Goal: Task Accomplishment & Management: Use online tool/utility

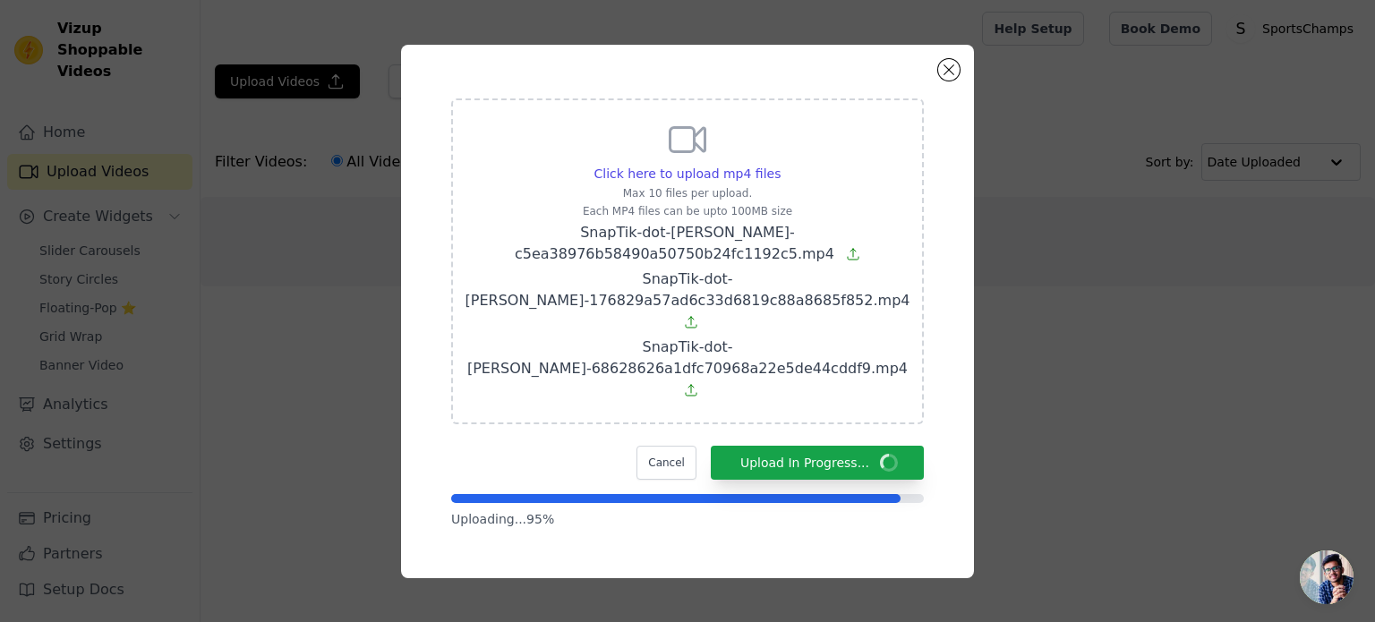
drag, startPoint x: 682, startPoint y: 137, endPoint x: 719, endPoint y: 201, distance: 74.2
click at [719, 201] on div "Click here to upload mp4 files Max 10 files per upload. Each MP4 files can be u…" at bounding box center [687, 311] width 509 height 469
click at [949, 81] on button "Close modal" at bounding box center [948, 69] width 21 height 21
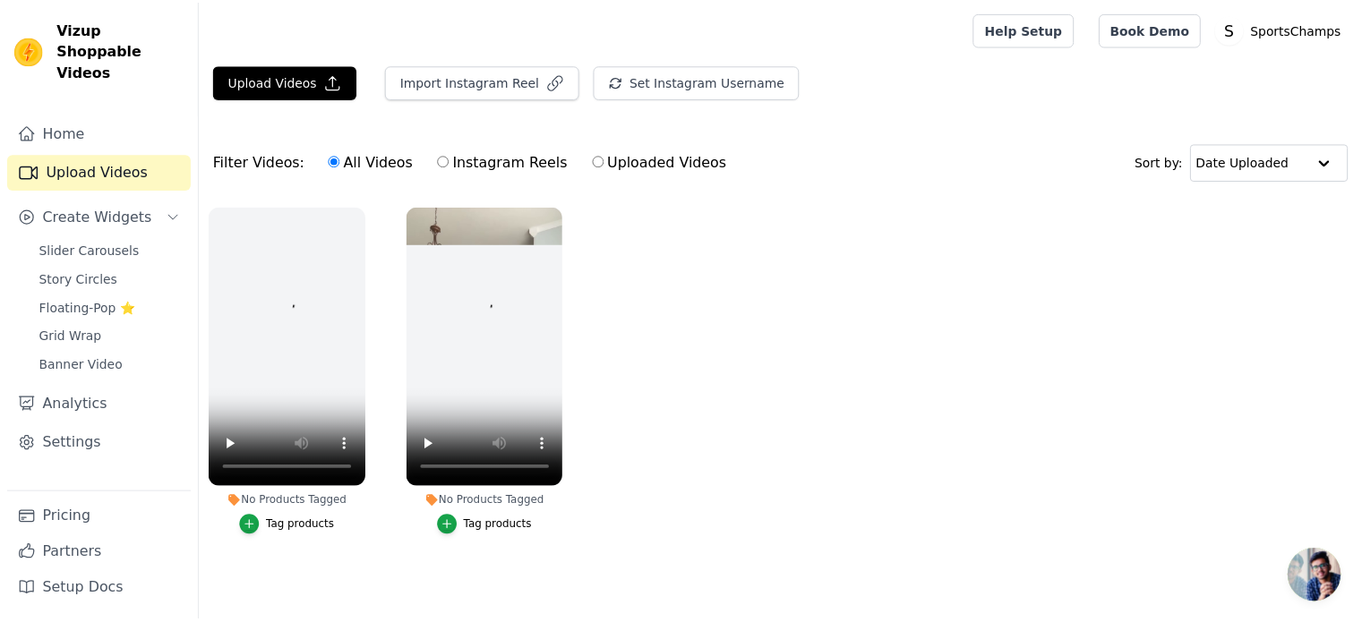
scroll to position [7, 0]
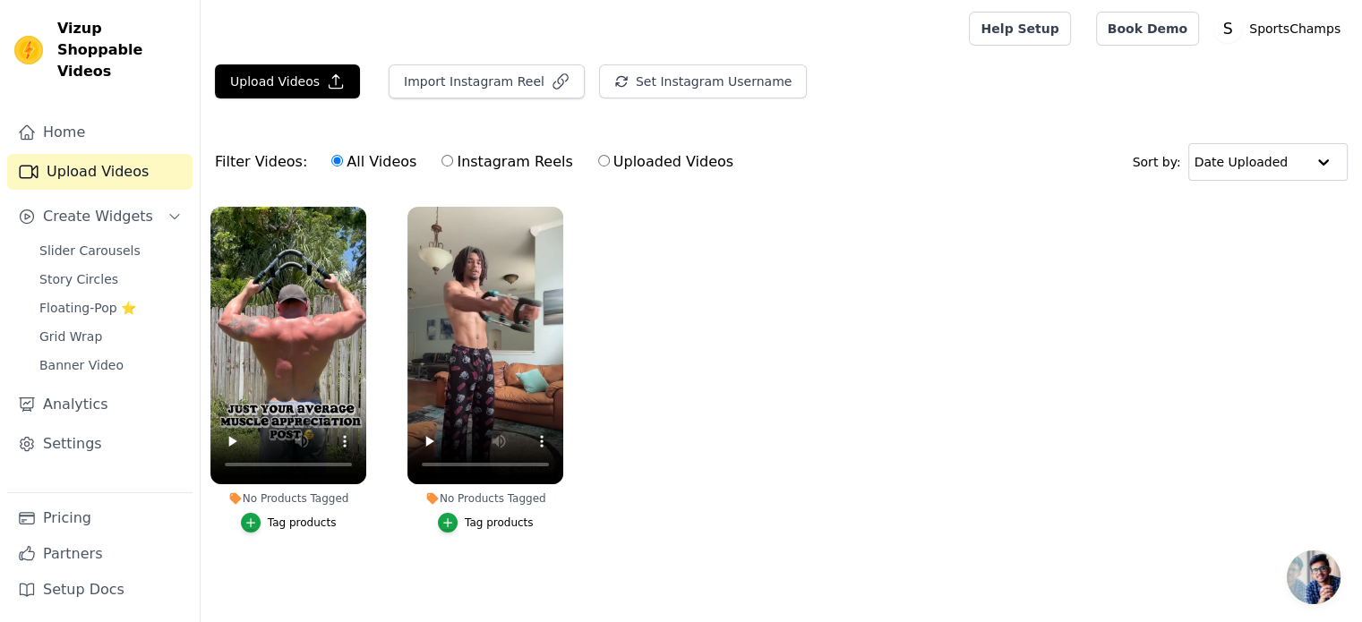
click at [484, 516] on div "Tag products" at bounding box center [499, 523] width 69 height 14
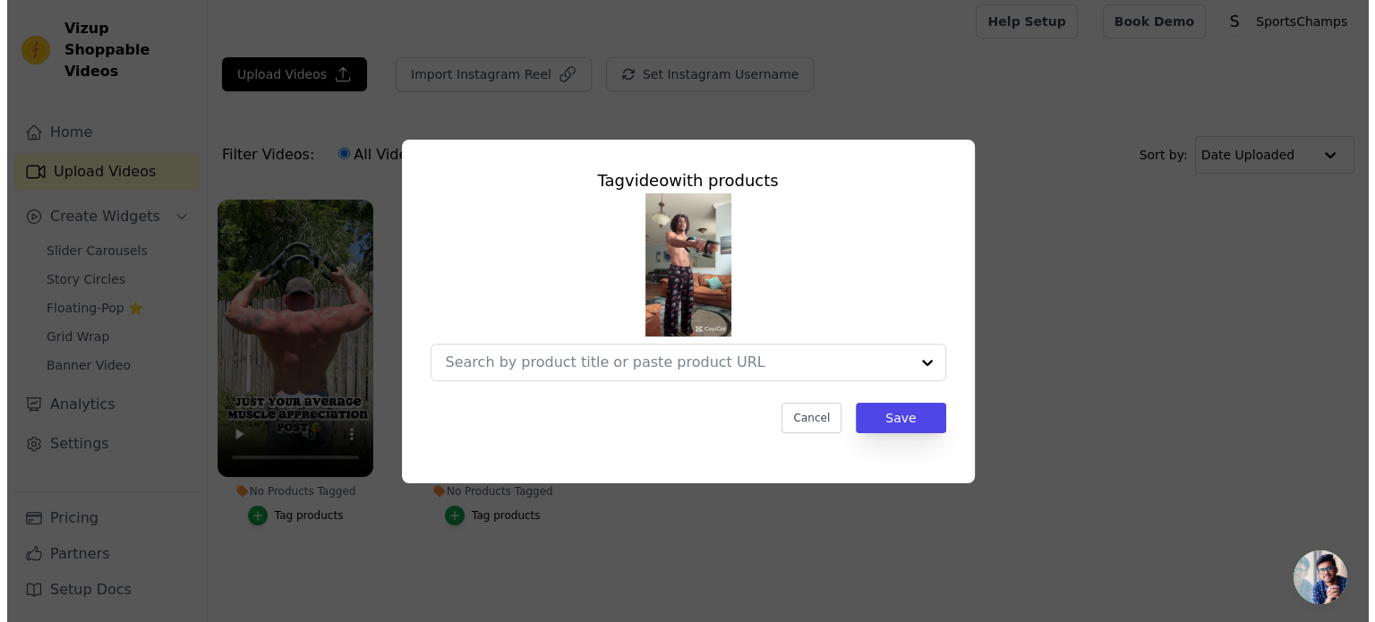
scroll to position [0, 0]
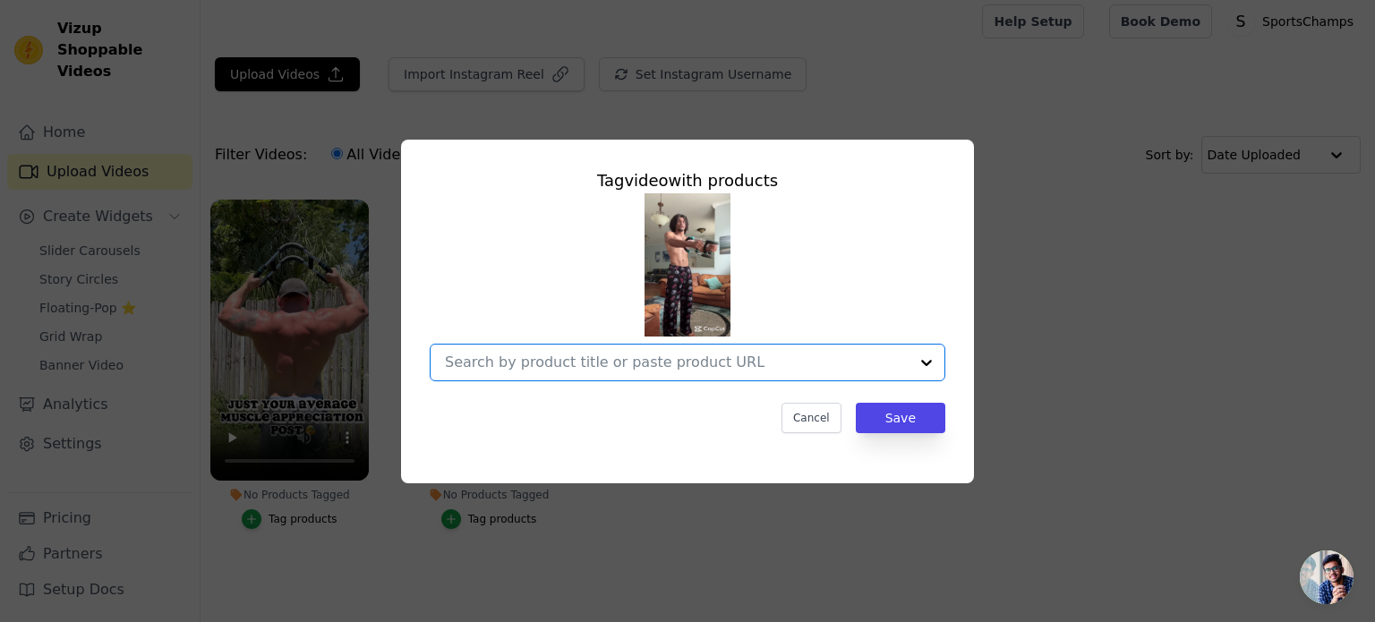
click at [671, 370] on input "No Products Tagged Tag video with products Option undefined, selected. Select i…" at bounding box center [677, 362] width 464 height 17
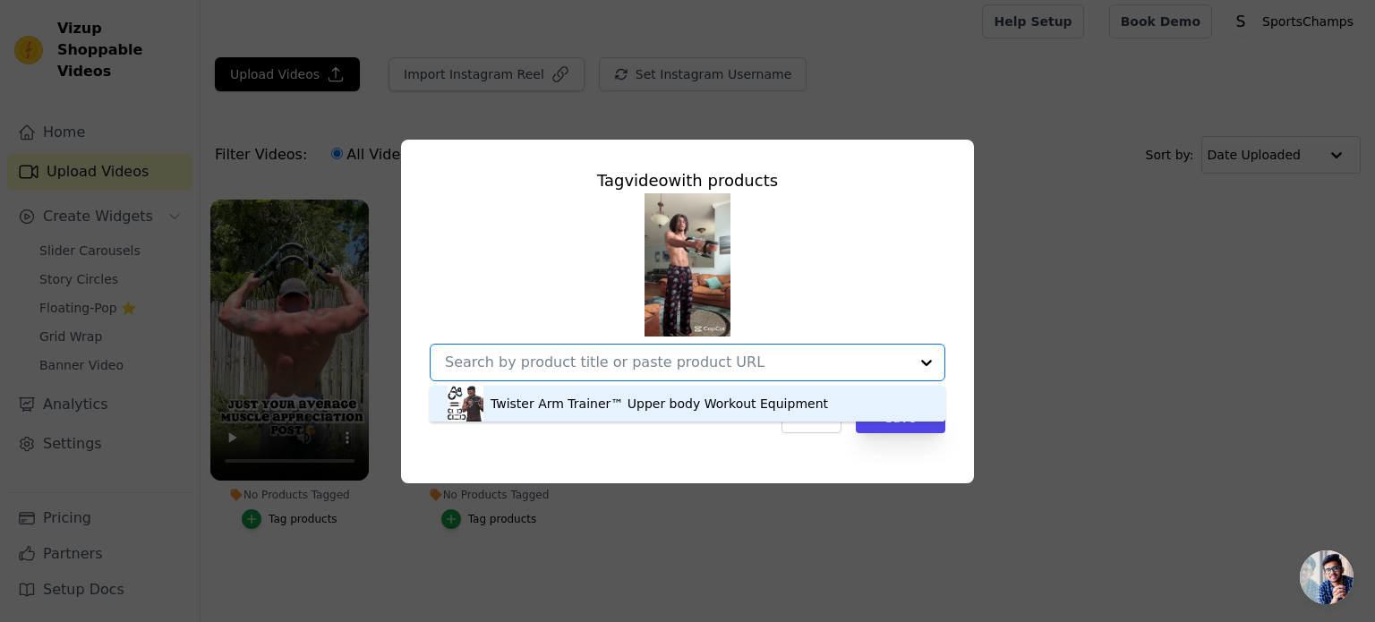
click at [666, 409] on div "Twister Arm Trainer™ Upper body Workout Equipment" at bounding box center [660, 404] width 338 height 18
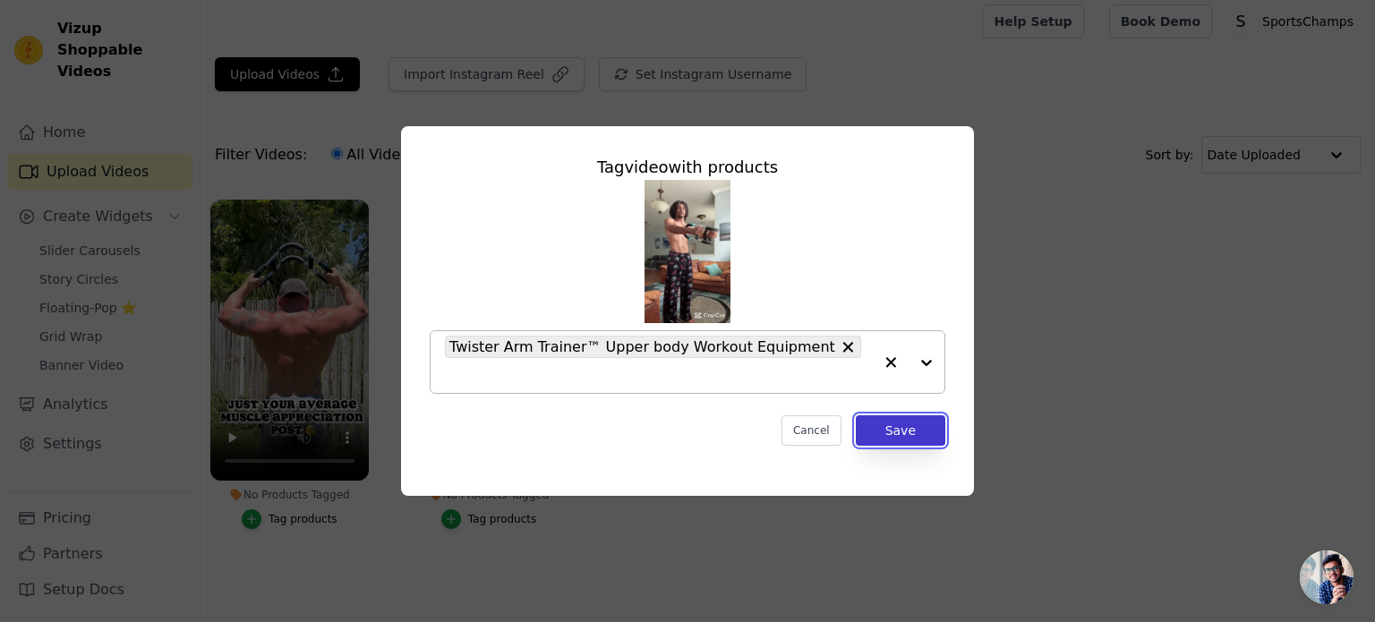
click at [895, 423] on button "Save" at bounding box center [901, 430] width 90 height 30
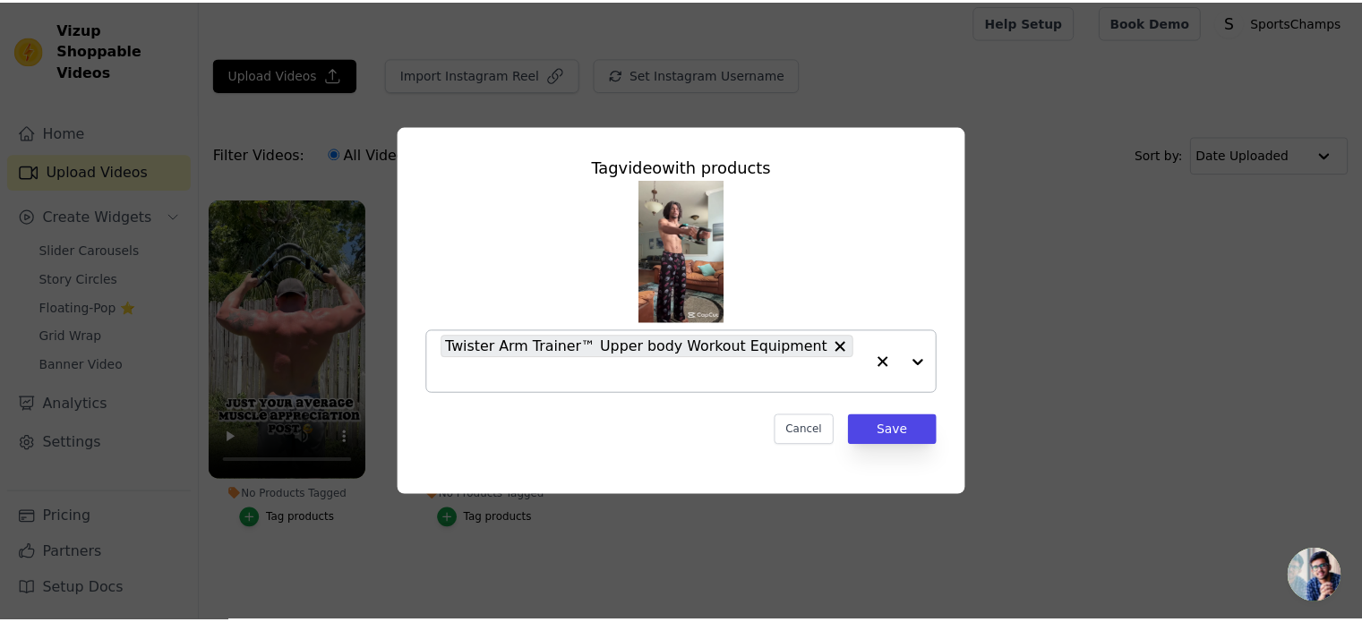
scroll to position [7, 0]
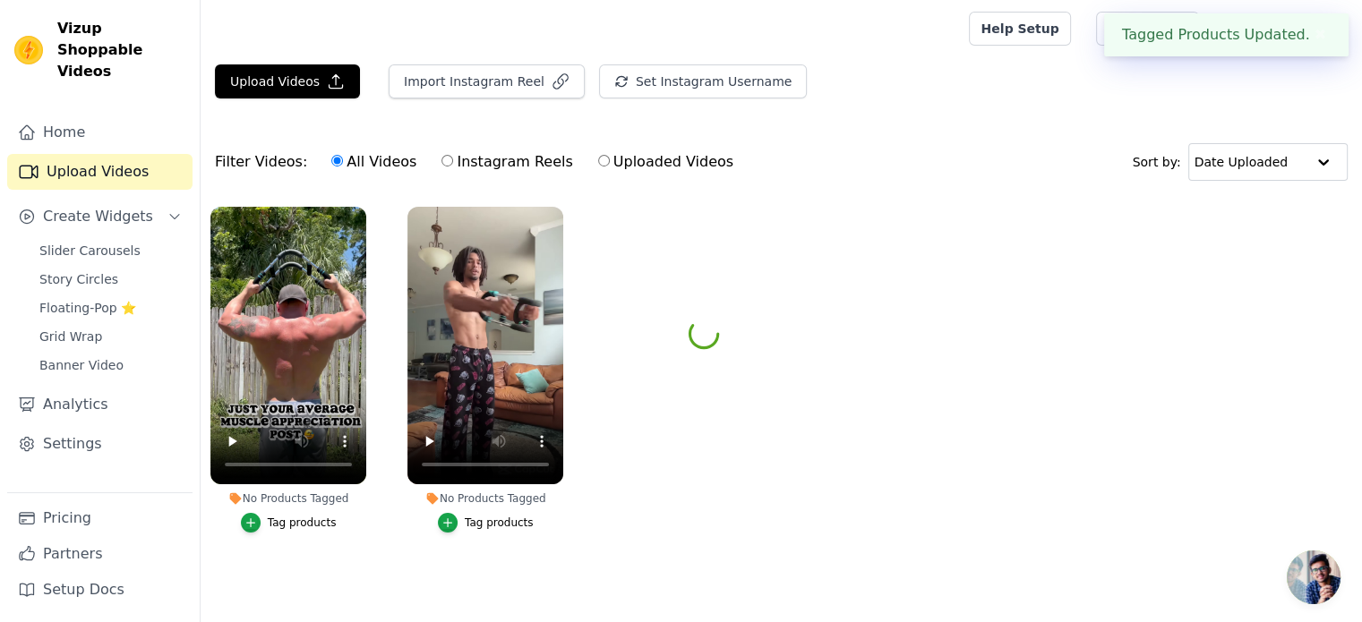
click at [279, 520] on div "Tag products" at bounding box center [302, 523] width 69 height 14
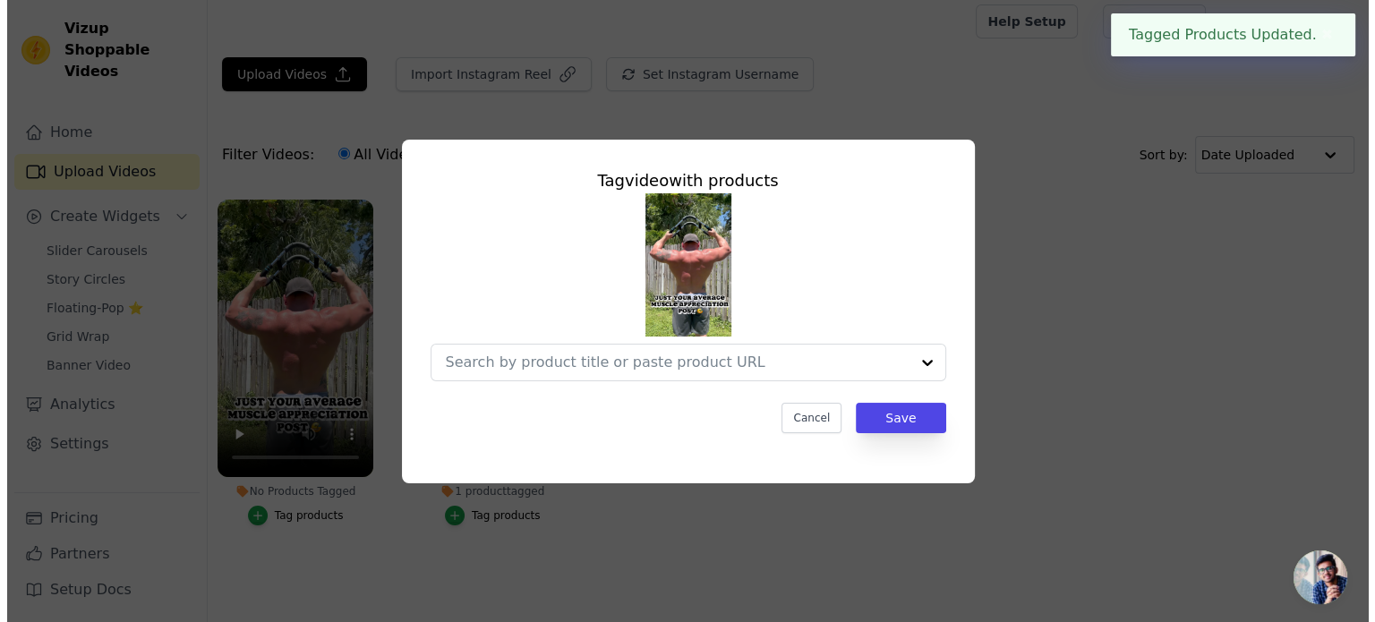
scroll to position [0, 0]
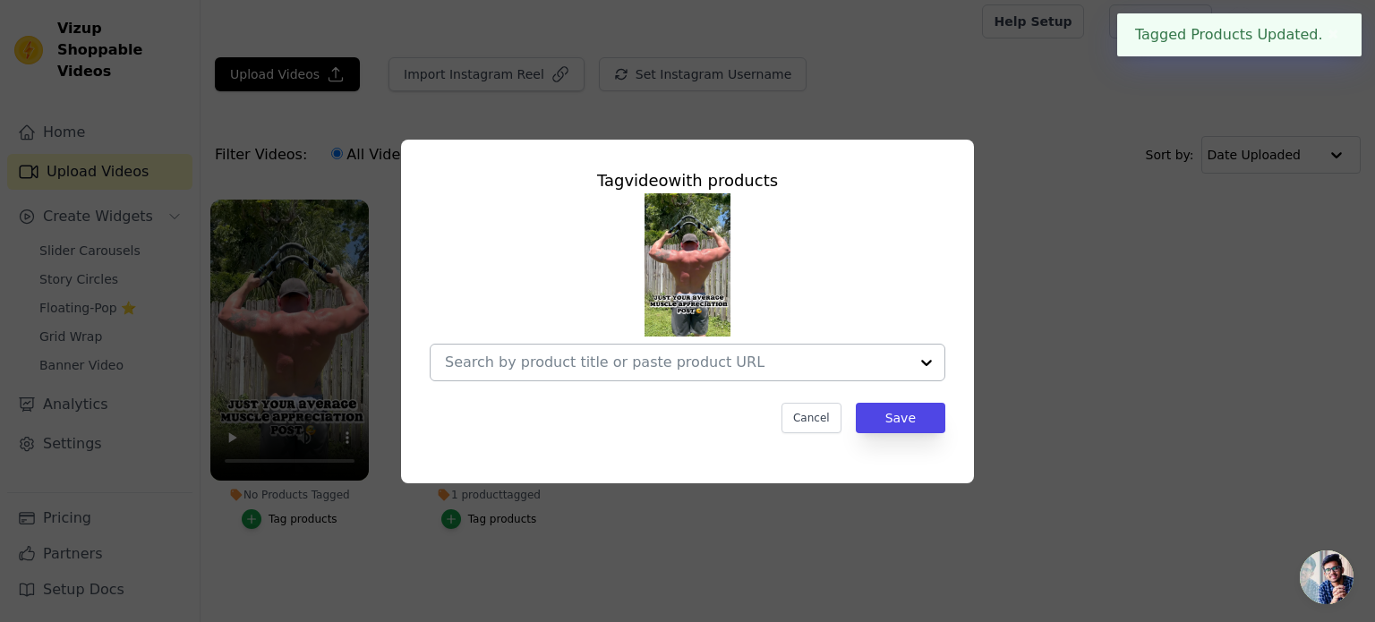
click at [862, 359] on input "No Products Tagged Tag video with products Cancel Save Tag products" at bounding box center [677, 362] width 464 height 17
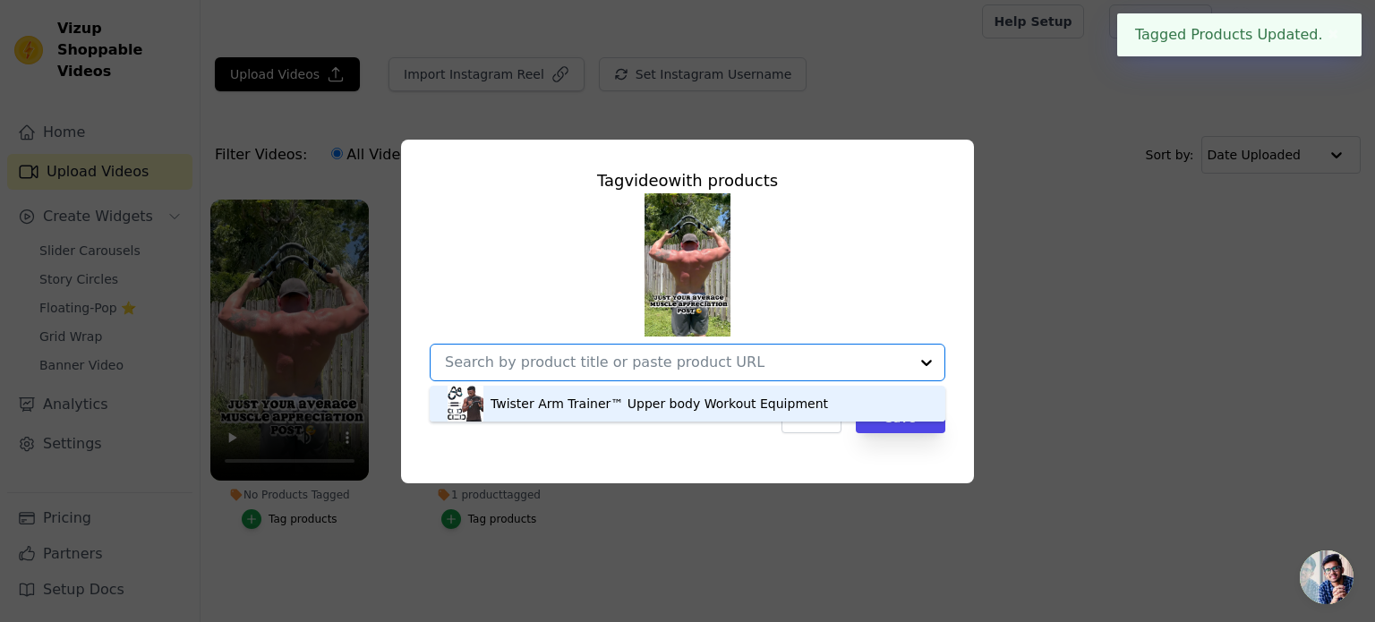
click at [824, 397] on div "Twister Arm Trainer™ Upper body Workout Equipment" at bounding box center [688, 404] width 480 height 36
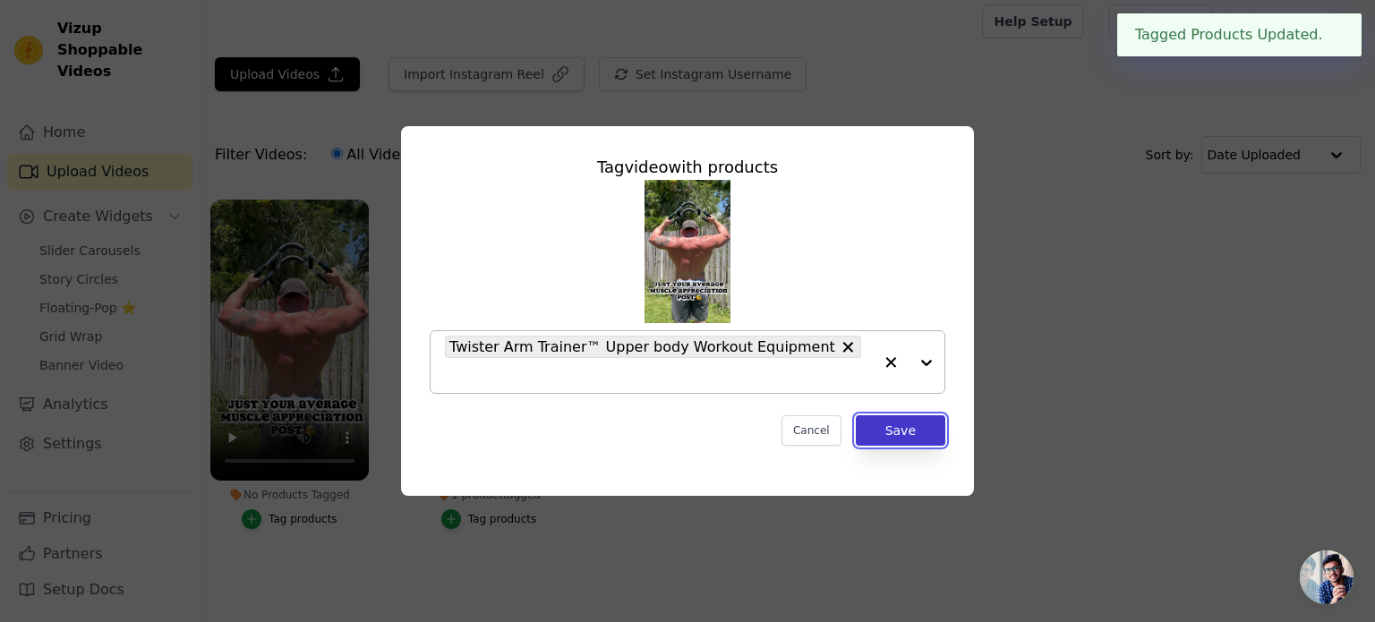
click at [867, 415] on button "Save" at bounding box center [901, 430] width 90 height 30
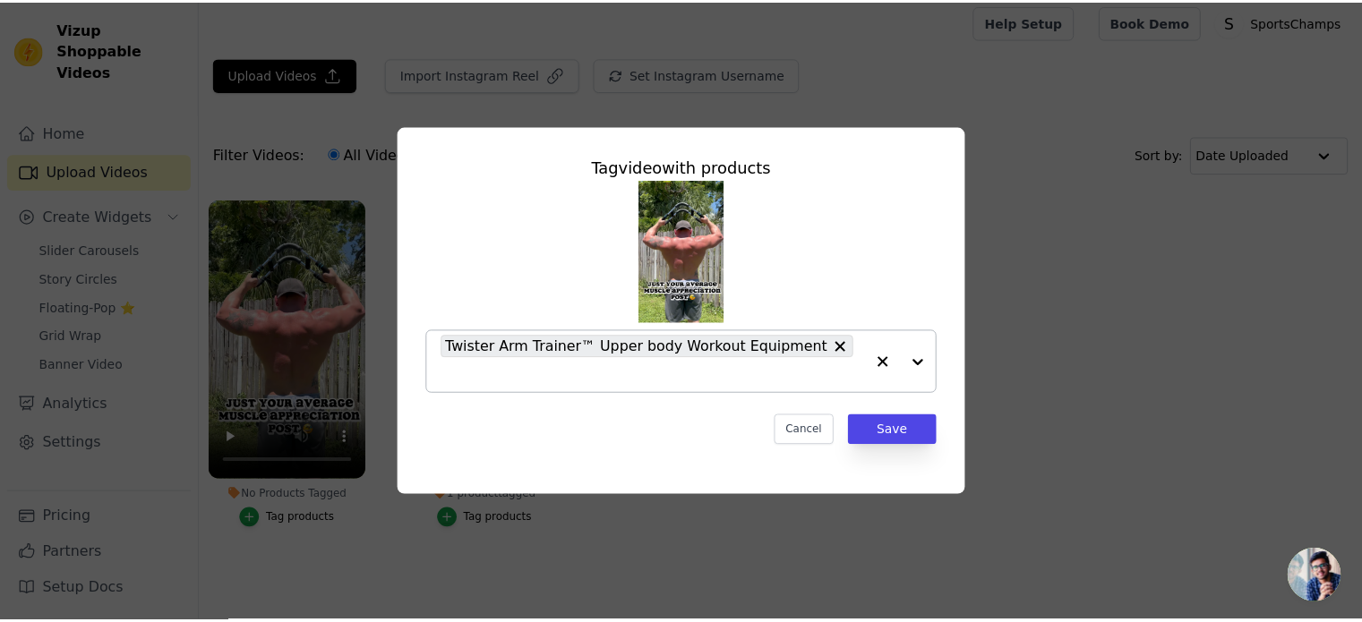
scroll to position [7, 0]
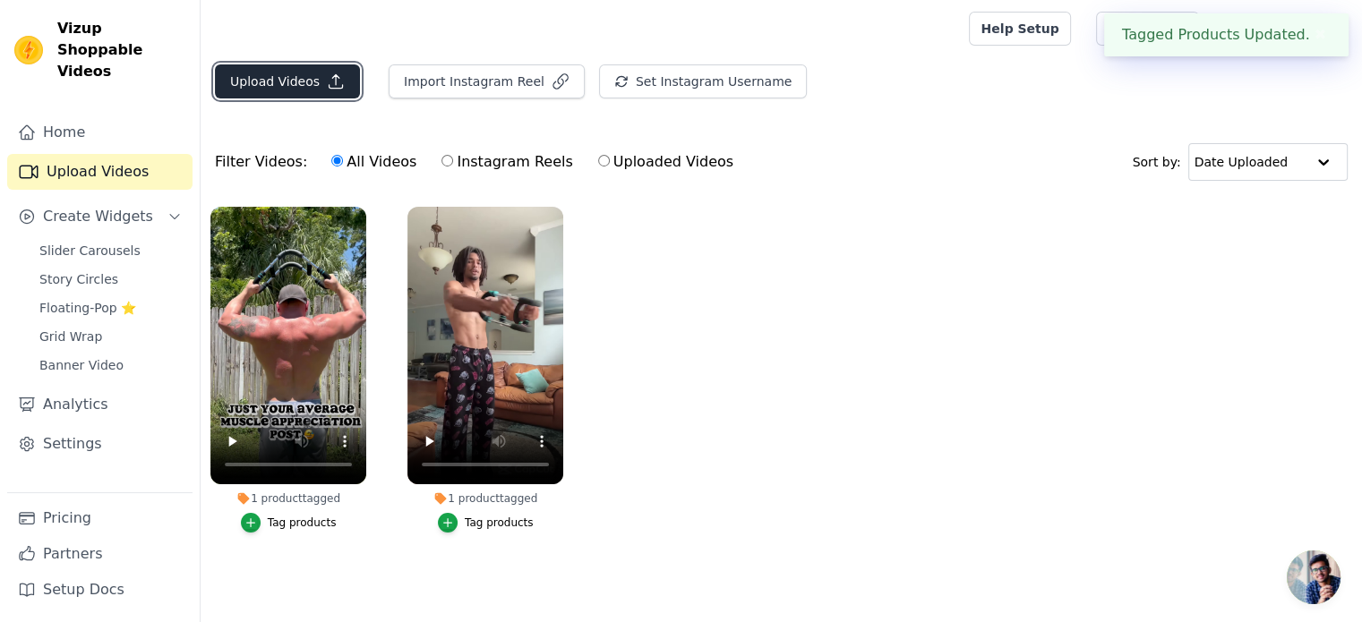
click at [294, 82] on button "Upload Videos" at bounding box center [287, 81] width 145 height 34
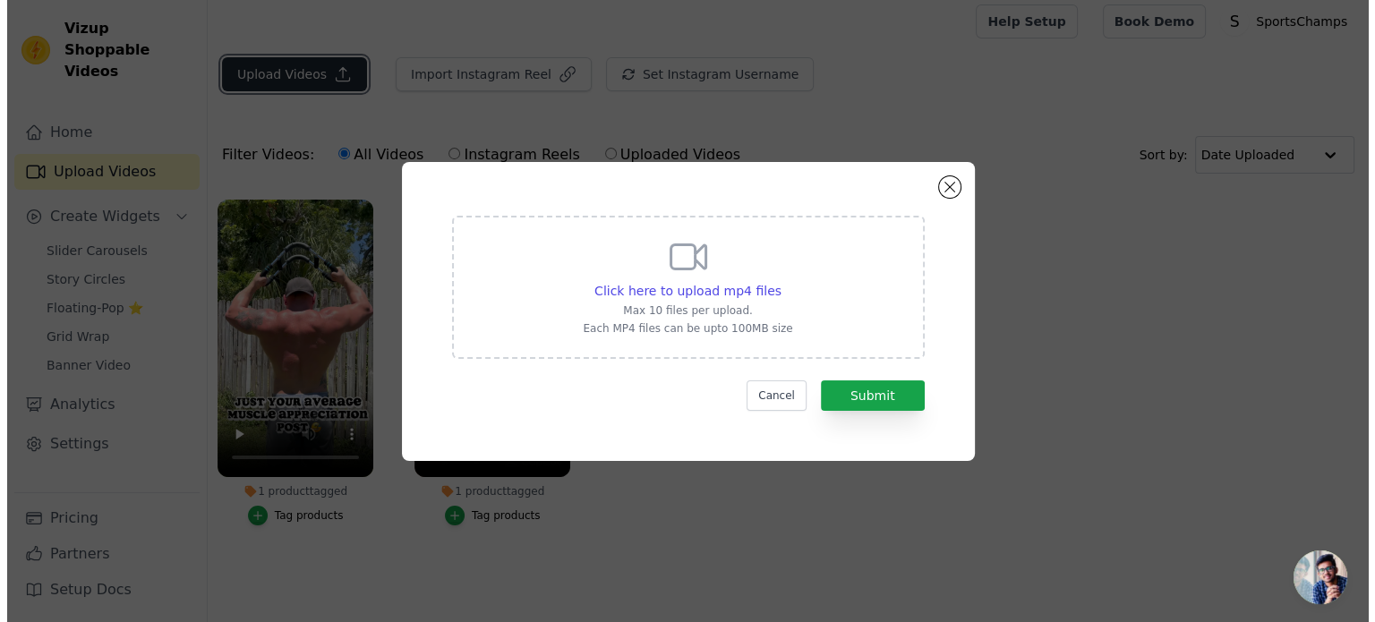
scroll to position [0, 0]
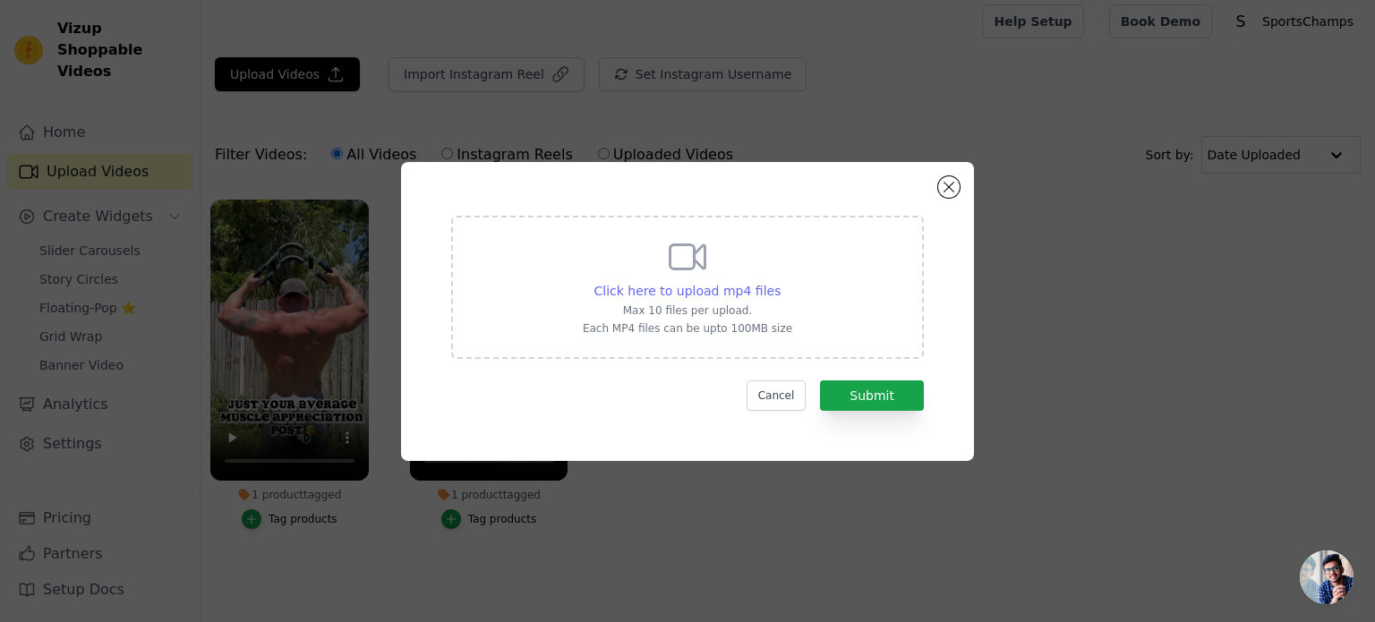
click at [659, 284] on span "Click here to upload mp4 files" at bounding box center [688, 291] width 187 height 14
click at [780, 282] on input "Click here to upload mp4 files Max 10 files per upload. Each MP4 files can be u…" at bounding box center [780, 281] width 1 height 1
type input "C:\fakepath\SnapTik-dot-Kim-176829a57ad6c33d6819c88a8685f852.mp4"
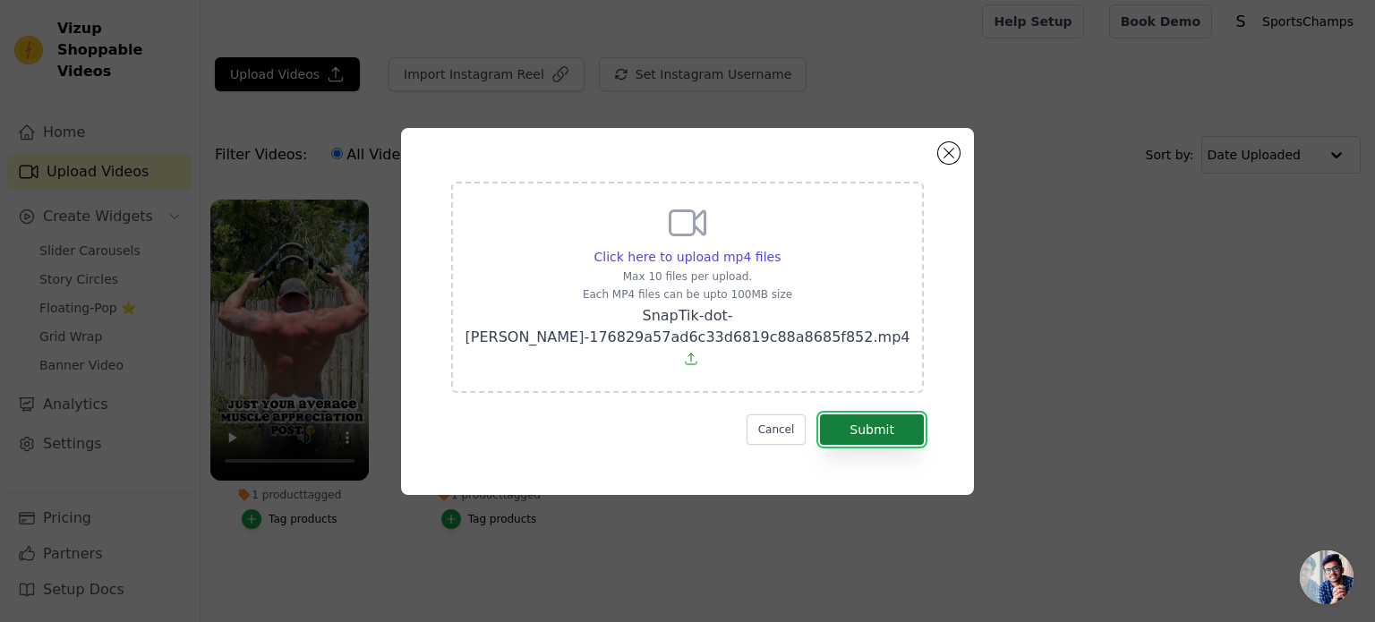
click at [878, 415] on button "Submit" at bounding box center [872, 430] width 104 height 30
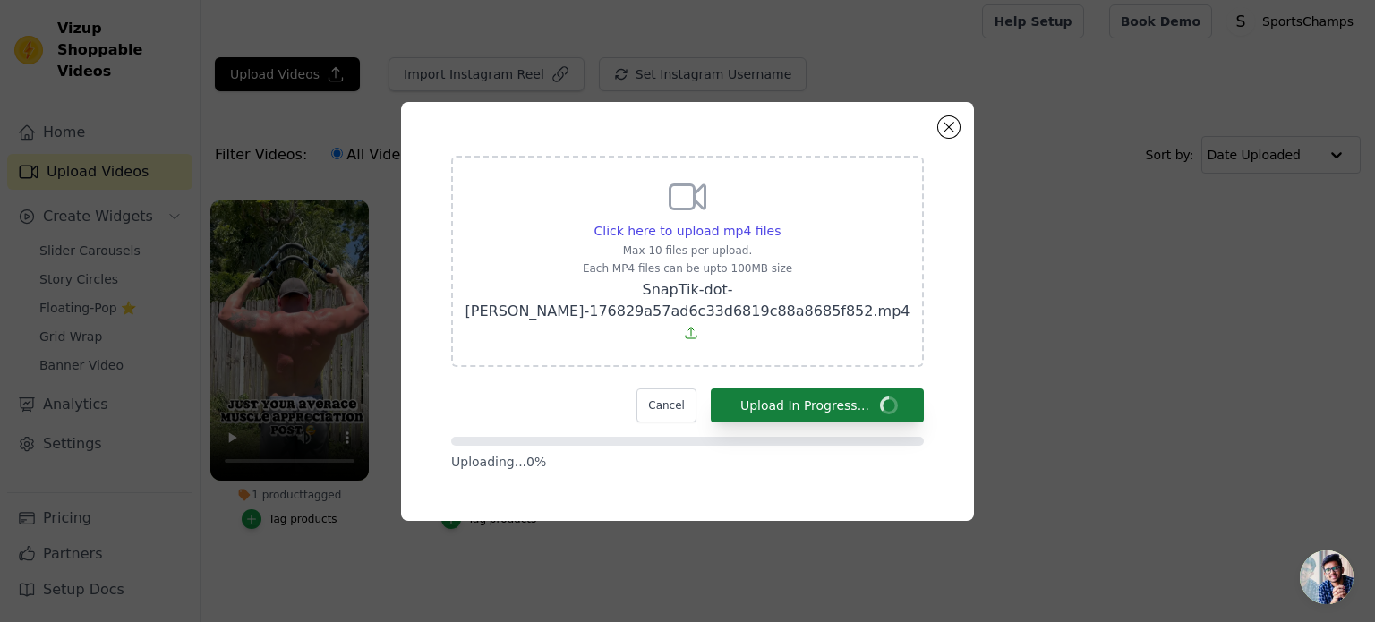
click at [878, 437] on div at bounding box center [687, 441] width 473 height 9
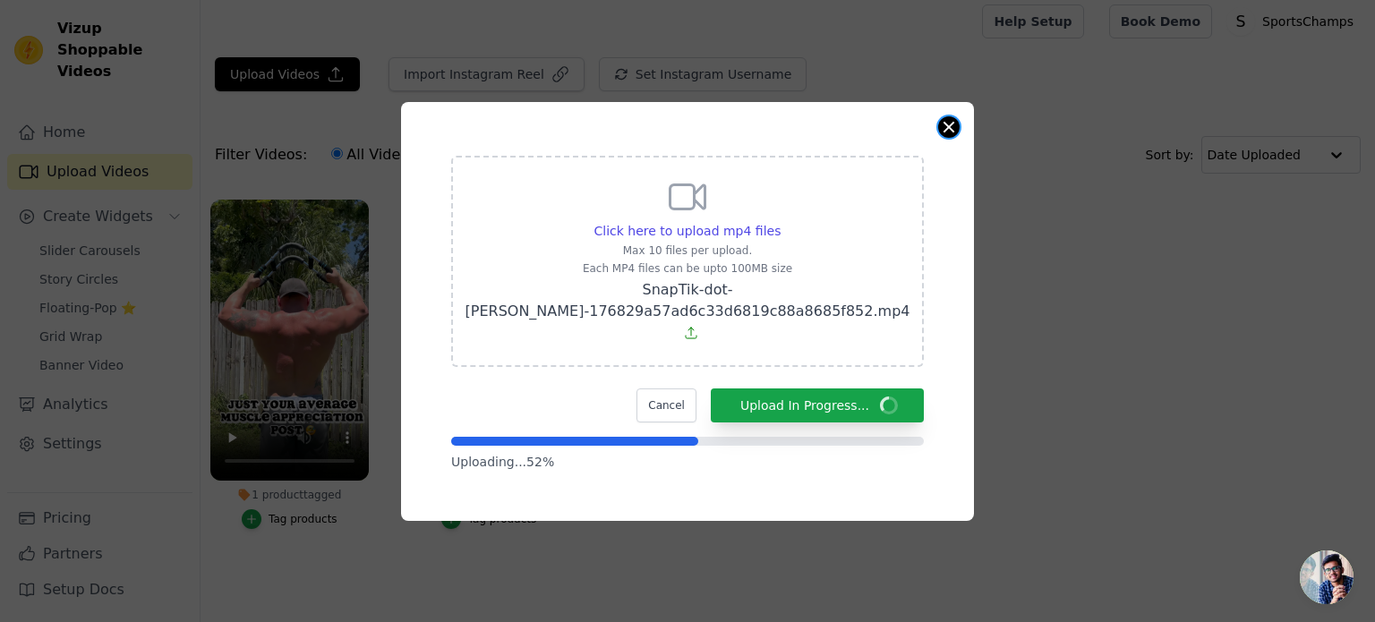
click at [953, 138] on button "Close modal" at bounding box center [948, 126] width 21 height 21
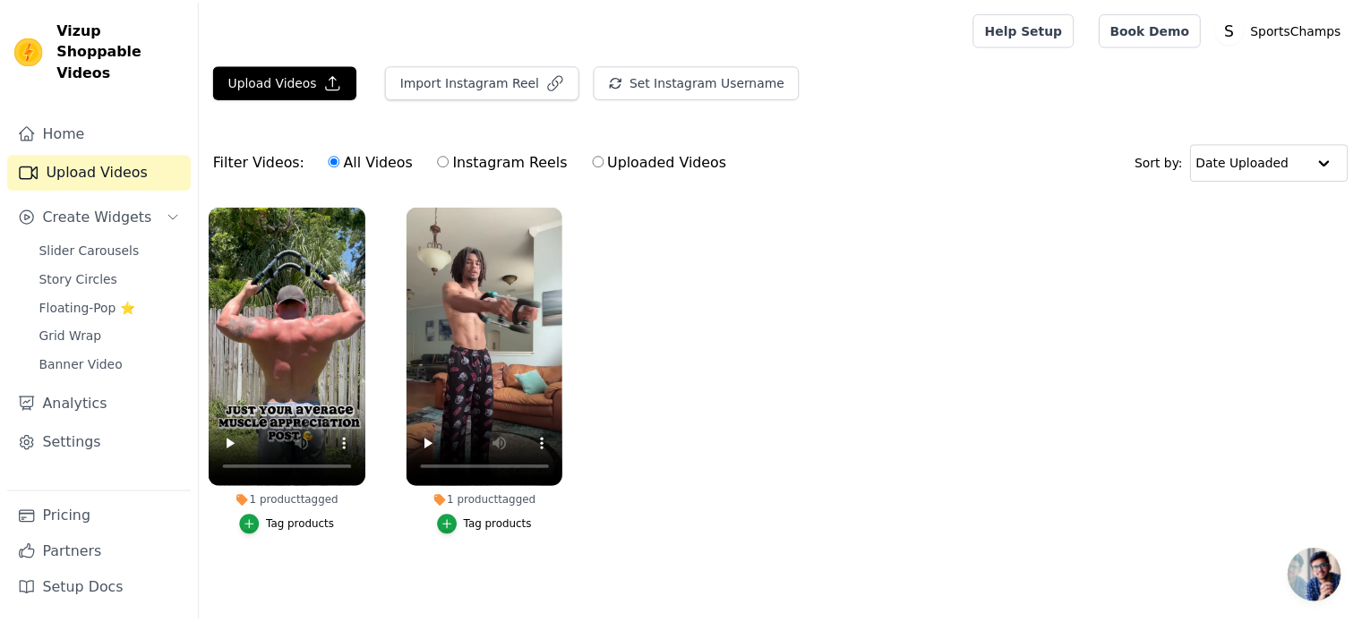
scroll to position [7, 0]
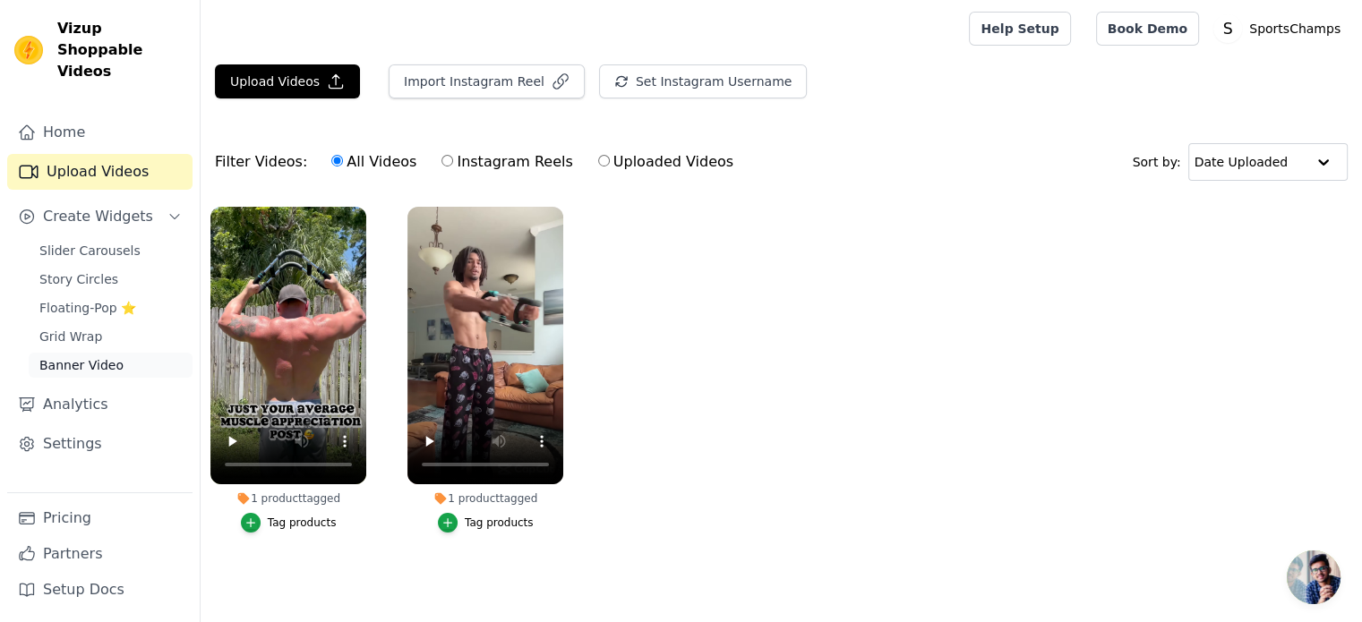
click at [91, 356] on span "Banner Video" at bounding box center [81, 365] width 84 height 18
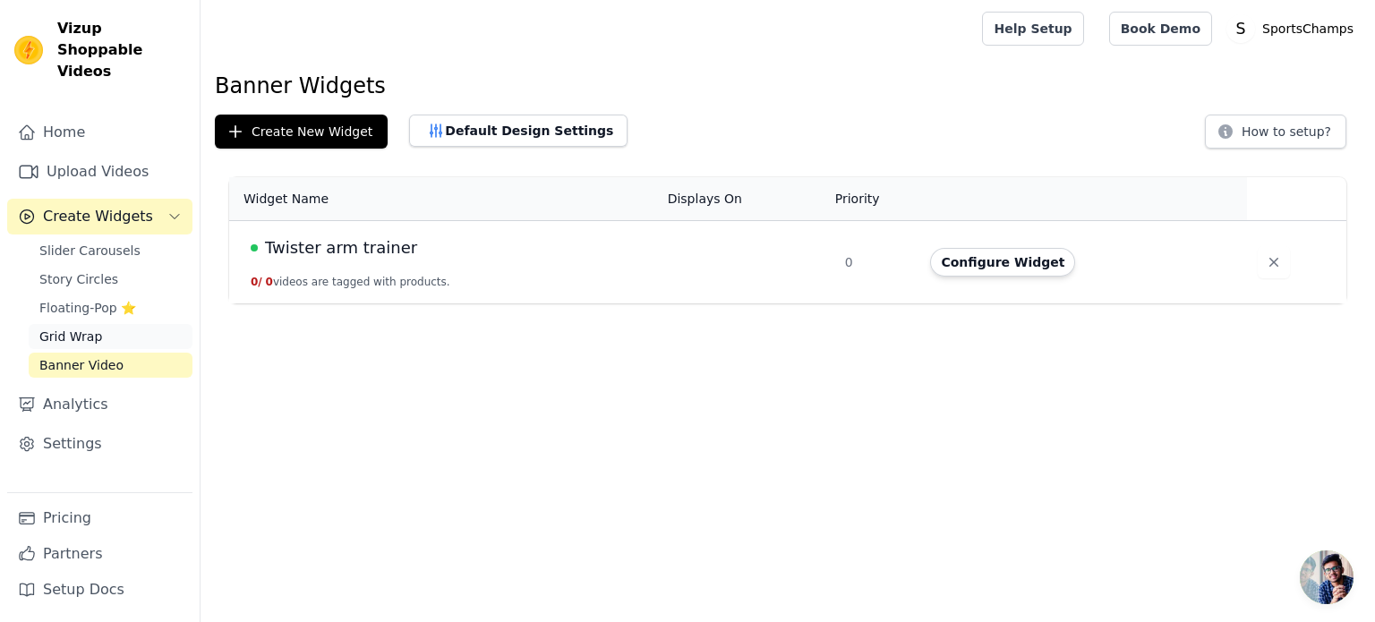
click at [121, 324] on link "Grid Wrap" at bounding box center [111, 336] width 164 height 25
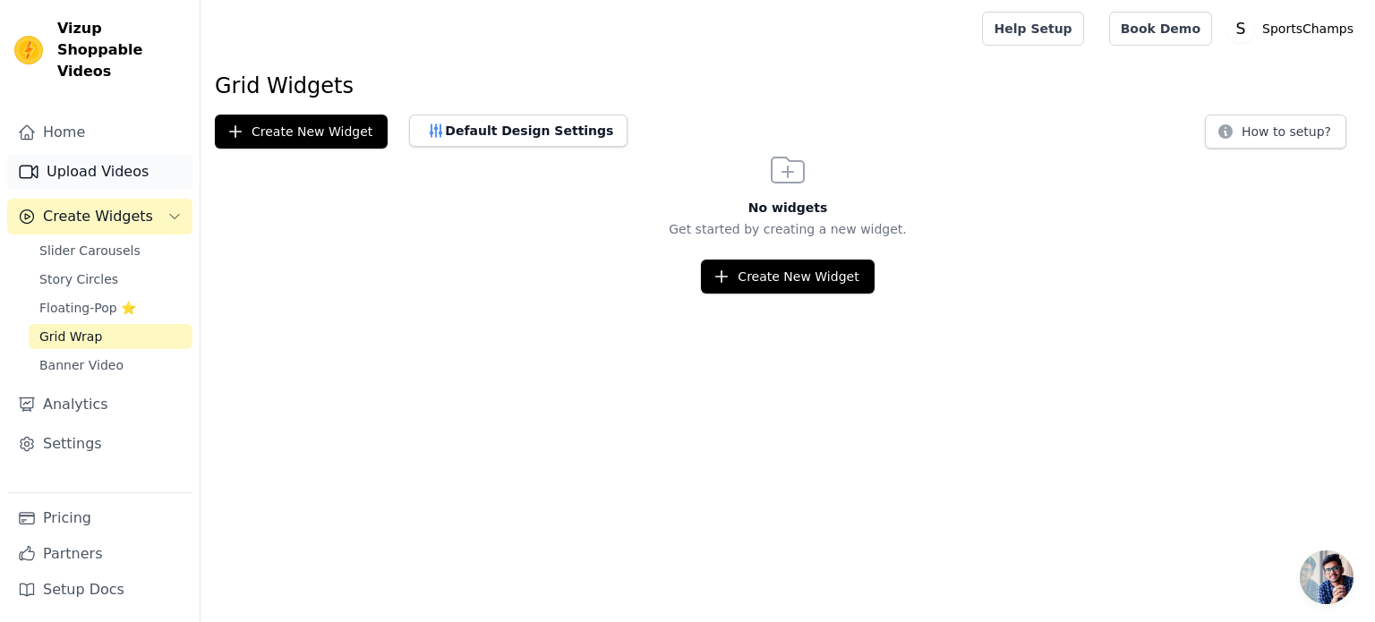
click at [120, 157] on link "Upload Videos" at bounding box center [99, 172] width 185 height 36
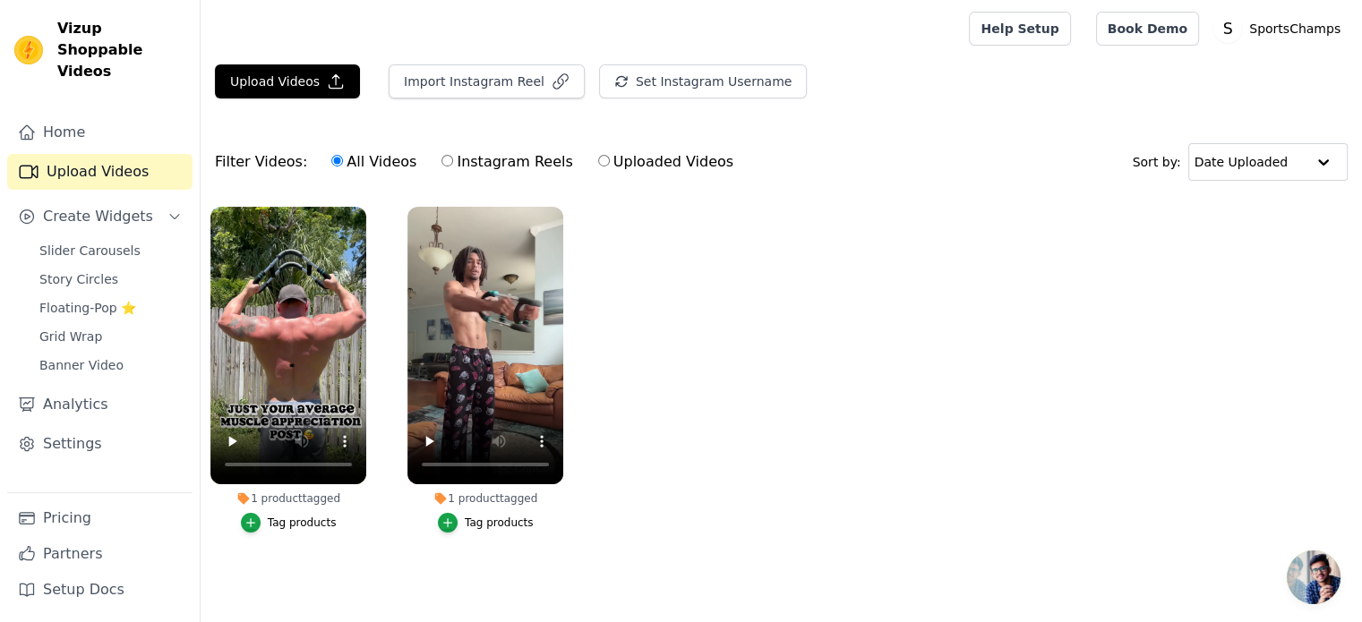
click at [91, 357] on div "Home Upload Videos Create Widgets Slider Carousels Story Circles Floating-Pop ⭐…" at bounding box center [99, 304] width 185 height 378
click at [81, 356] on span "Banner Video" at bounding box center [81, 365] width 84 height 18
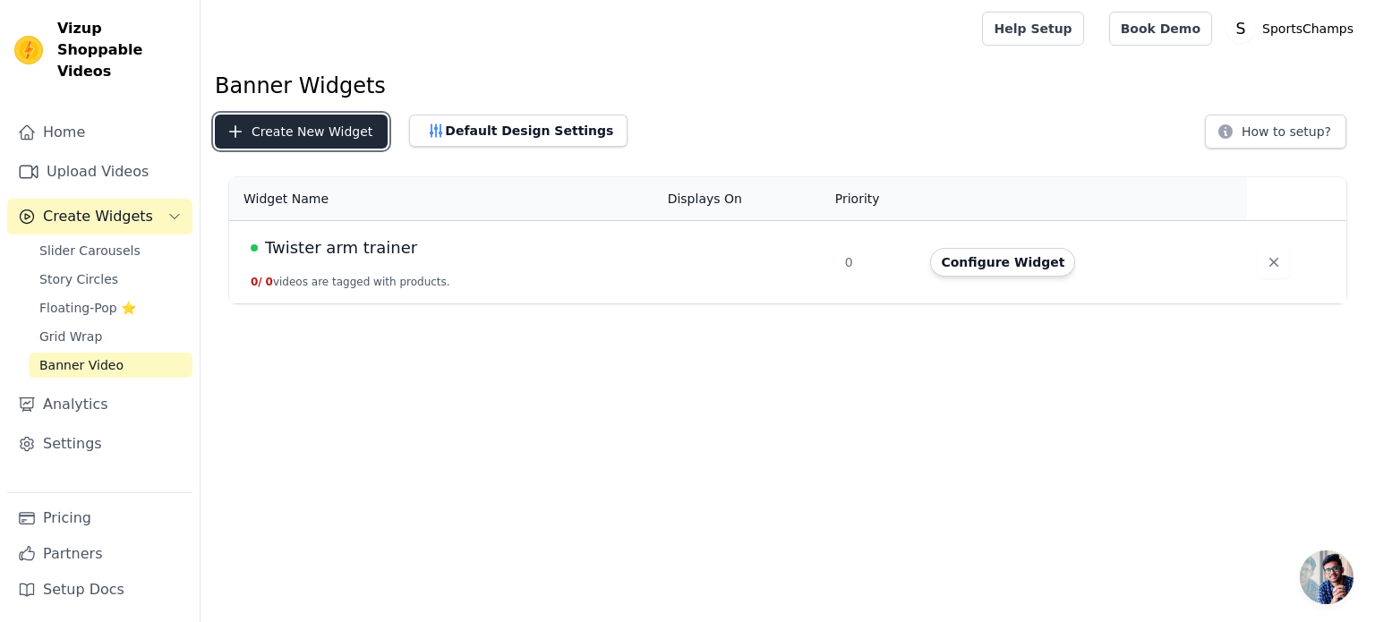
click at [306, 137] on button "Create New Widget" at bounding box center [301, 132] width 173 height 34
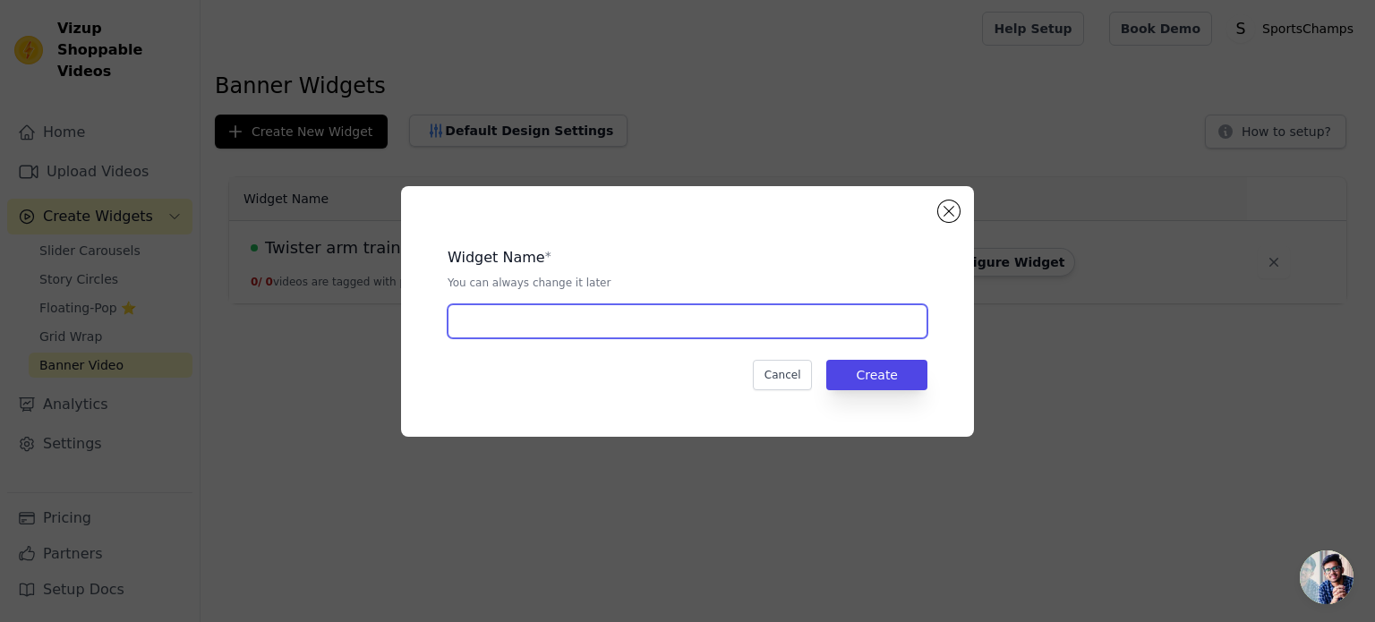
click at [575, 323] on input "text" at bounding box center [688, 321] width 480 height 34
type input "Twister arm trainer"
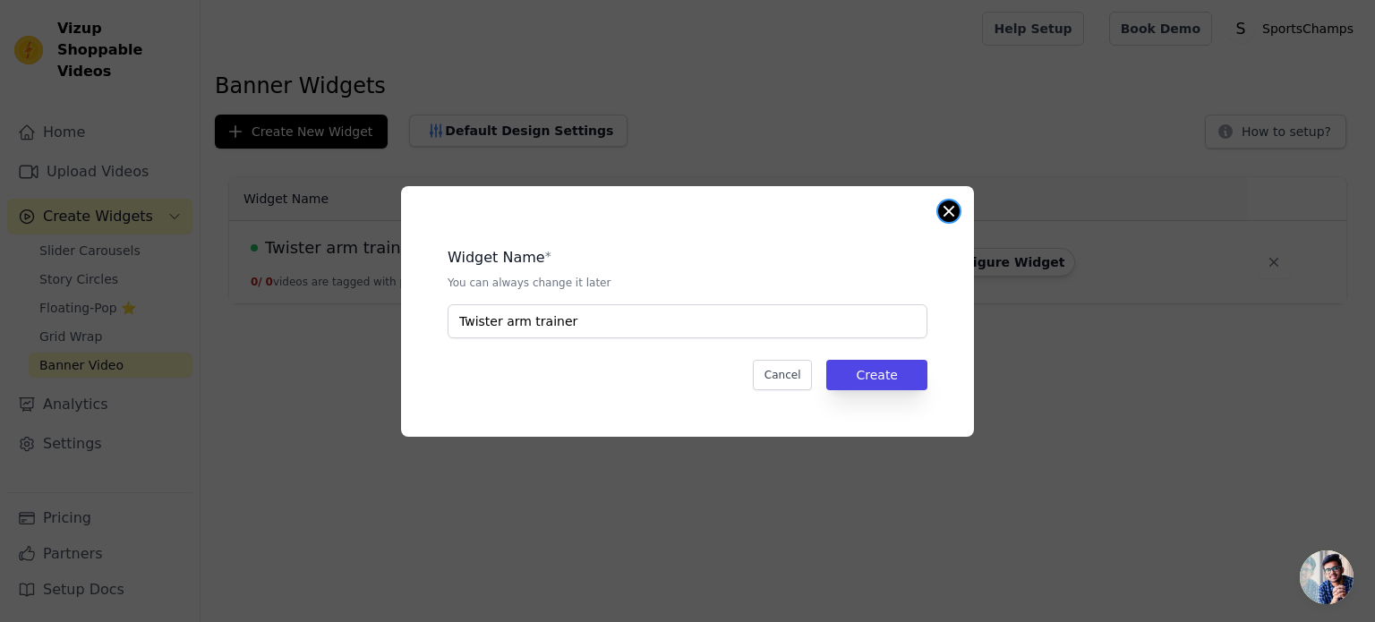
click at [944, 204] on button "Close modal" at bounding box center [948, 211] width 21 height 21
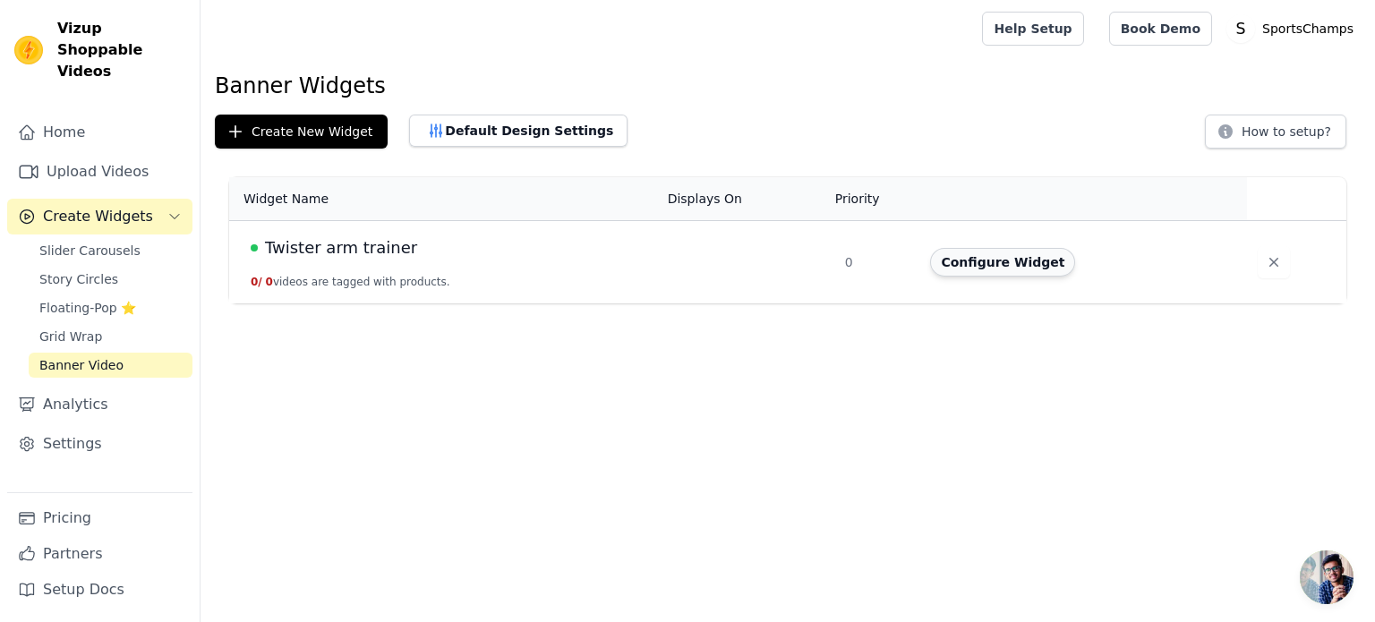
click at [991, 275] on button "Configure Widget" at bounding box center [1002, 262] width 145 height 29
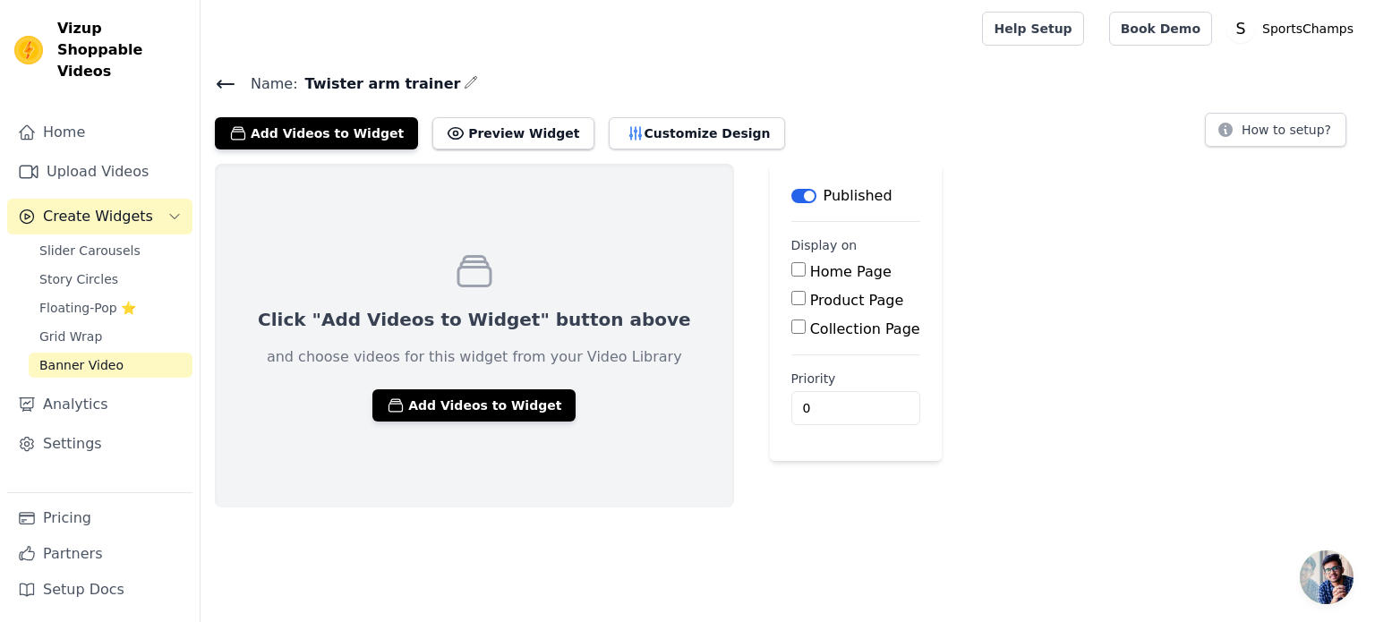
click at [792, 299] on input "Product Page" at bounding box center [799, 298] width 14 height 14
checkbox input "true"
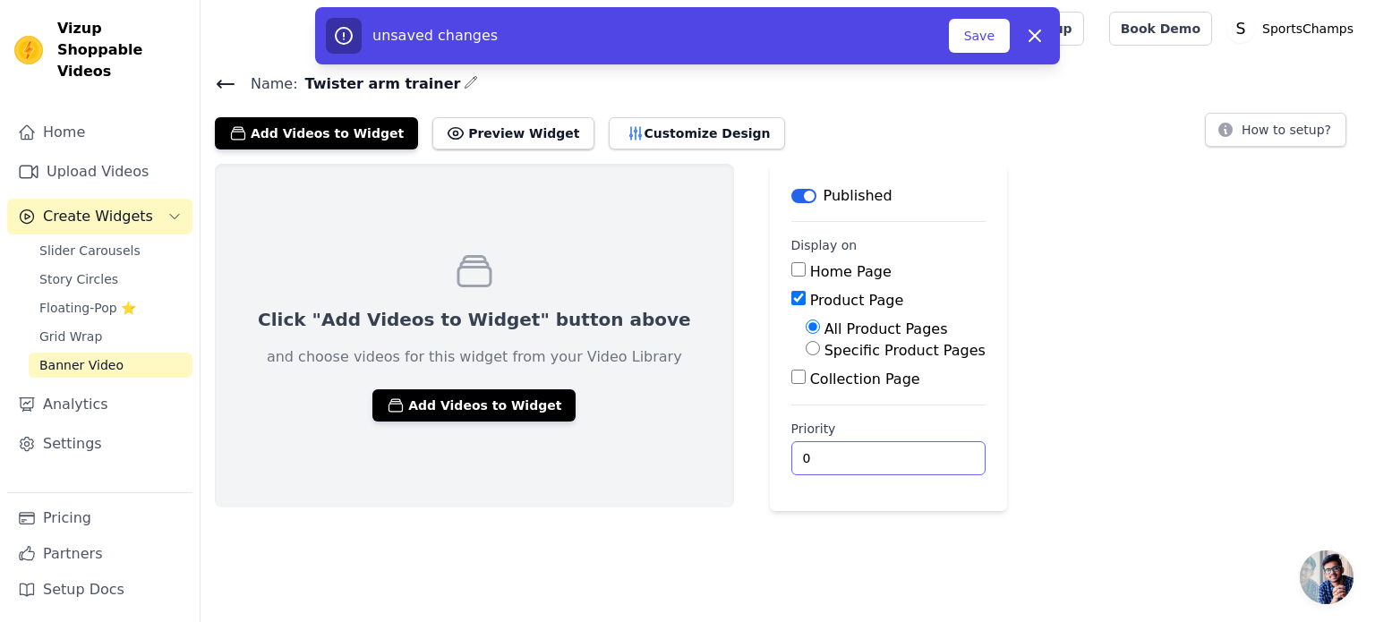
click at [792, 457] on input "0" at bounding box center [889, 458] width 194 height 34
click at [465, 400] on button "Add Videos to Widget" at bounding box center [473, 405] width 203 height 32
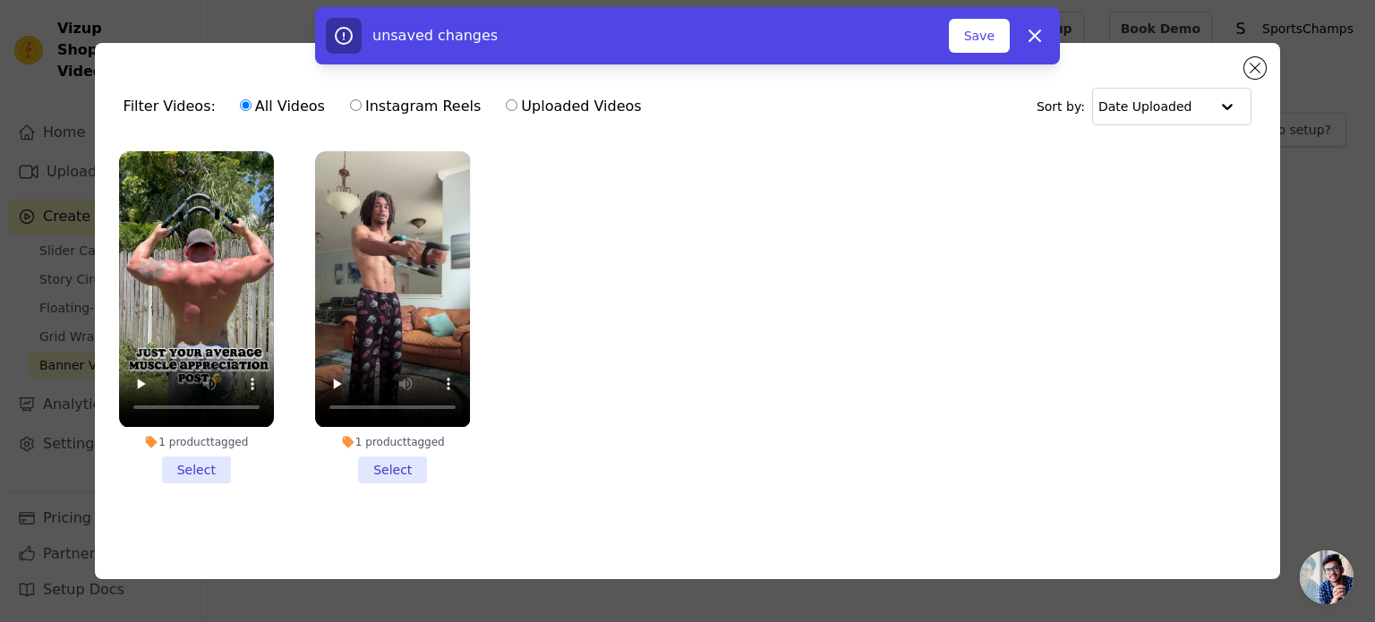
click at [553, 110] on label "Uploaded Videos" at bounding box center [573, 106] width 137 height 23
click at [518, 110] on input "Uploaded Videos" at bounding box center [512, 105] width 12 height 12
radio input "true"
click at [360, 110] on label "Instagram Reels" at bounding box center [415, 106] width 133 height 23
click at [360, 110] on input "Instagram Reels" at bounding box center [356, 105] width 12 height 12
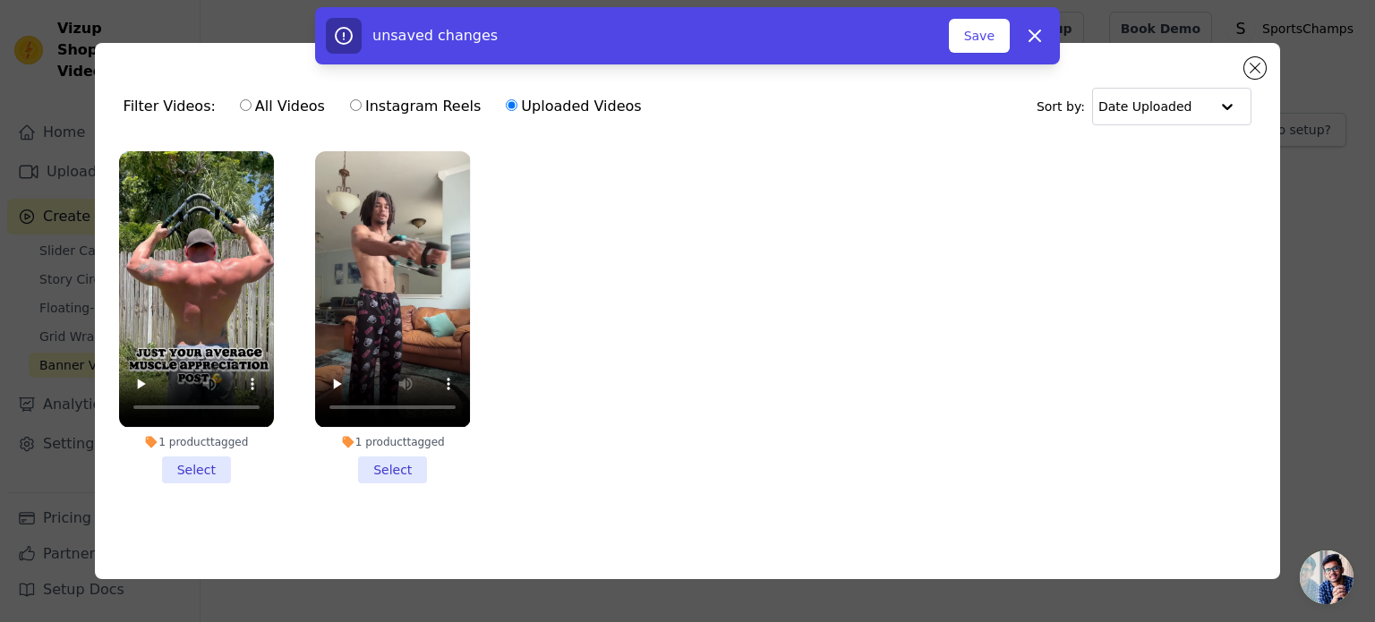
radio input "true"
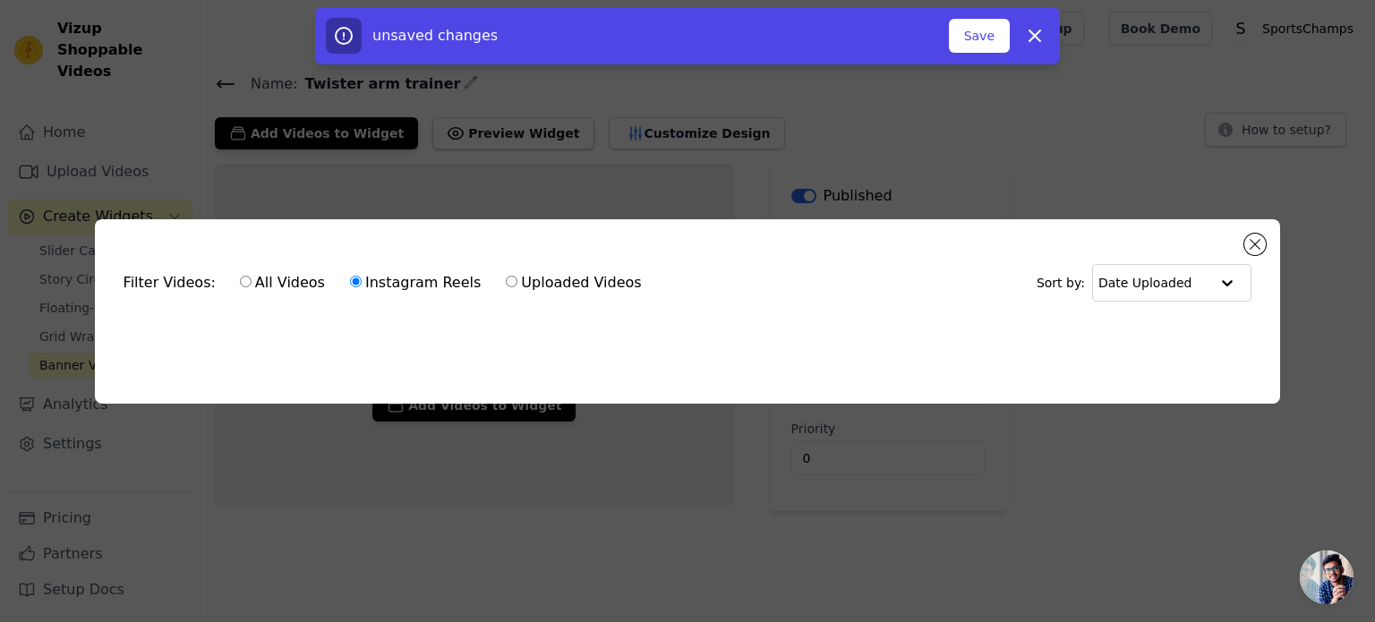
click at [241, 277] on label "All Videos" at bounding box center [282, 282] width 87 height 23
click at [241, 277] on input "All Videos" at bounding box center [246, 282] width 12 height 12
radio input "true"
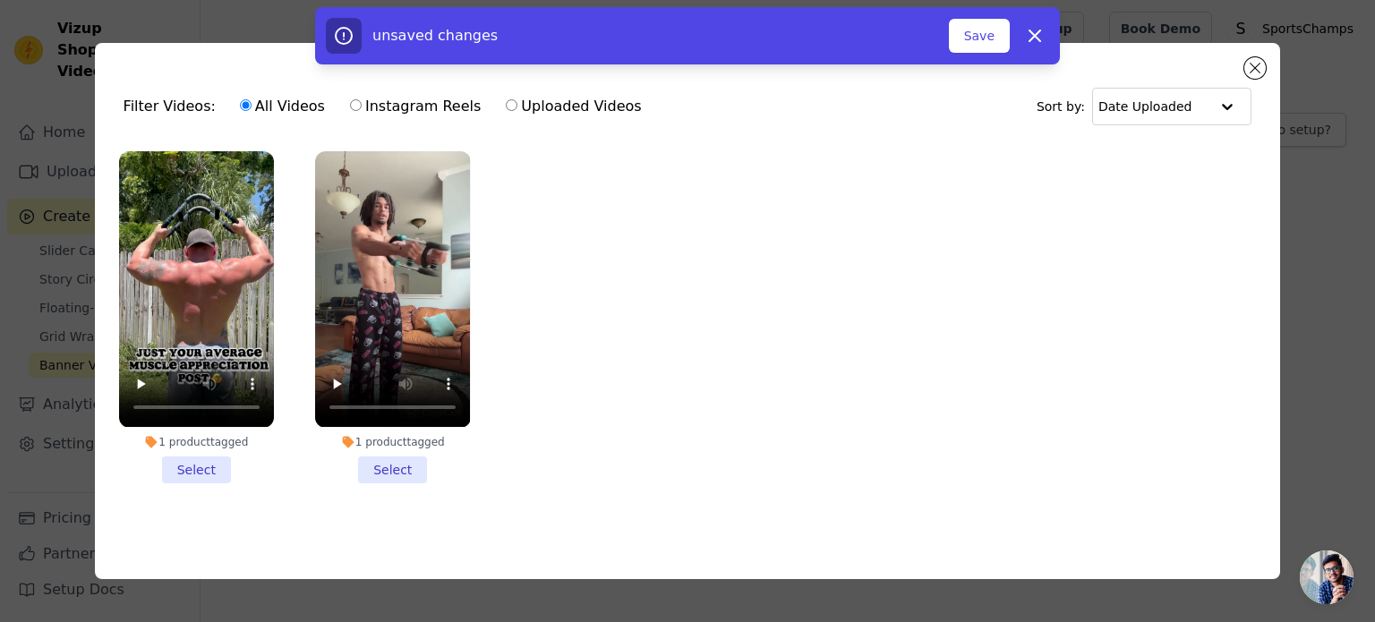
click at [1262, 63] on div "unsaved changes Save Dismiss" at bounding box center [687, 35] width 1375 height 57
click at [1250, 63] on div "unsaved changes Save Dismiss" at bounding box center [687, 35] width 1375 height 57
click at [1252, 64] on button "Close modal" at bounding box center [1255, 67] width 21 height 21
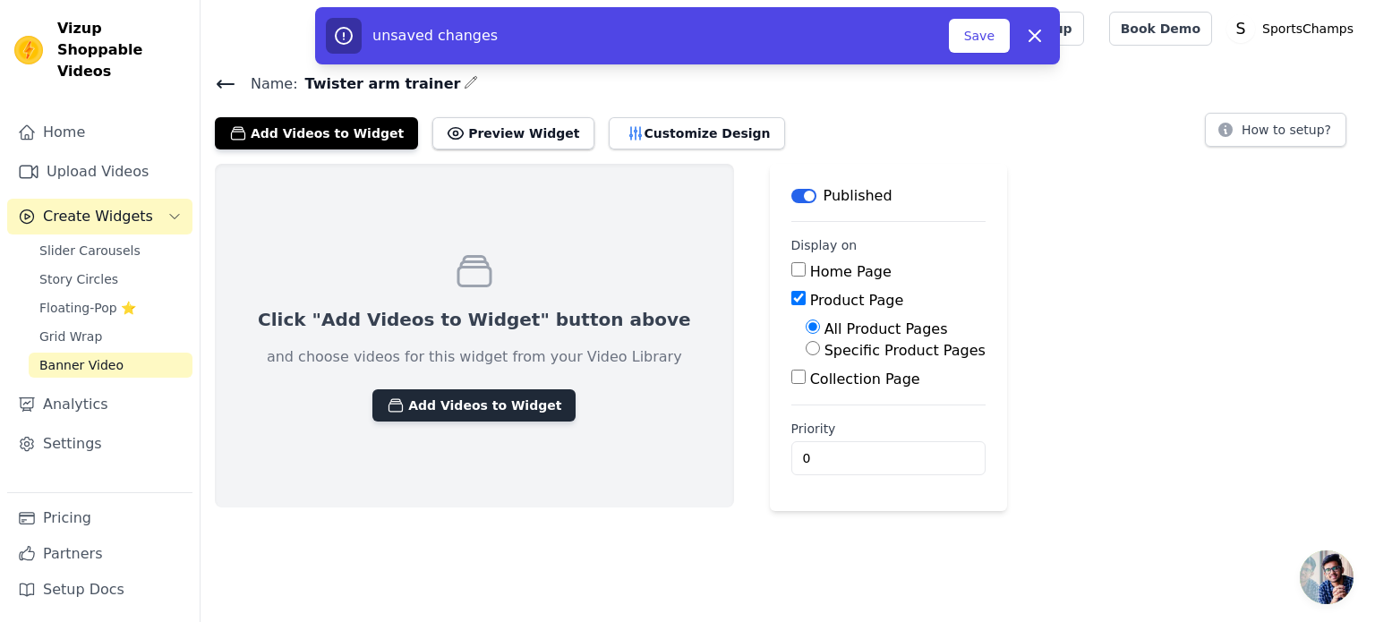
click at [444, 408] on button "Add Videos to Widget" at bounding box center [473, 405] width 203 height 32
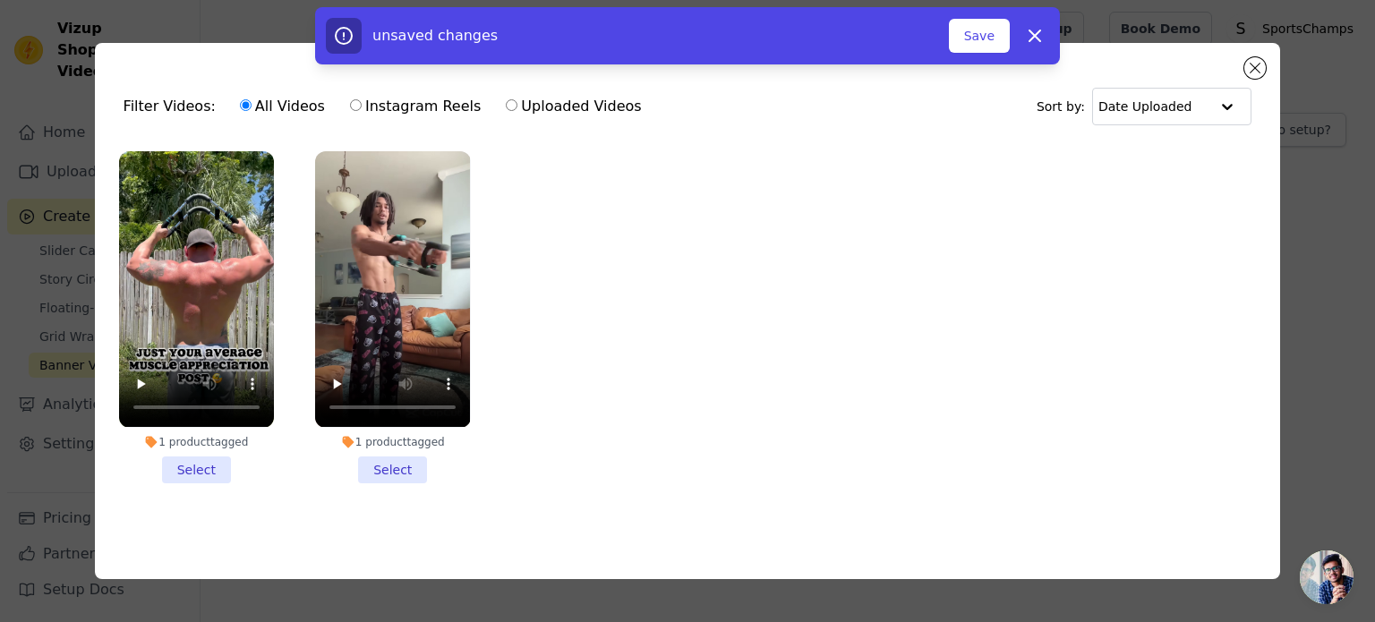
click at [1254, 64] on div "unsaved changes Save Dismiss" at bounding box center [687, 35] width 1375 height 57
click at [1254, 64] on button "Close modal" at bounding box center [1255, 67] width 21 height 21
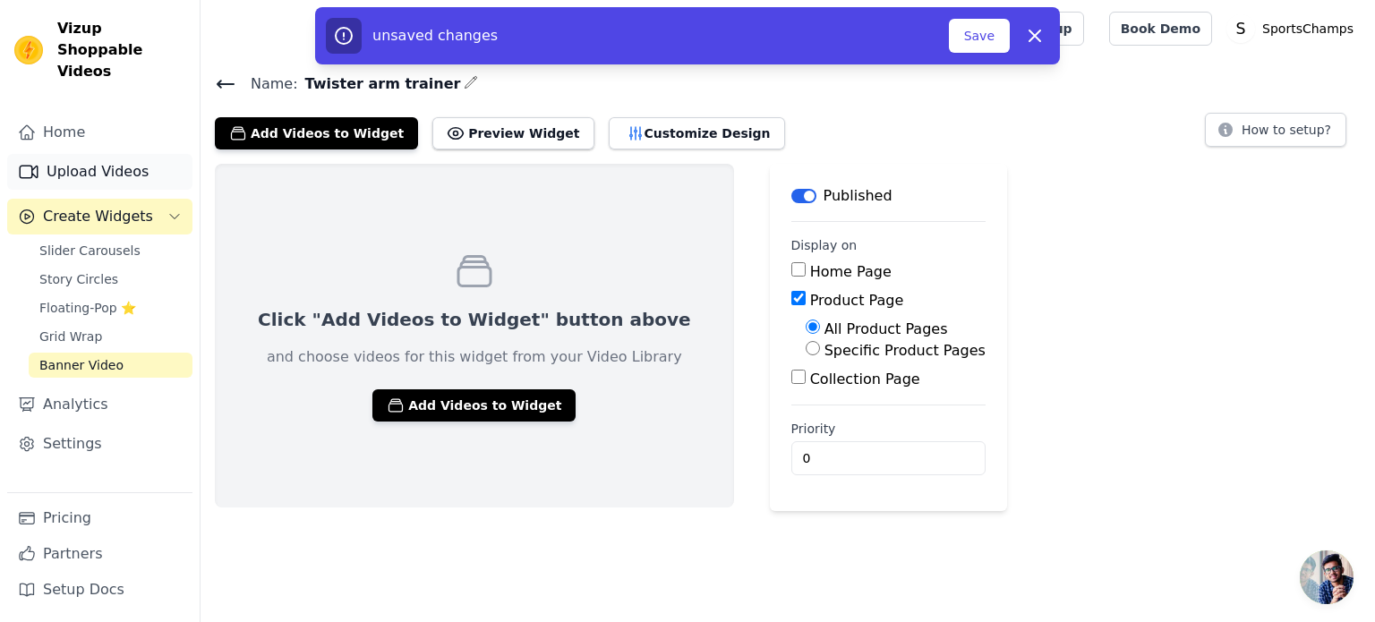
click at [81, 154] on link "Upload Videos" at bounding box center [99, 172] width 185 height 36
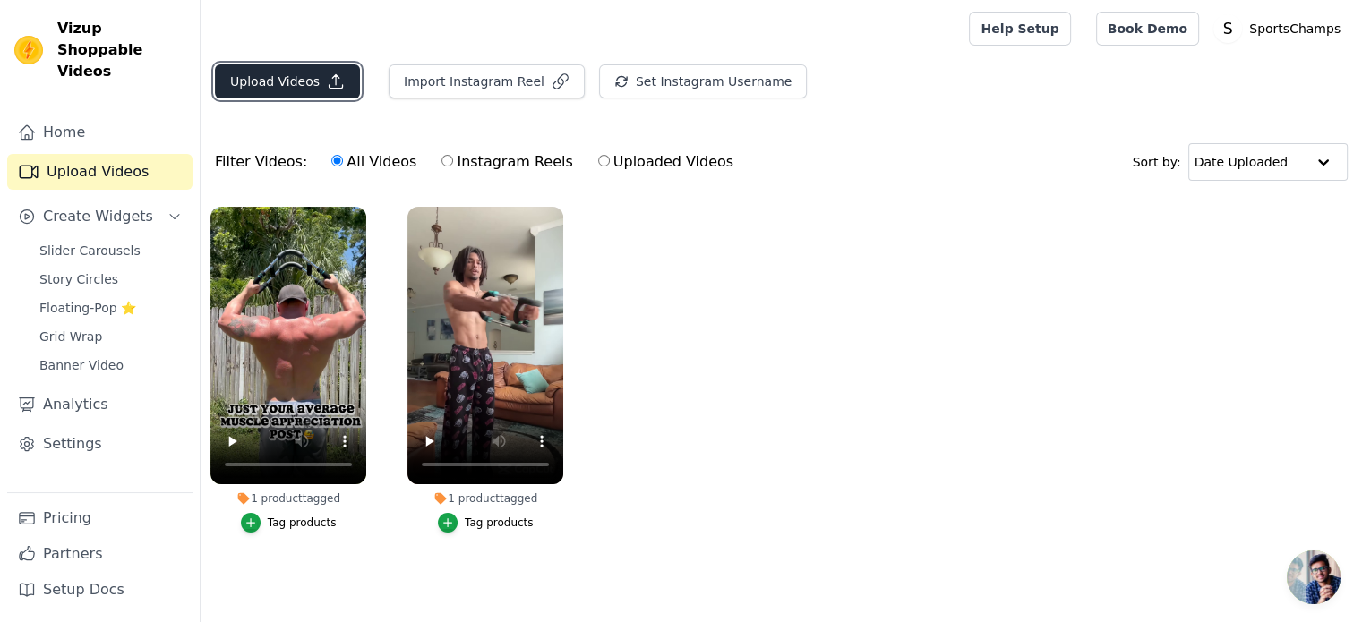
click at [330, 87] on icon "button" at bounding box center [336, 81] width 13 height 13
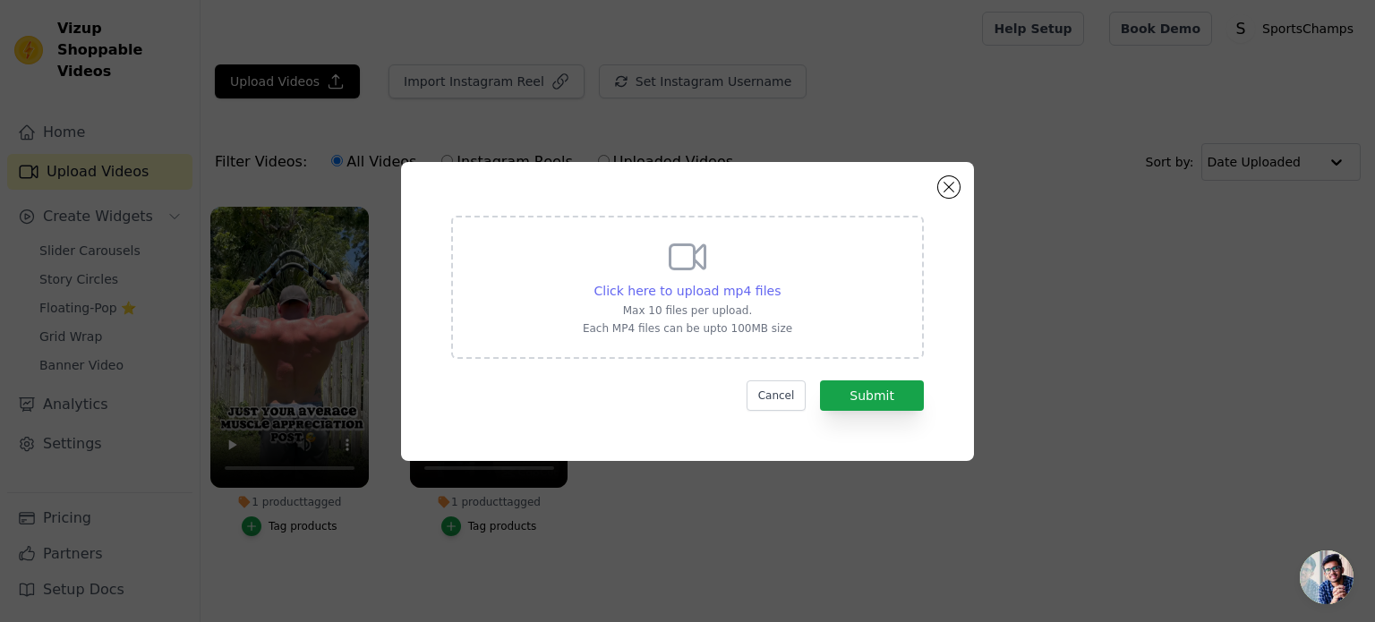
click at [724, 289] on span "Click here to upload mp4 files" at bounding box center [688, 291] width 187 height 14
click at [780, 282] on input "Click here to upload mp4 files Max 10 files per upload. Each MP4 files can be u…" at bounding box center [780, 281] width 1 height 1
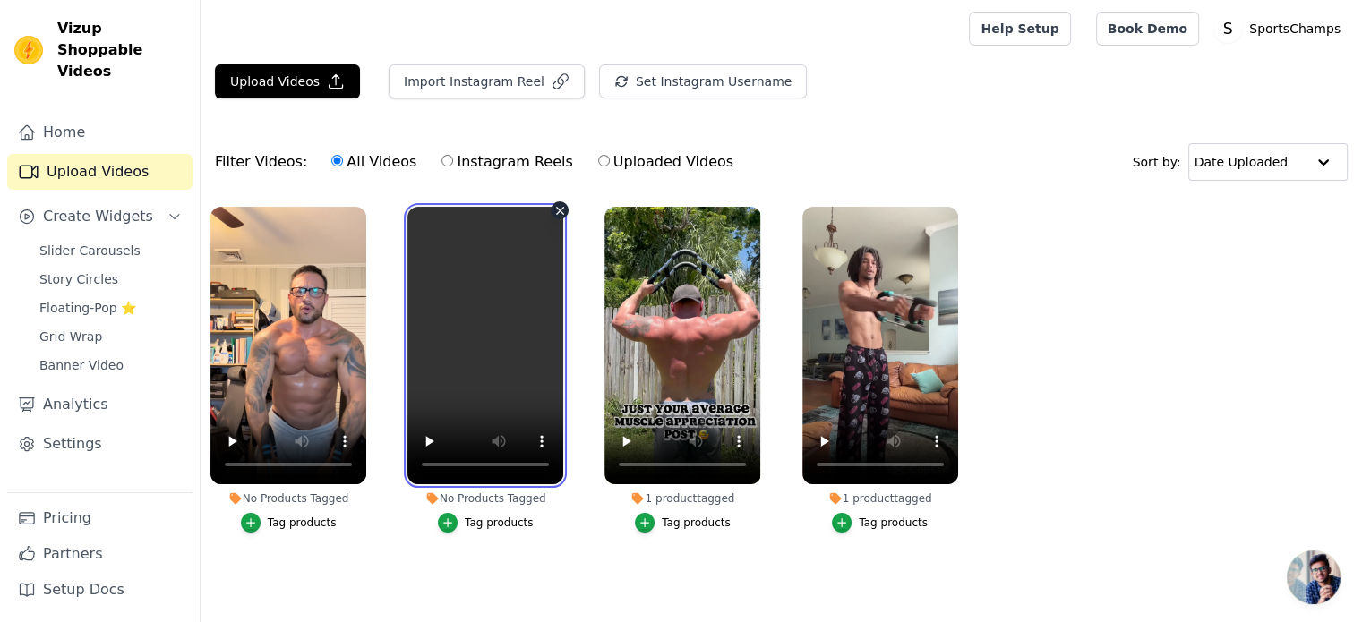
click at [559, 218] on video at bounding box center [485, 346] width 156 height 278
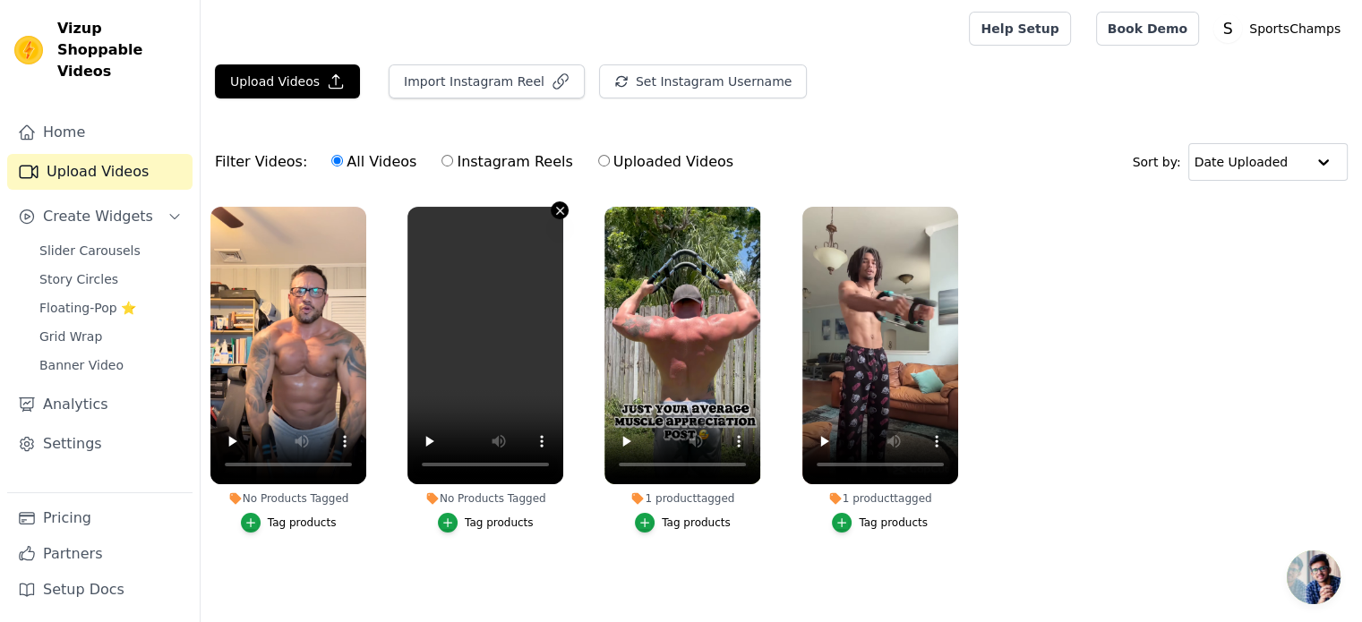
click at [559, 210] on icon "button" at bounding box center [560, 210] width 7 height 7
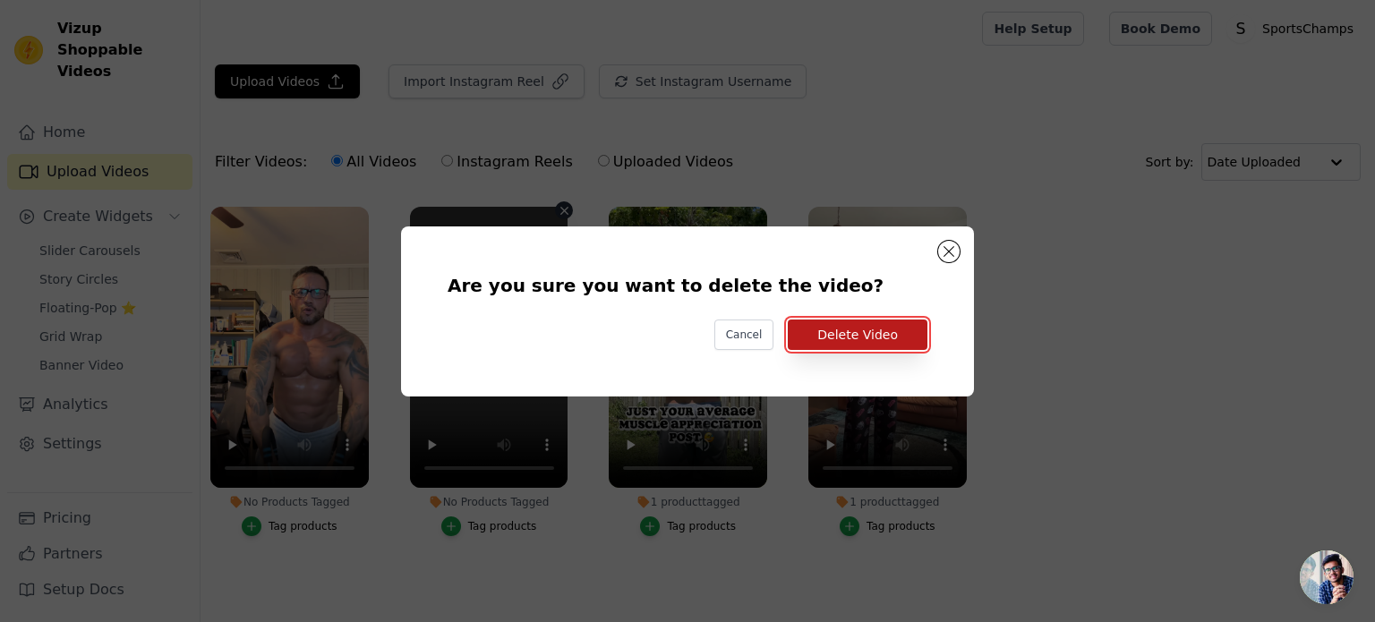
click at [874, 338] on button "Delete Video" at bounding box center [858, 335] width 140 height 30
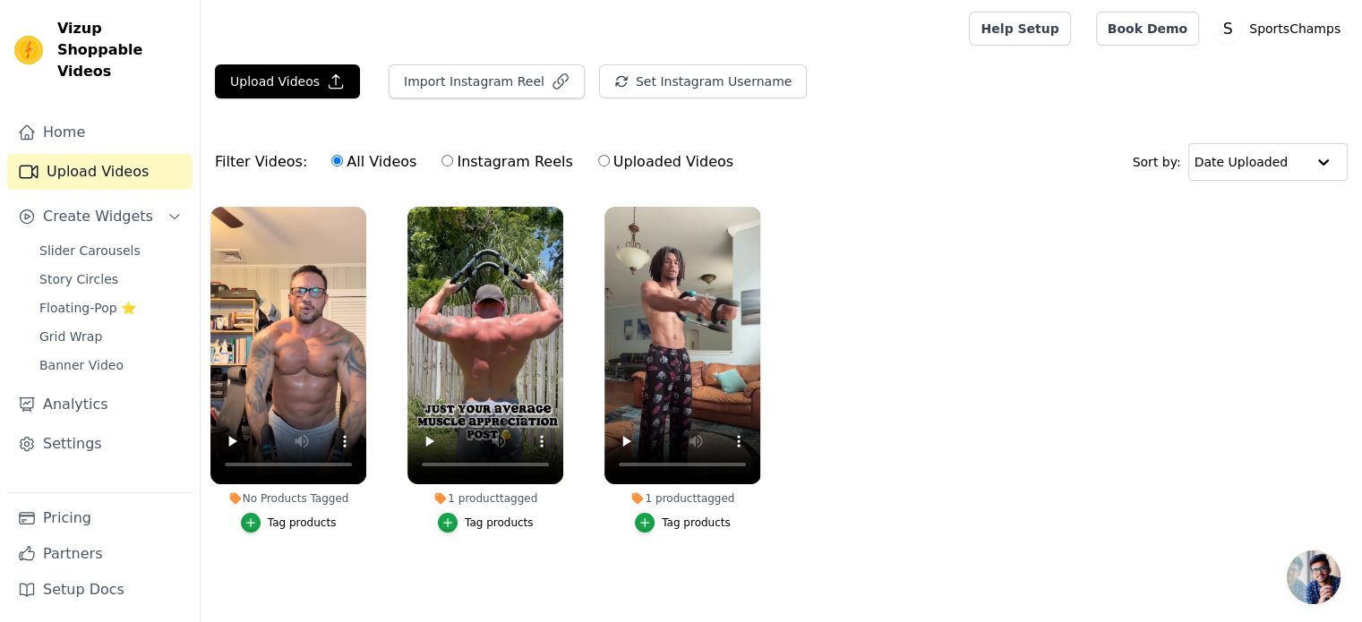
click at [338, 565] on ul "No Products Tagged Tag products 1 product tagged Tag products 1 product tagged …" at bounding box center [781, 387] width 1161 height 381
click at [251, 518] on icon "button" at bounding box center [250, 523] width 13 height 13
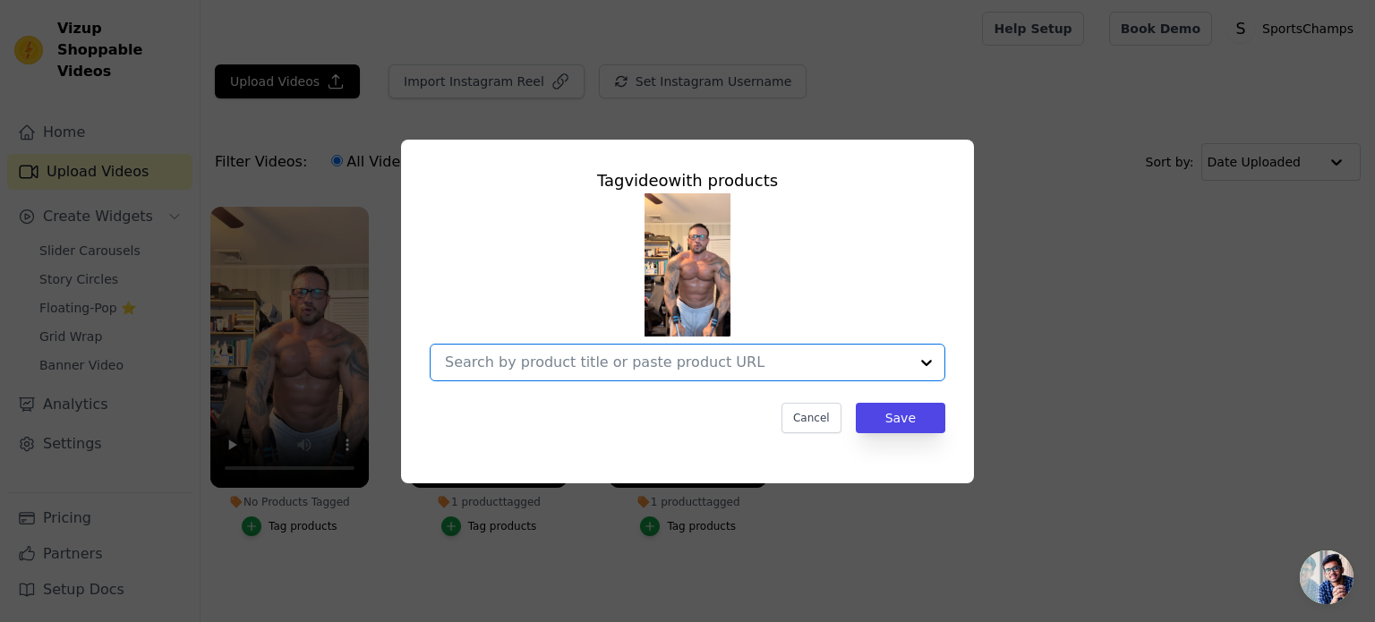
click at [792, 369] on input "No Products Tagged Tag video with products Option undefined, selected. Select i…" at bounding box center [677, 362] width 464 height 17
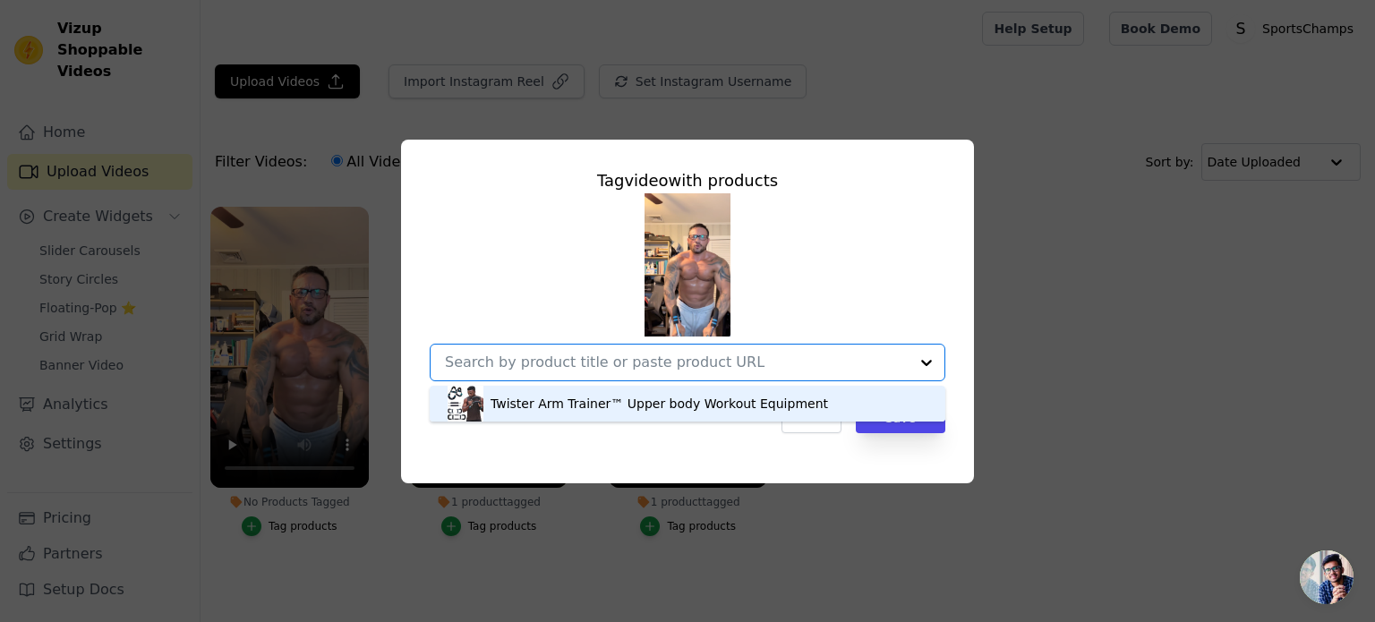
click at [716, 405] on div "Twister Arm Trainer™ Upper body Workout Equipment" at bounding box center [660, 404] width 338 height 18
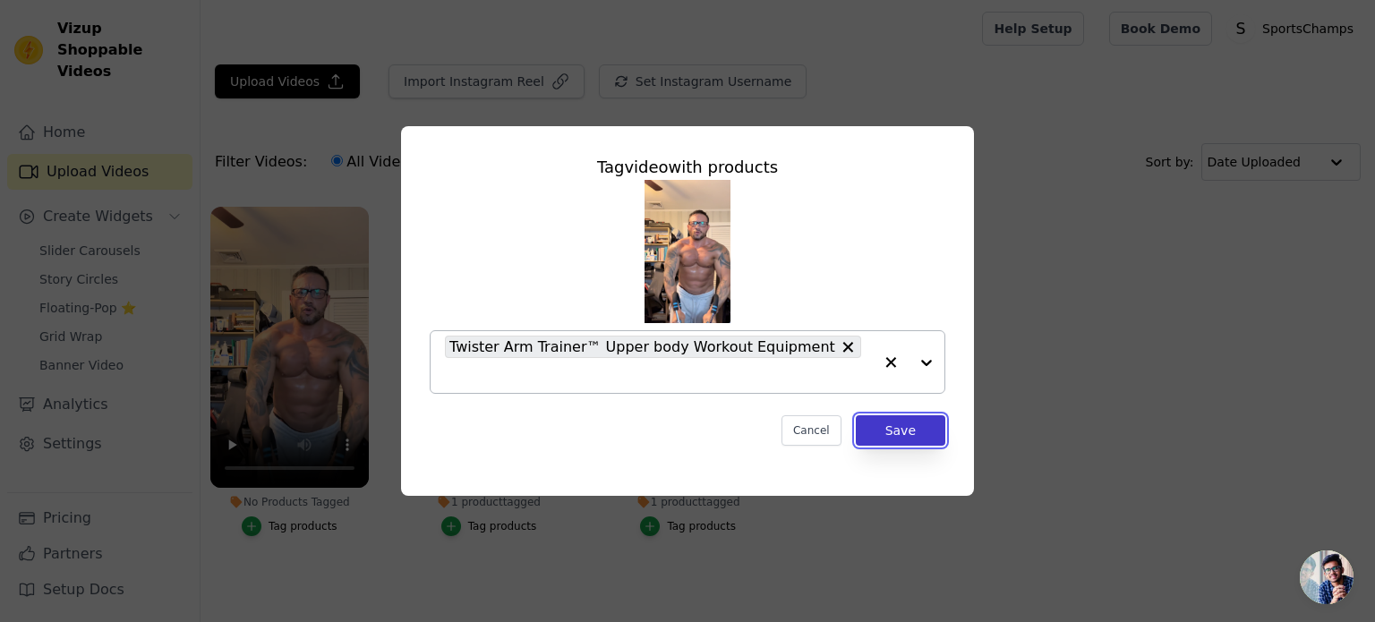
click at [895, 416] on button "Save" at bounding box center [901, 430] width 90 height 30
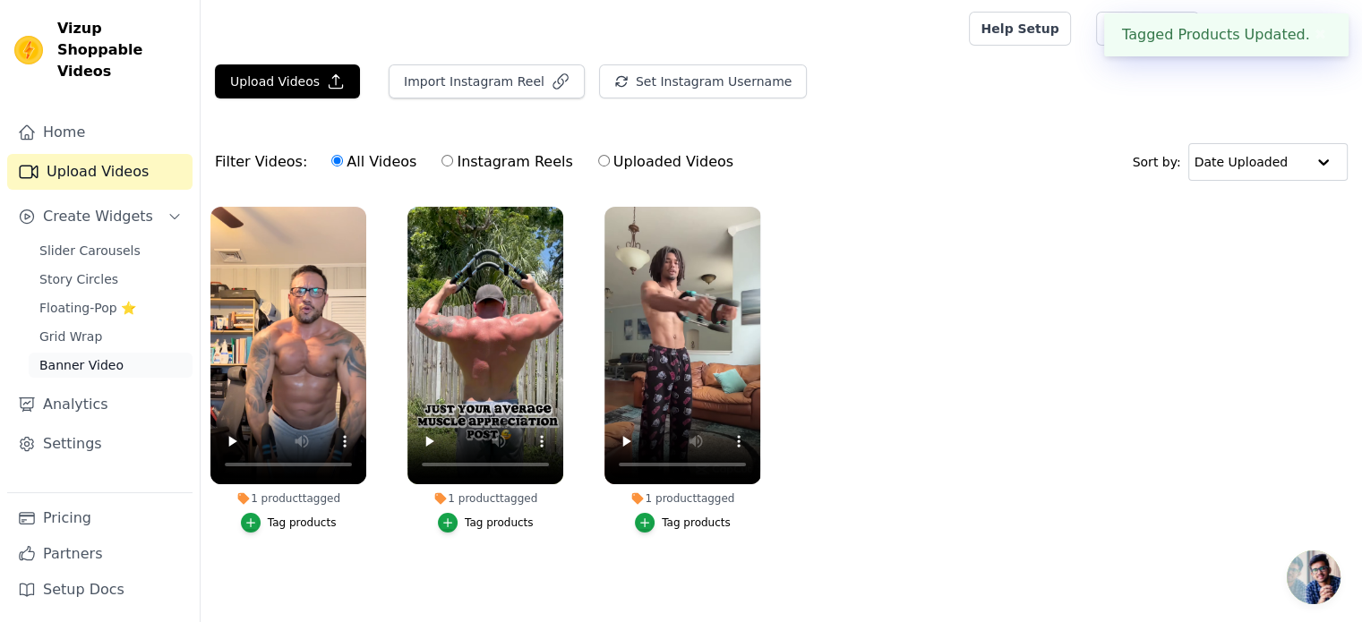
click at [80, 356] on span "Banner Video" at bounding box center [81, 365] width 84 height 18
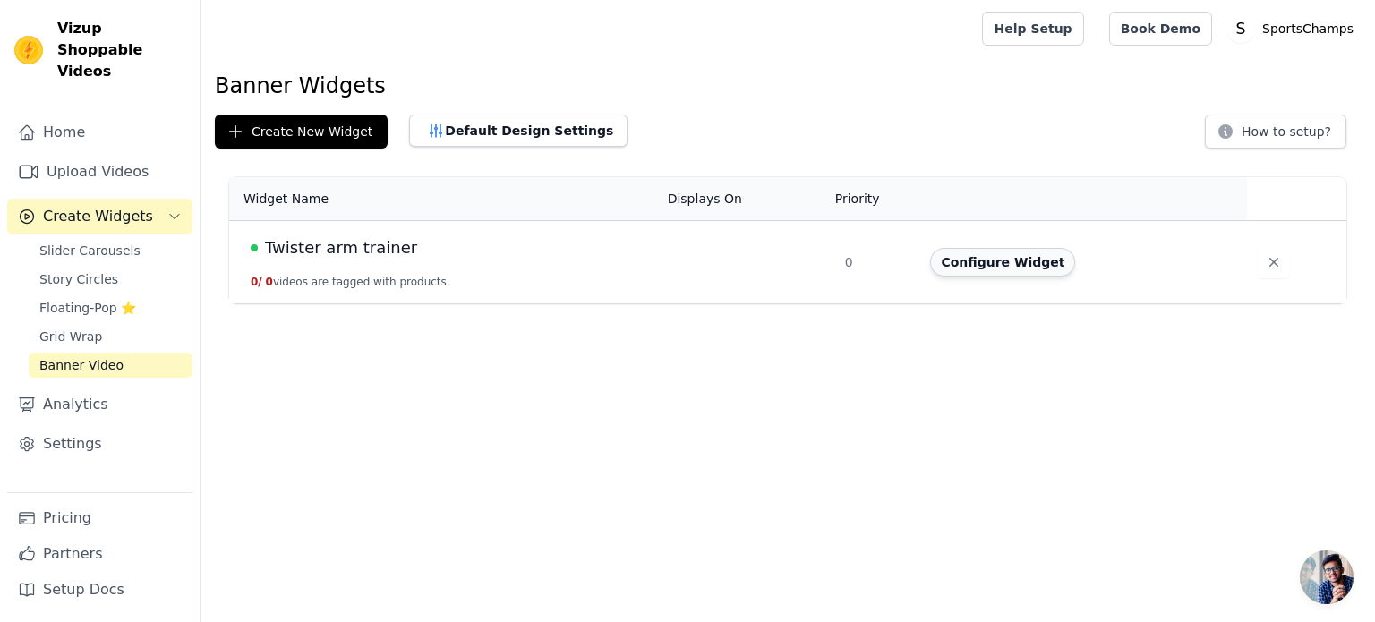
click at [1021, 265] on button "Configure Widget" at bounding box center [1002, 262] width 145 height 29
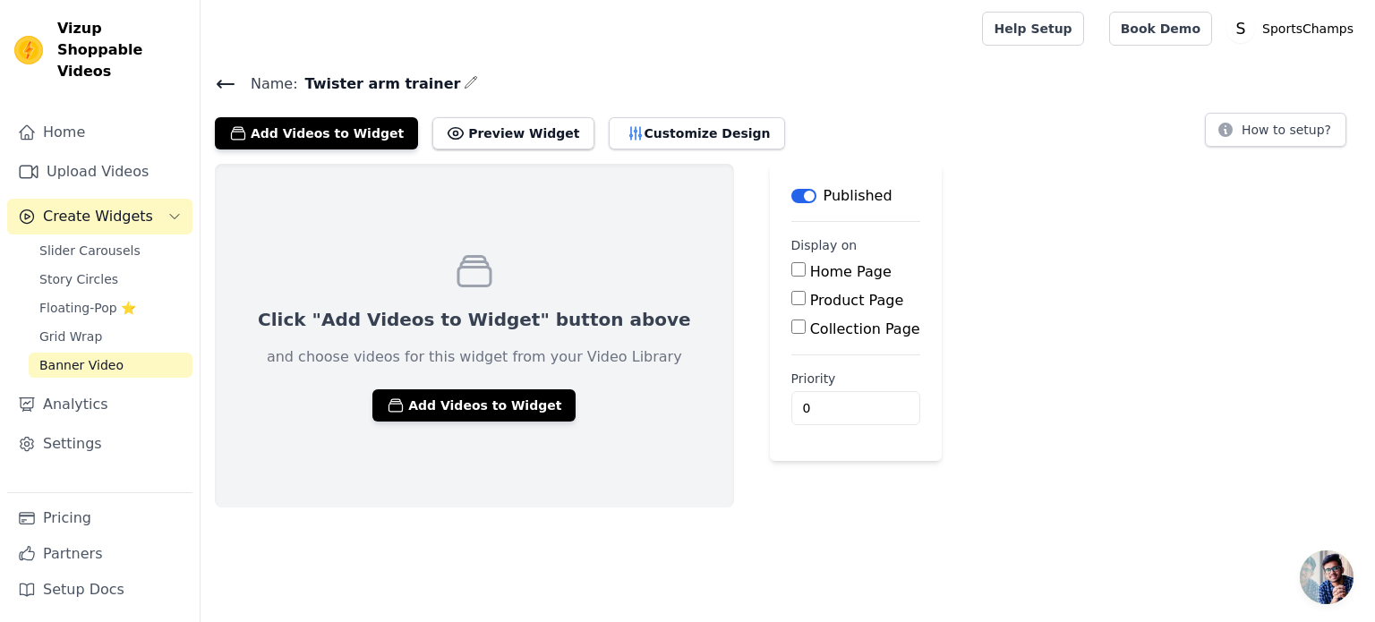
click at [792, 297] on input "Product Page" at bounding box center [799, 298] width 14 height 14
checkbox input "true"
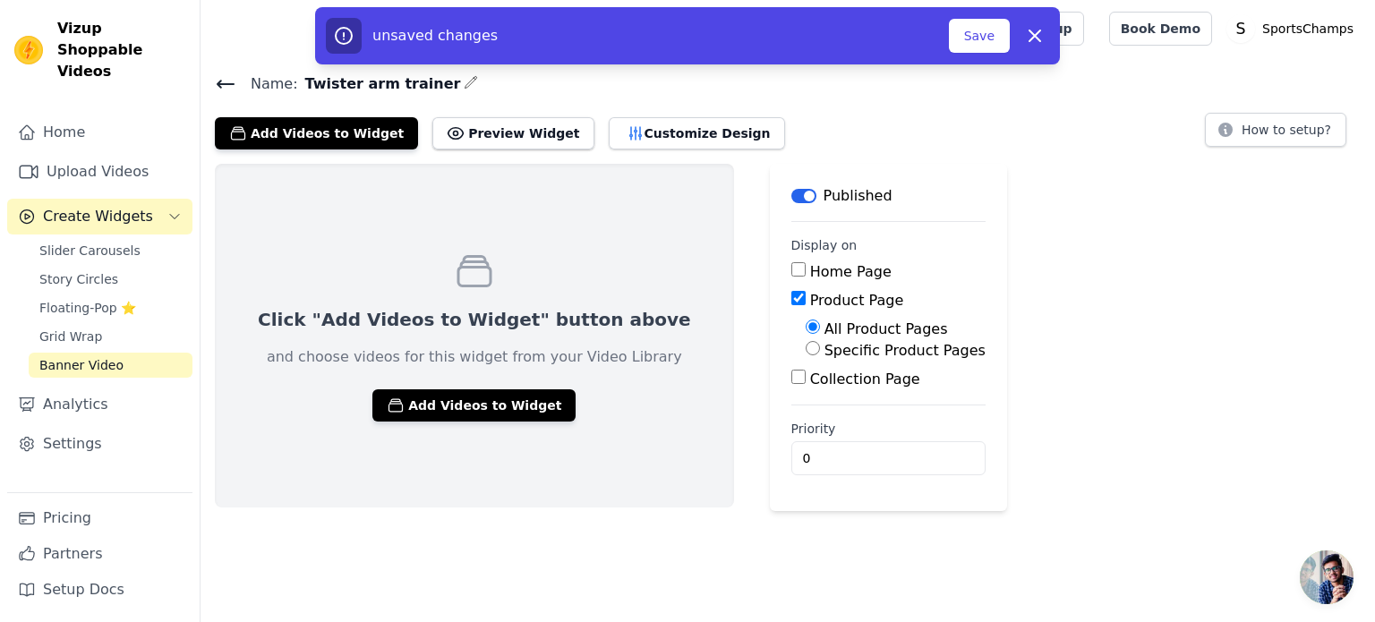
click at [825, 346] on label "Specific Product Pages" at bounding box center [905, 350] width 161 height 17
click at [806, 346] on input "Specific Product Pages" at bounding box center [813, 348] width 14 height 14
radio input "true"
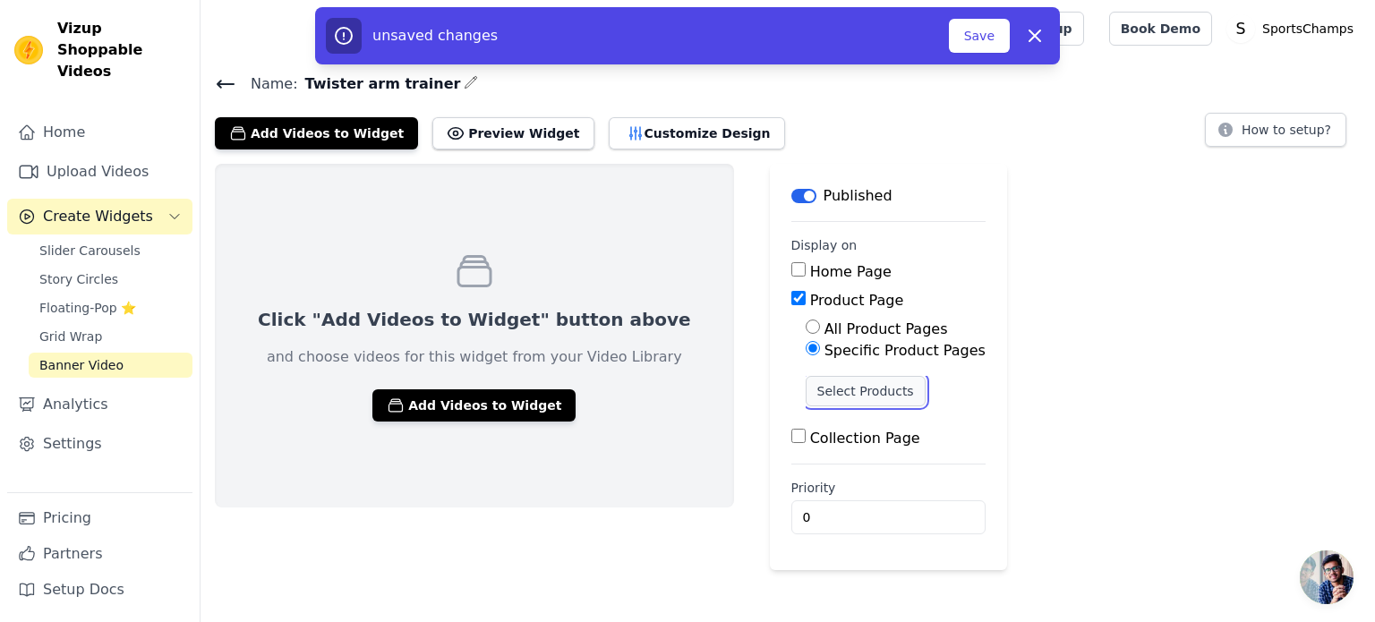
click at [806, 391] on button "Select Products" at bounding box center [866, 391] width 120 height 30
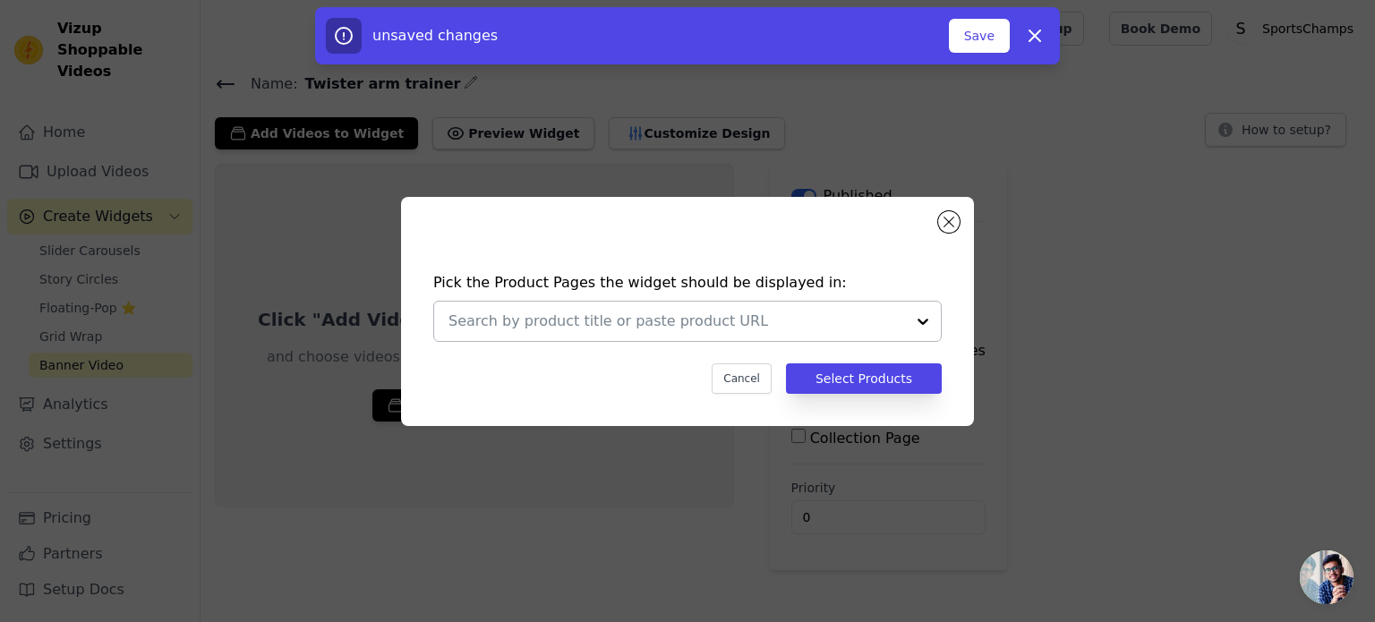
click at [896, 338] on div at bounding box center [677, 321] width 457 height 39
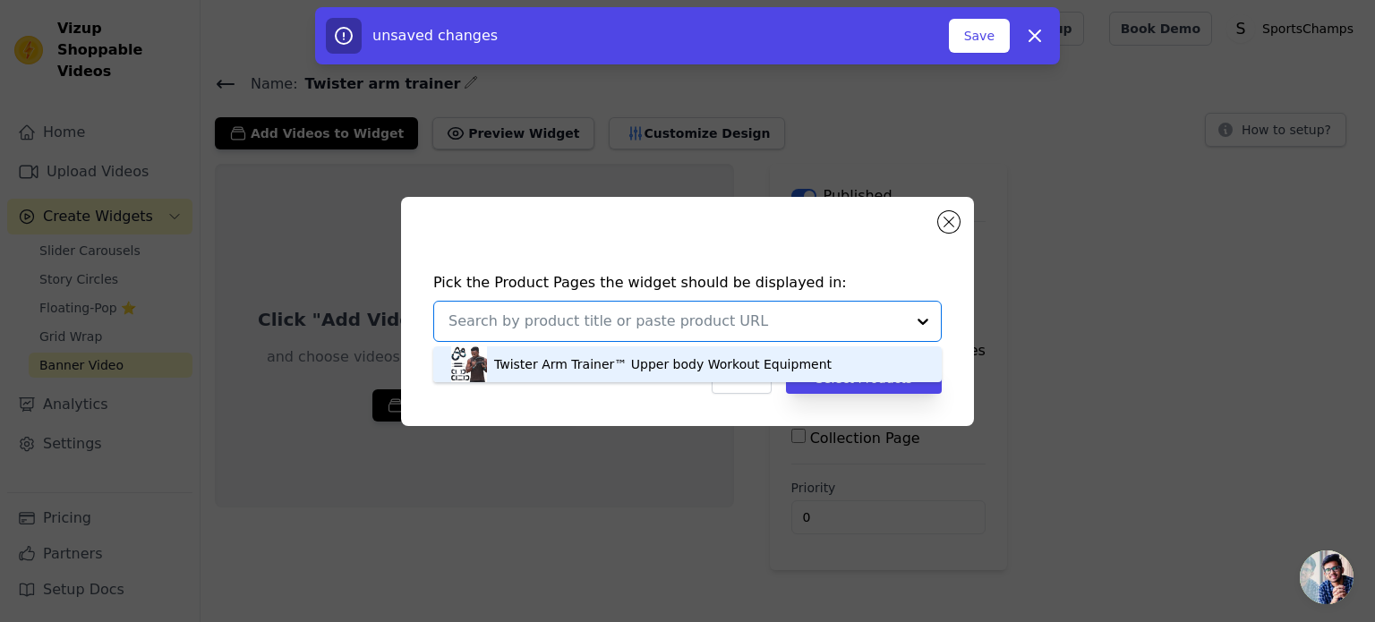
click at [733, 369] on div "Twister Arm Trainer™ Upper body Workout Equipment" at bounding box center [663, 364] width 338 height 18
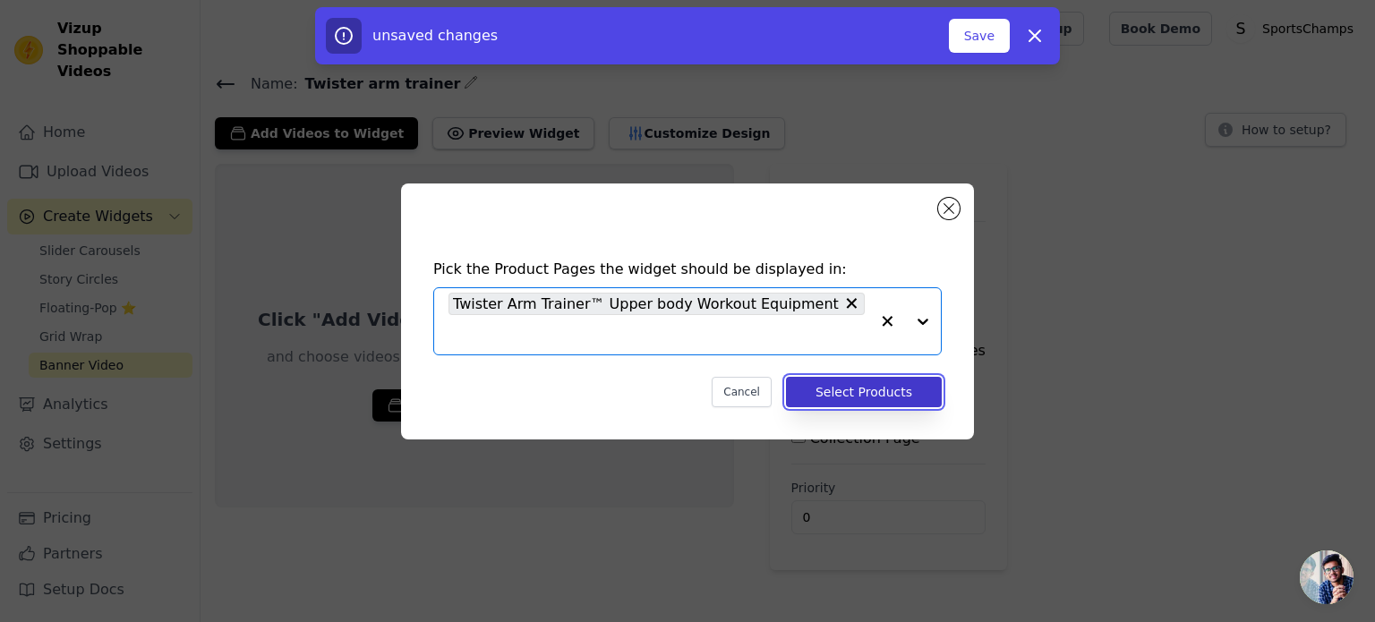
click at [843, 390] on button "Select Products" at bounding box center [864, 392] width 156 height 30
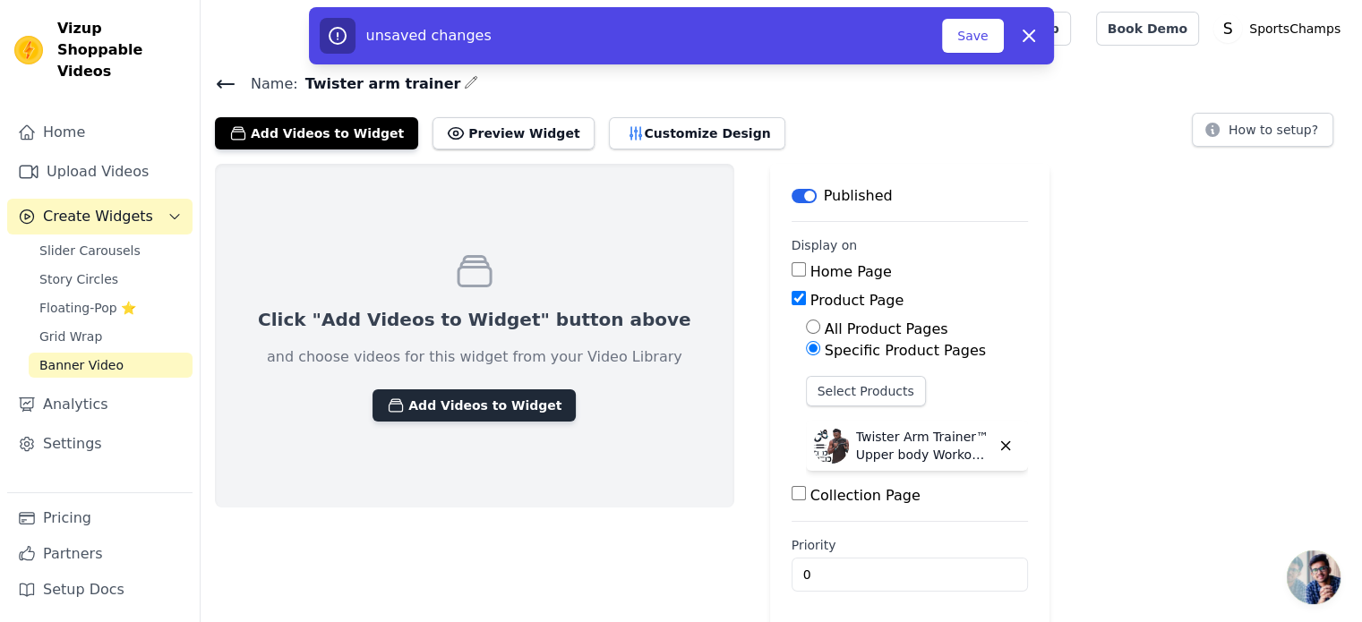
click at [500, 404] on button "Add Videos to Widget" at bounding box center [473, 405] width 203 height 32
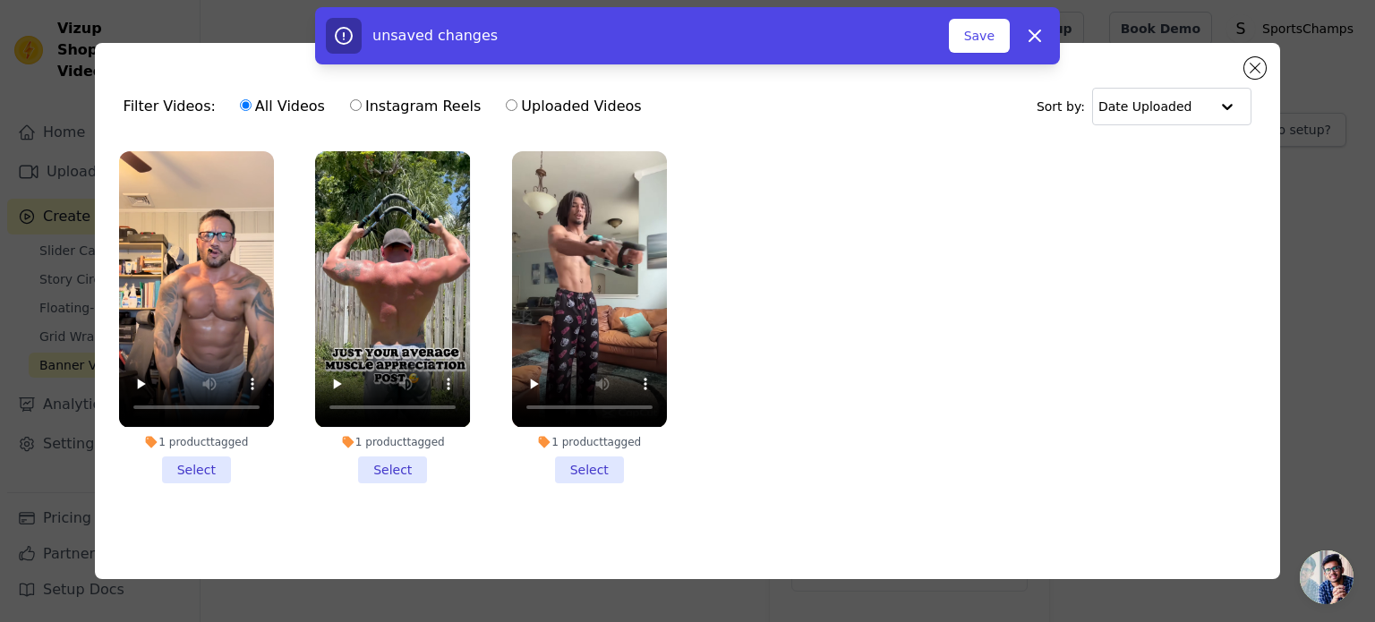
click at [201, 472] on li "1 product tagged Select" at bounding box center [196, 316] width 155 height 331
click at [0, 0] on input "1 product tagged Select" at bounding box center [0, 0] width 0 height 0
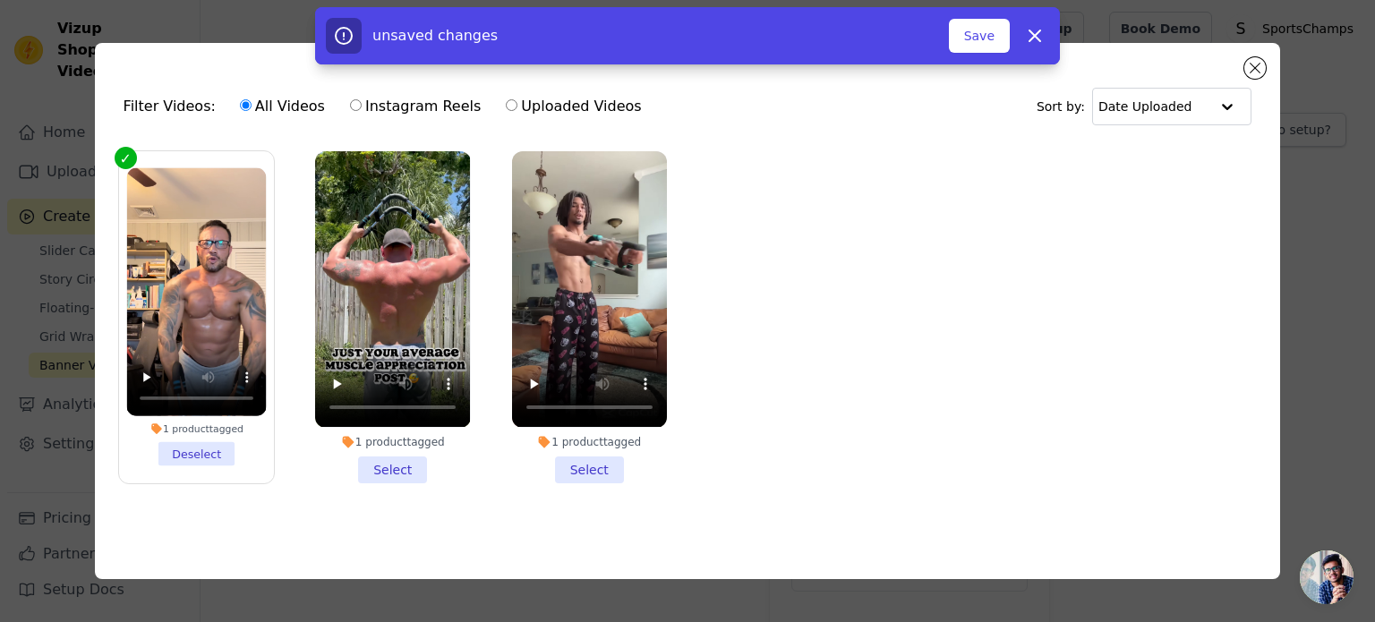
click at [402, 458] on li "1 product tagged Select" at bounding box center [392, 316] width 155 height 331
click at [0, 0] on input "1 product tagged Select" at bounding box center [0, 0] width 0 height 0
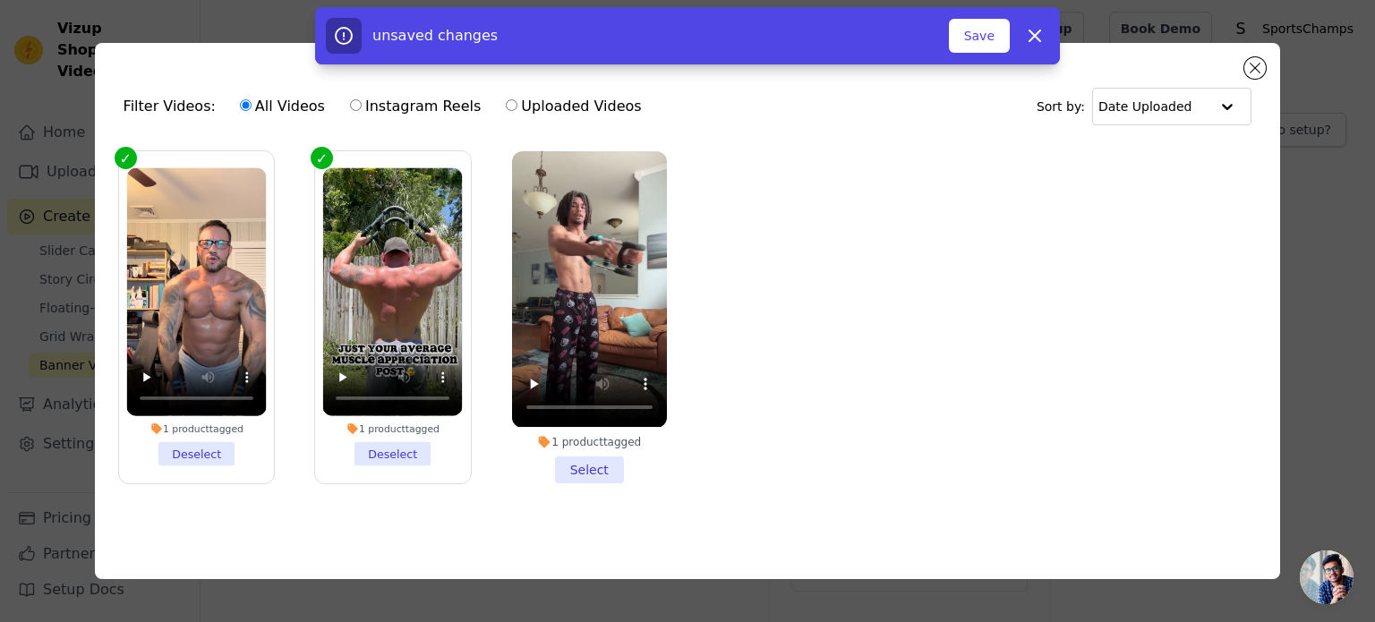
click at [592, 461] on li "1 product tagged Select" at bounding box center [589, 316] width 155 height 331
click at [0, 0] on input "1 product tagged Select" at bounding box center [0, 0] width 0 height 0
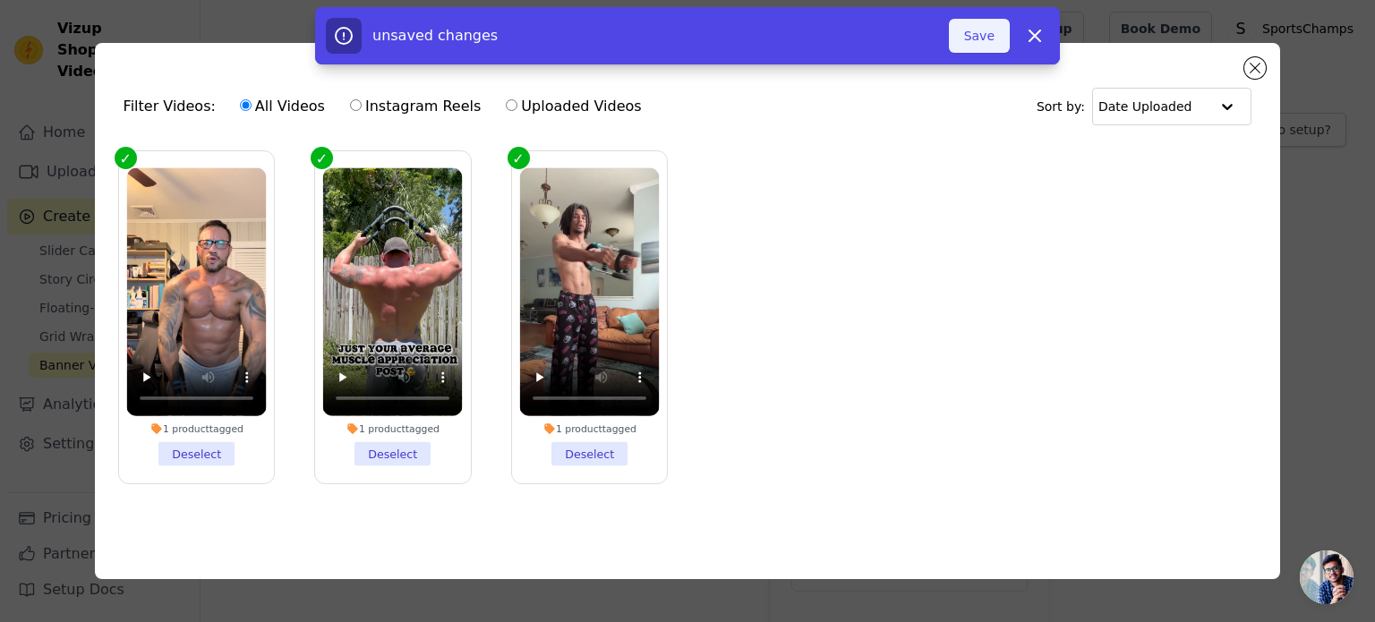
click at [971, 31] on button "Save" at bounding box center [979, 36] width 61 height 34
click at [1001, 28] on button "Save" at bounding box center [979, 36] width 61 height 34
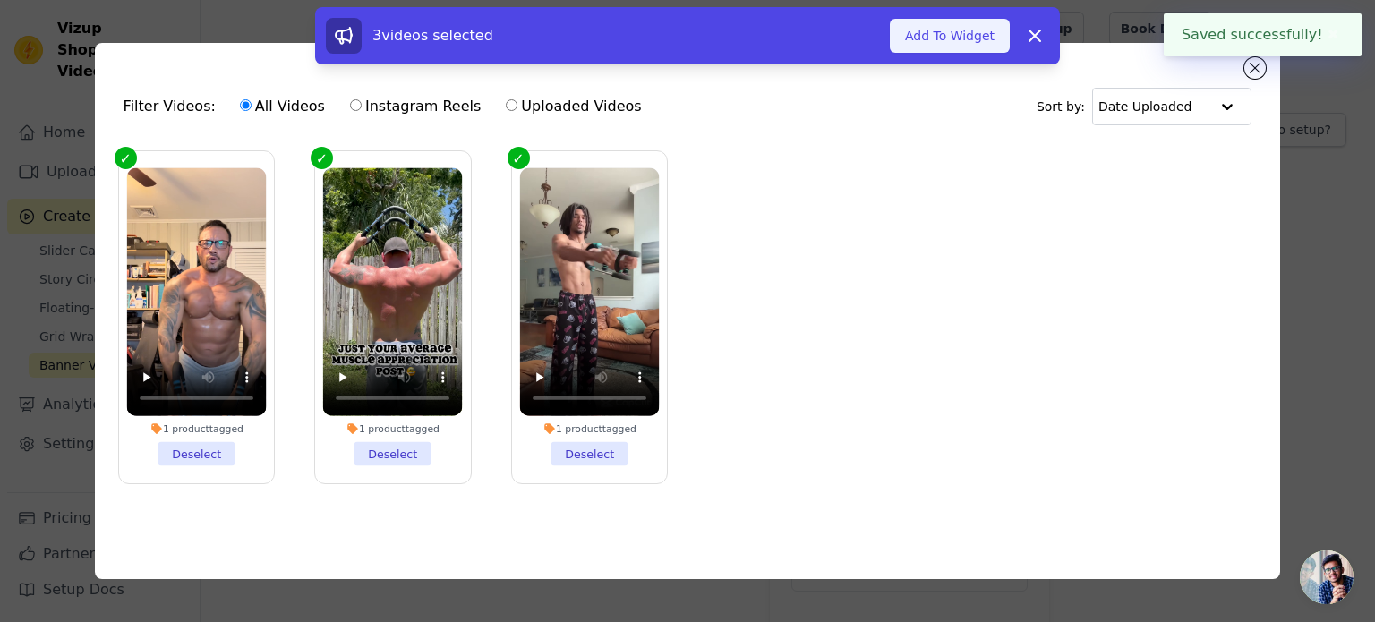
click at [1002, 32] on button "Add To Widget" at bounding box center [950, 36] width 120 height 34
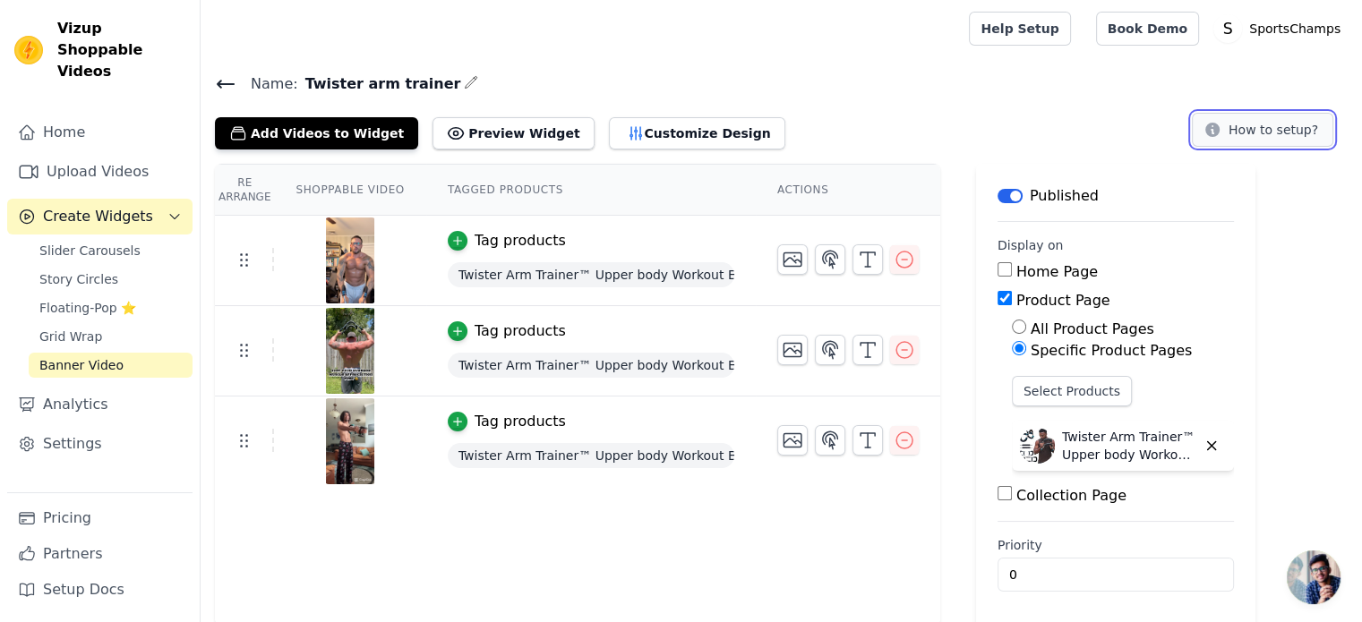
click at [1236, 133] on button "How to setup?" at bounding box center [1262, 130] width 141 height 34
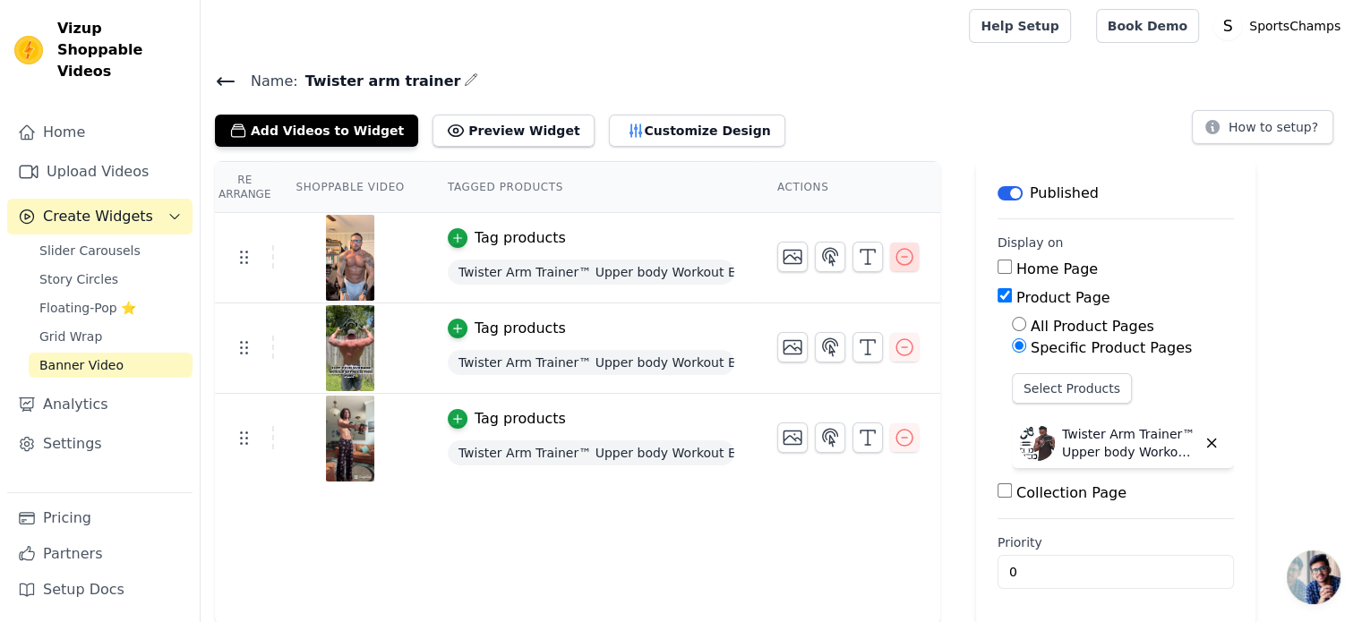
click at [895, 250] on icon "button" at bounding box center [904, 256] width 21 height 21
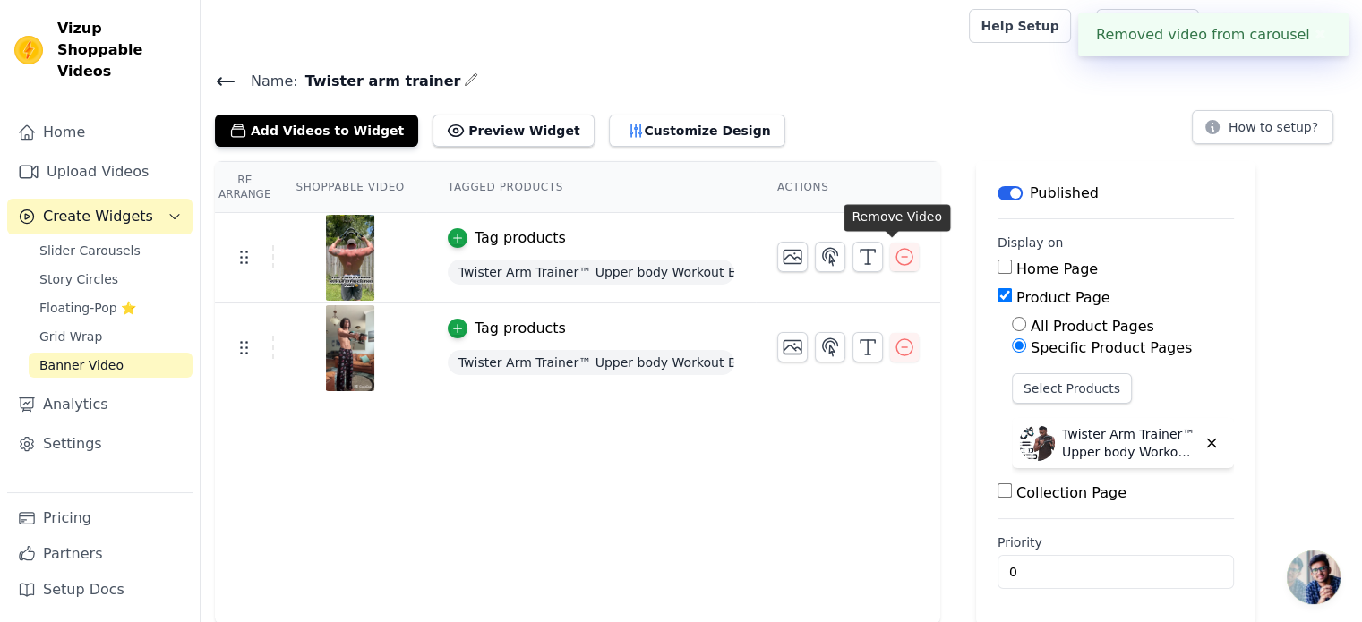
click at [896, 254] on icon "button" at bounding box center [904, 257] width 16 height 16
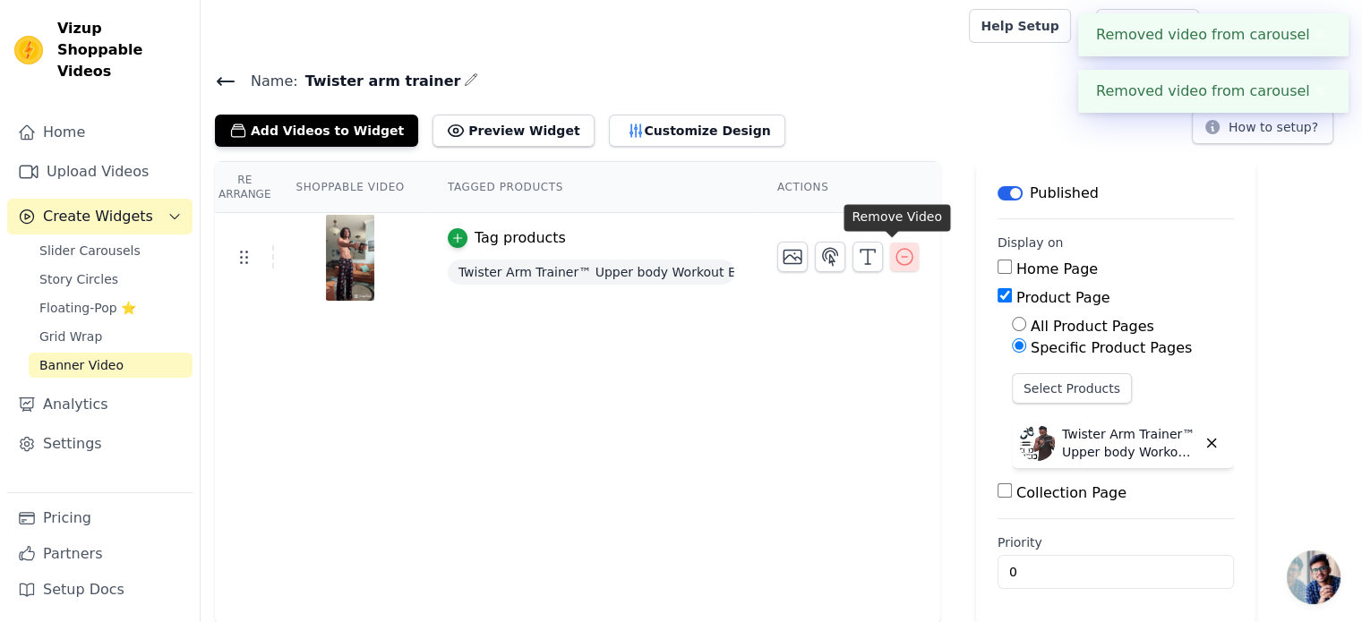
click at [894, 258] on icon "button" at bounding box center [904, 256] width 21 height 21
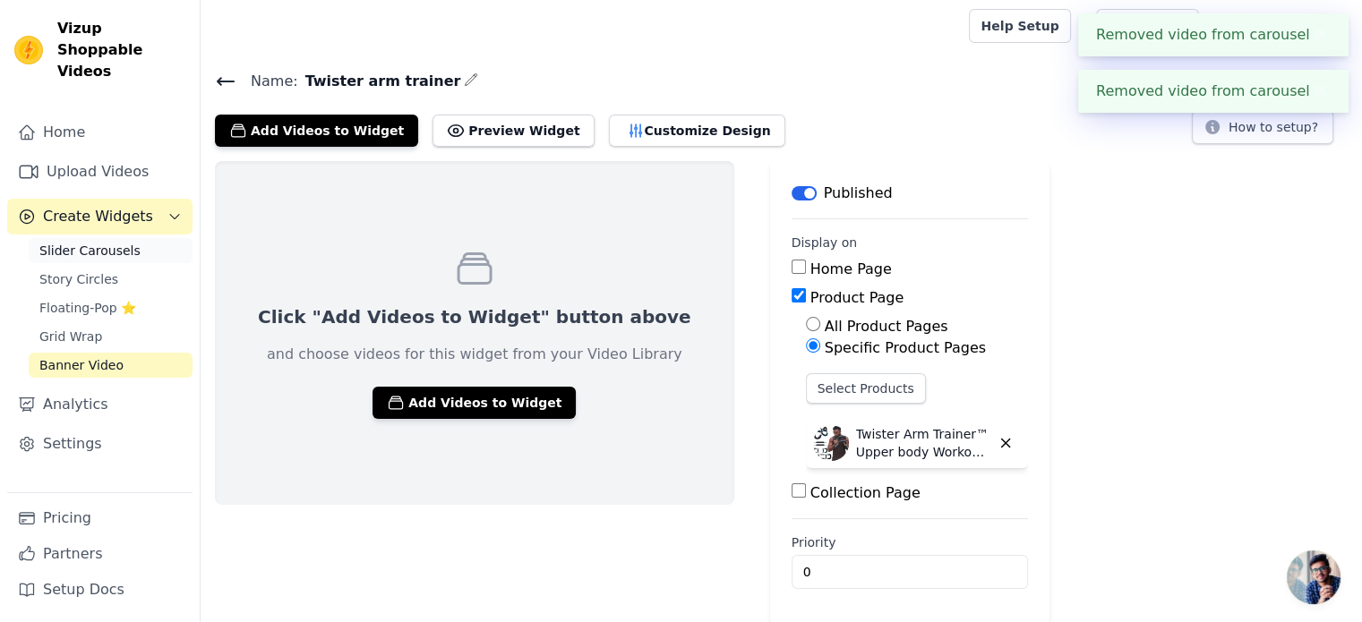
click at [62, 242] on span "Slider Carousels" at bounding box center [89, 251] width 101 height 18
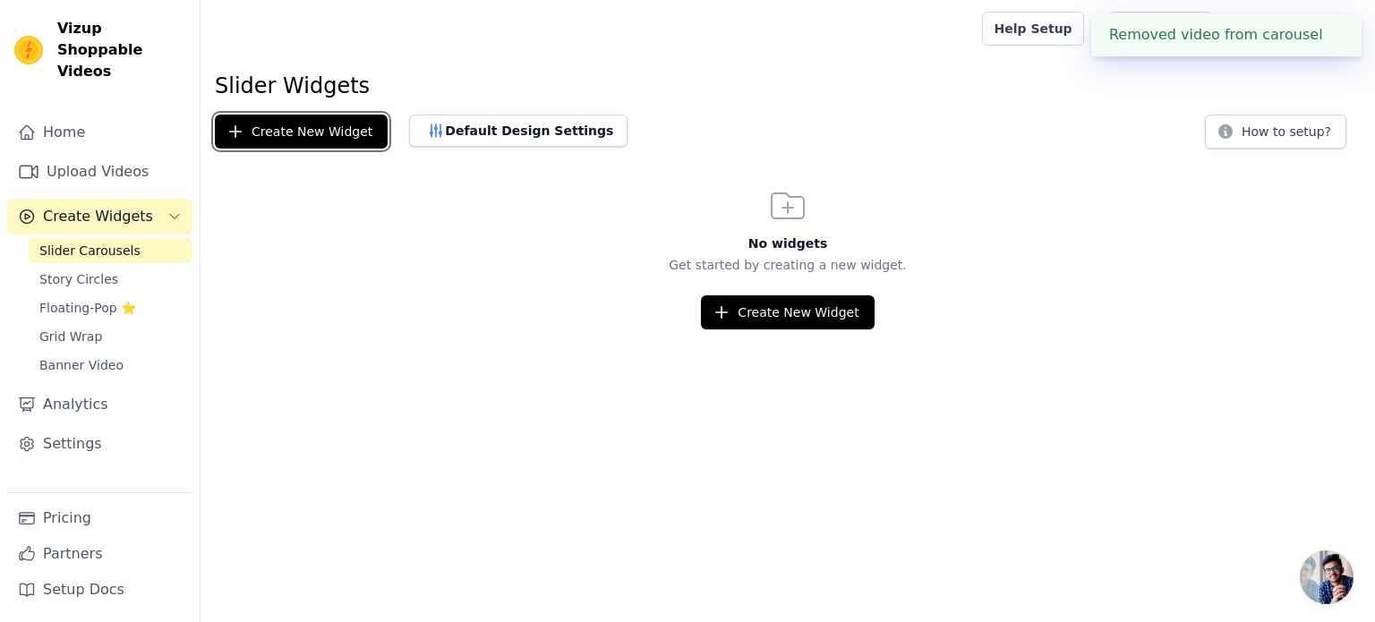
drag, startPoint x: 292, startPoint y: 134, endPoint x: 405, endPoint y: 239, distance: 154.0
click at [405, 239] on div "Slider Widgets Create New Widget Default Design Settings How to setup? No widge…" at bounding box center [788, 201] width 1175 height 258
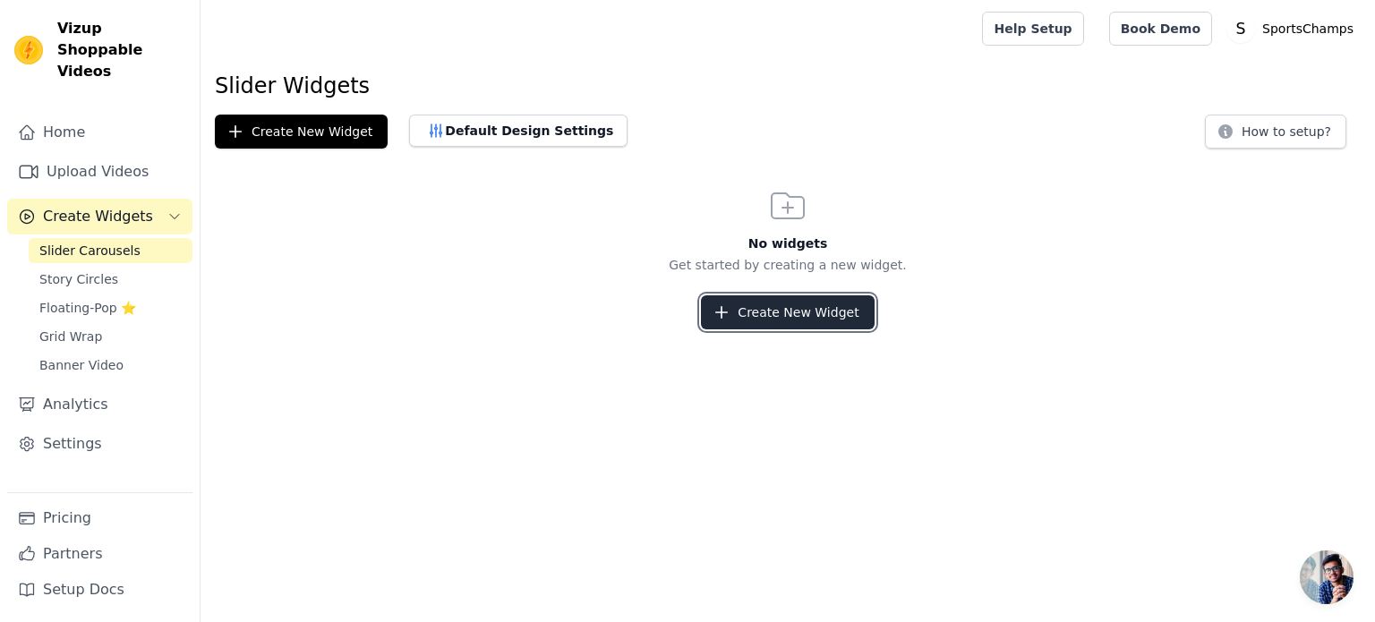
click at [759, 307] on button "Create New Widget" at bounding box center [787, 312] width 173 height 34
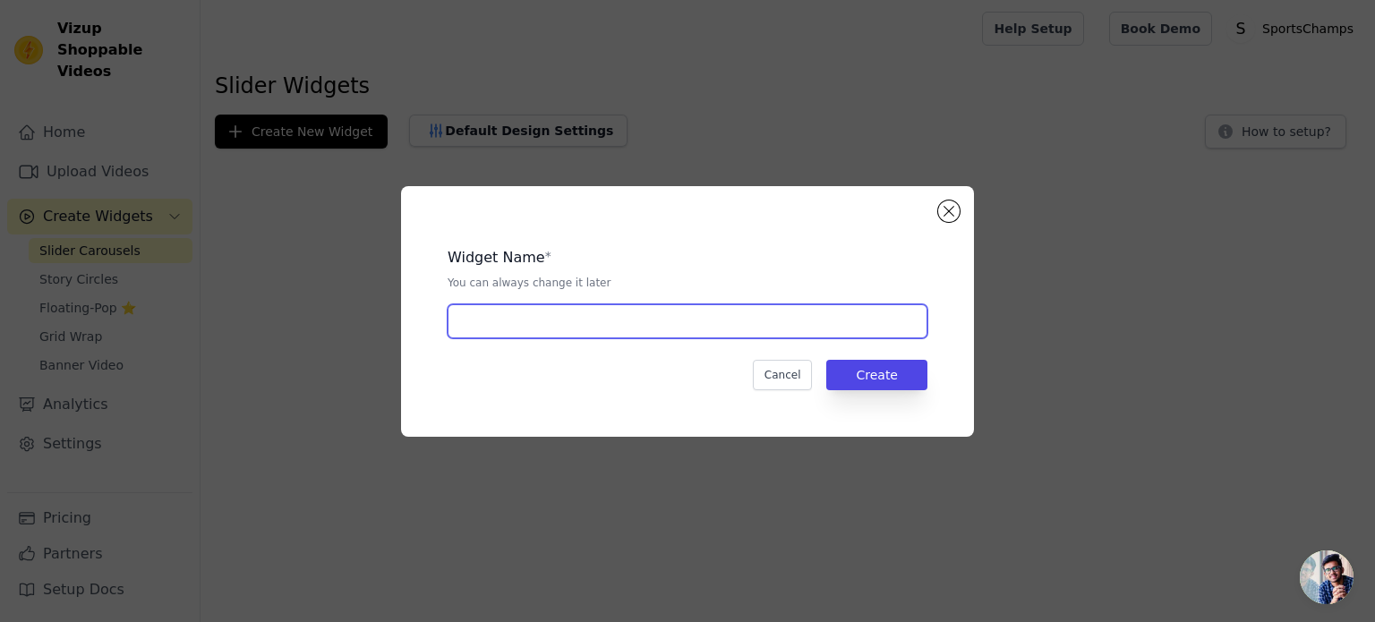
click at [784, 307] on input "text" at bounding box center [688, 321] width 480 height 34
type input "Twister arm trainer"
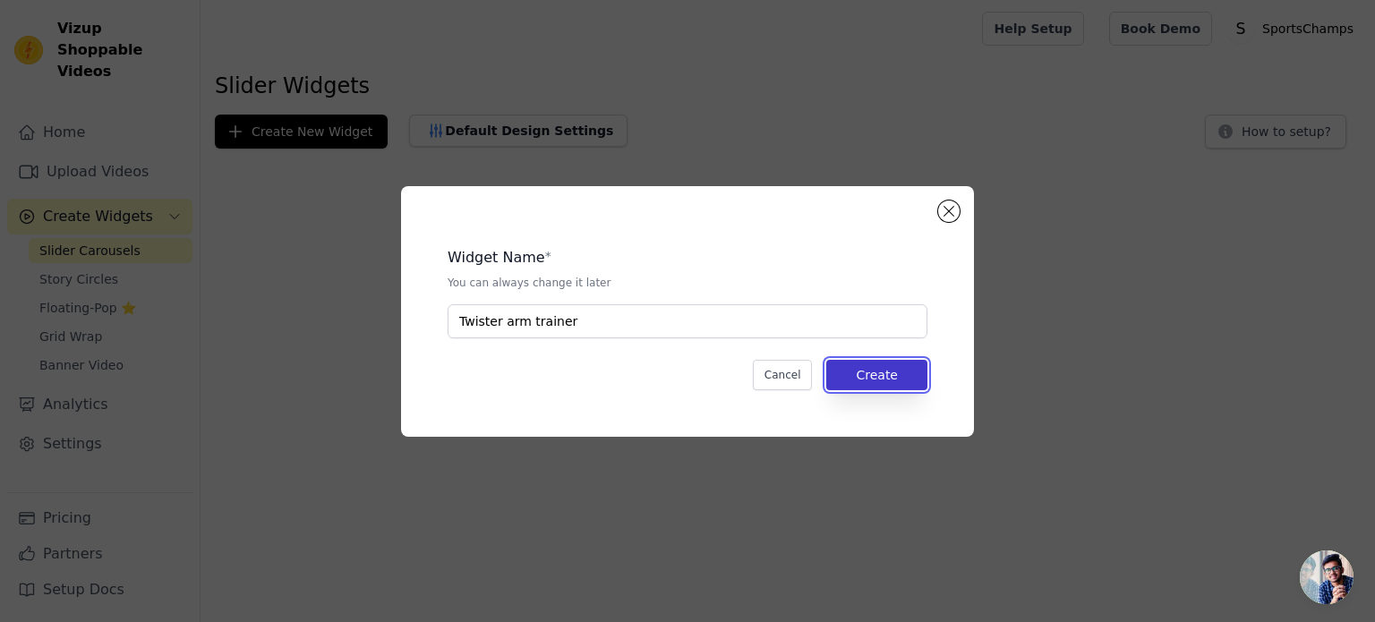
click at [898, 379] on button "Create" at bounding box center [876, 375] width 101 height 30
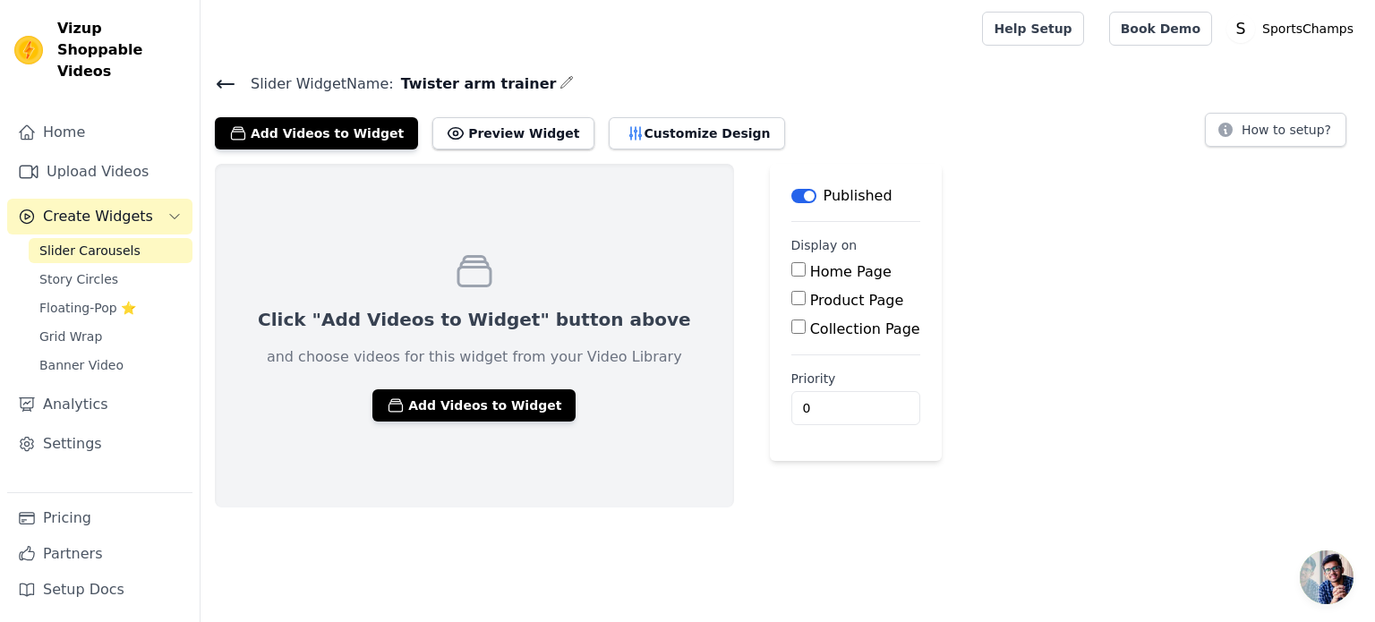
click at [810, 304] on label "Product Page" at bounding box center [857, 300] width 94 height 17
click at [803, 304] on input "Product Page" at bounding box center [799, 298] width 14 height 14
checkbox input "true"
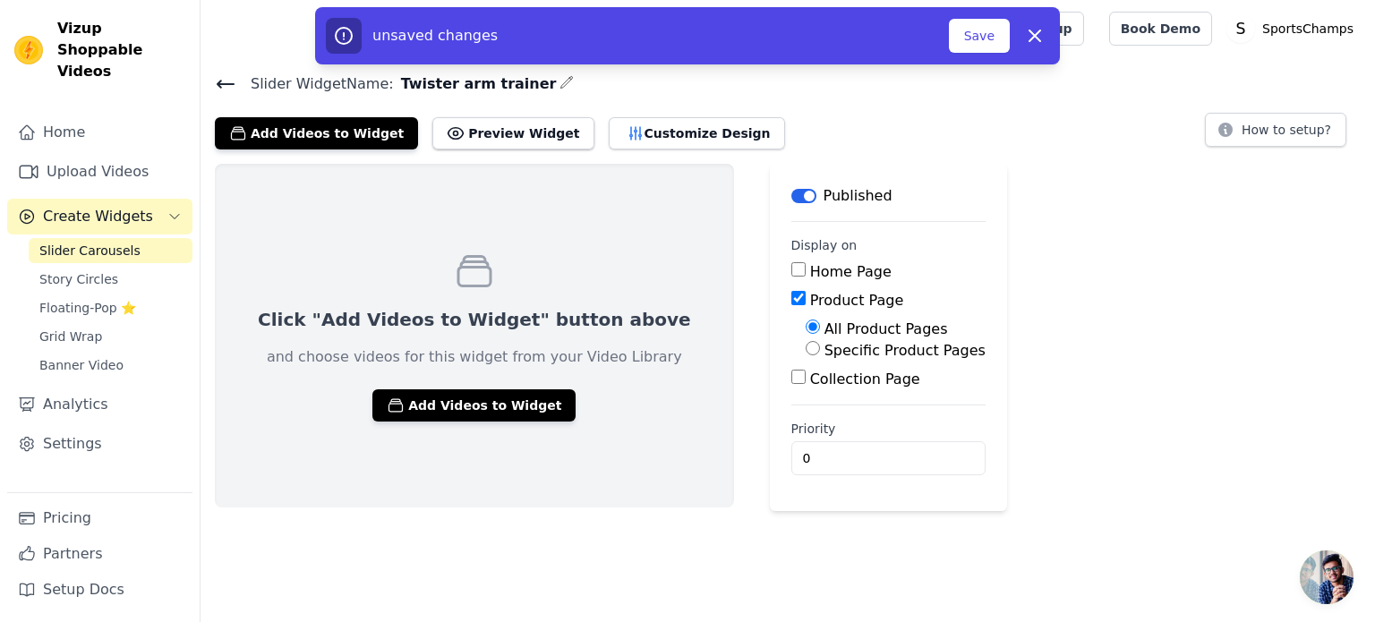
click at [825, 347] on label "Specific Product Pages" at bounding box center [905, 350] width 161 height 17
click at [808, 347] on input "Specific Product Pages" at bounding box center [813, 348] width 14 height 14
radio input "true"
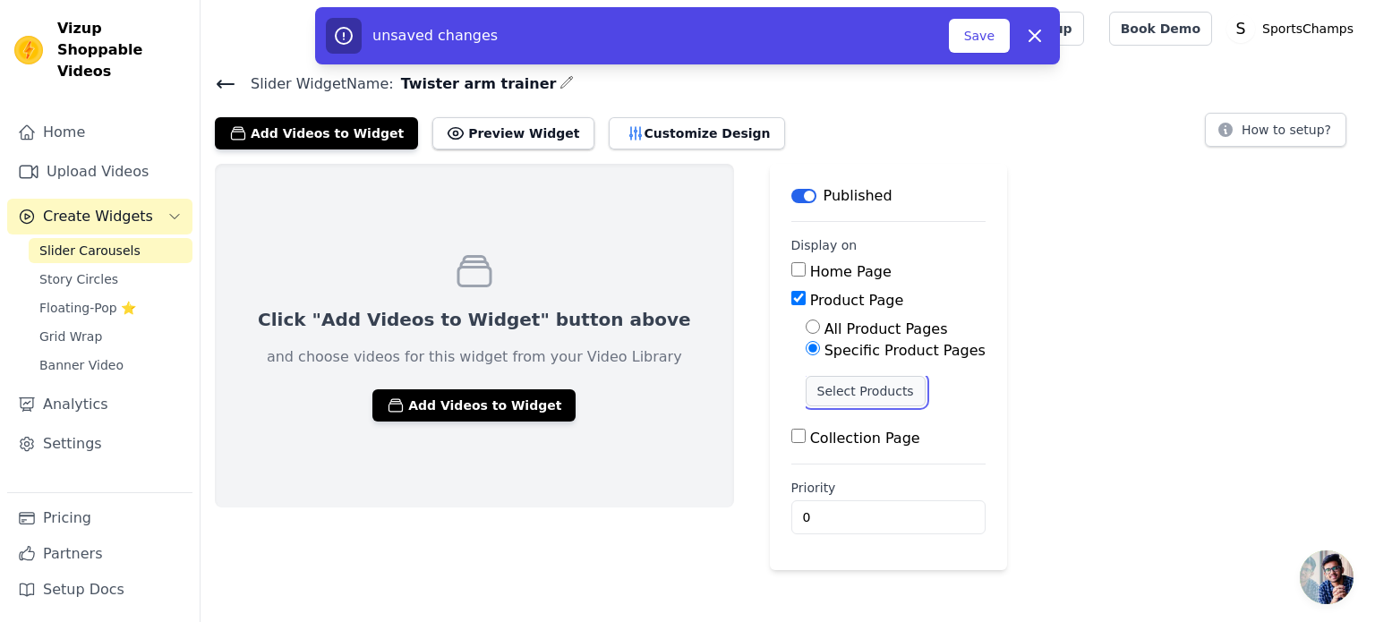
click at [809, 391] on button "Select Products" at bounding box center [866, 391] width 120 height 30
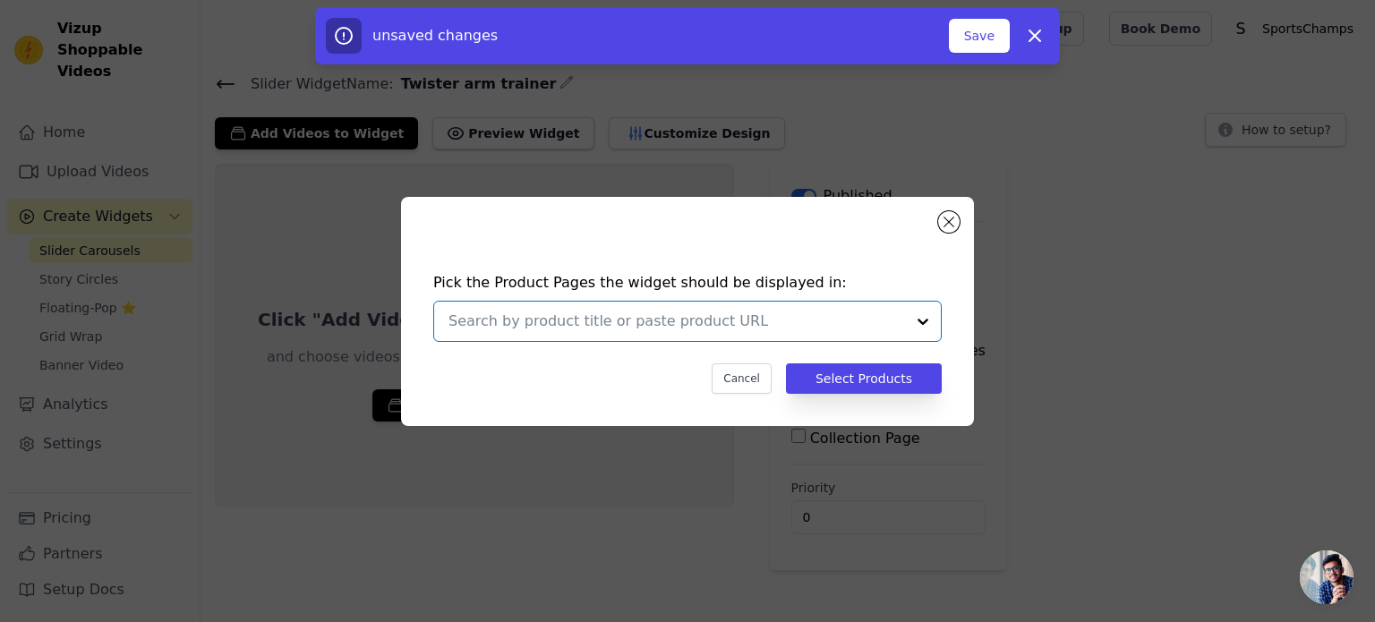
click at [776, 329] on input "text" at bounding box center [677, 321] width 457 height 21
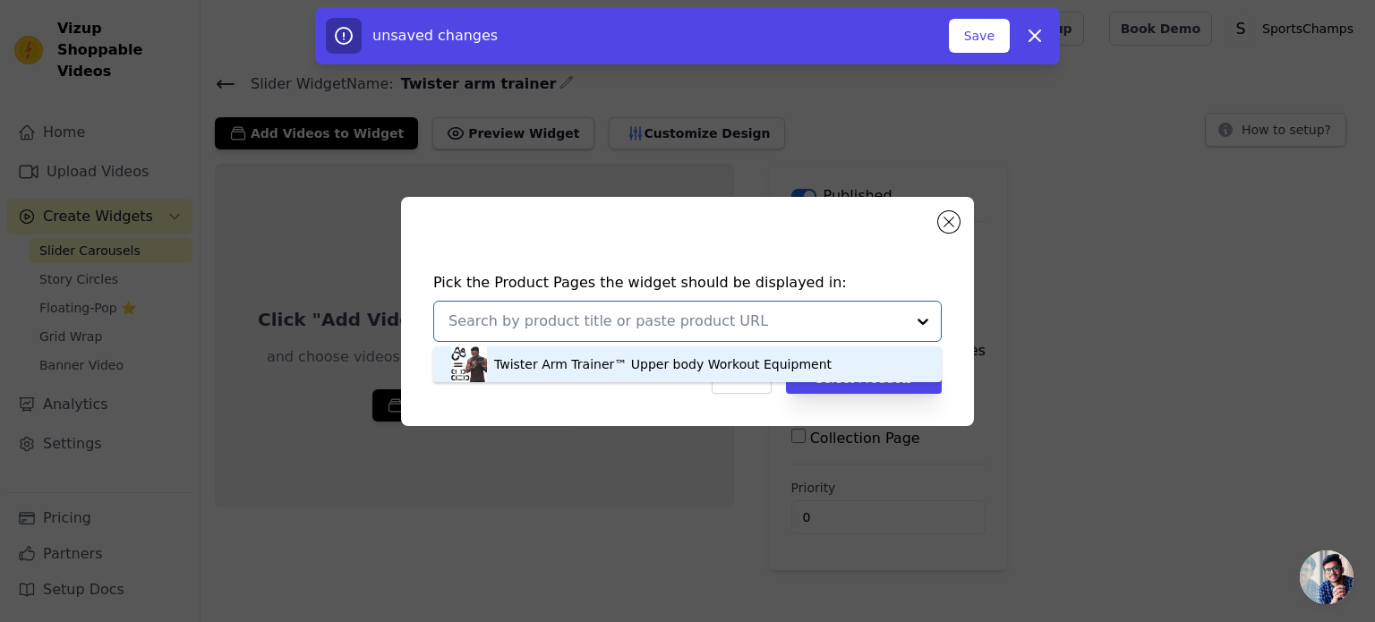
click at [758, 357] on div "Twister Arm Trainer™ Upper body Workout Equipment" at bounding box center [663, 364] width 338 height 18
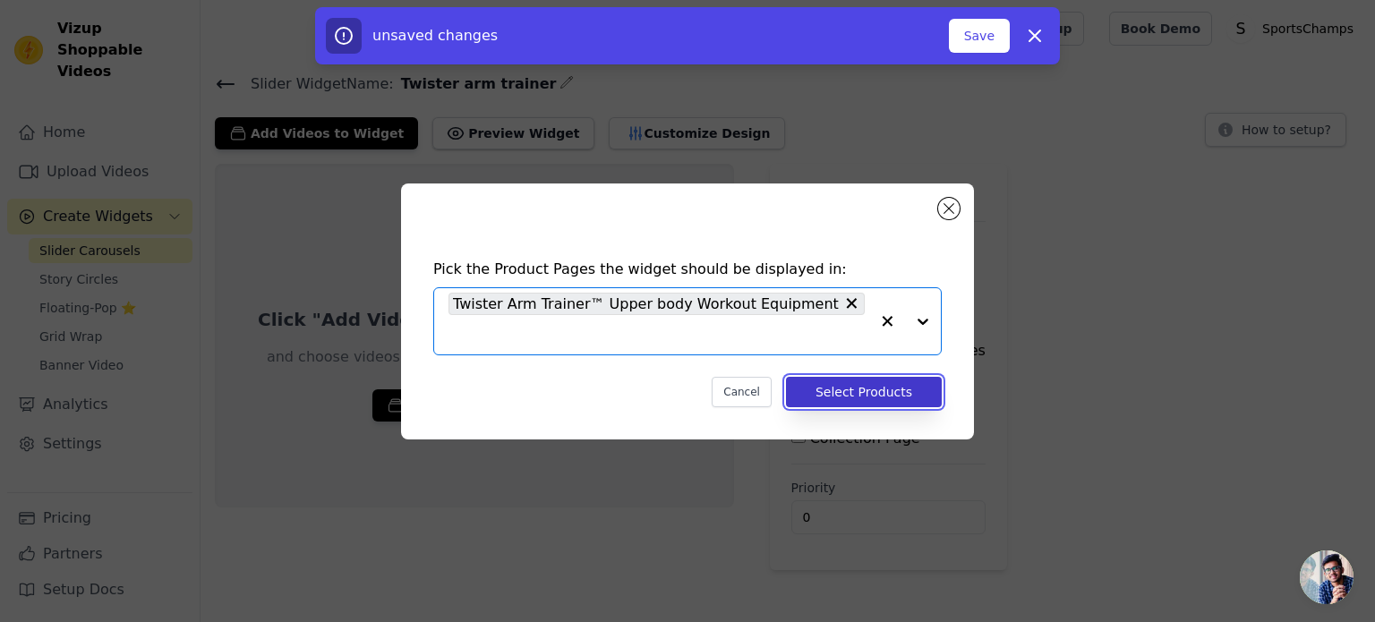
click at [871, 385] on button "Select Products" at bounding box center [864, 392] width 156 height 30
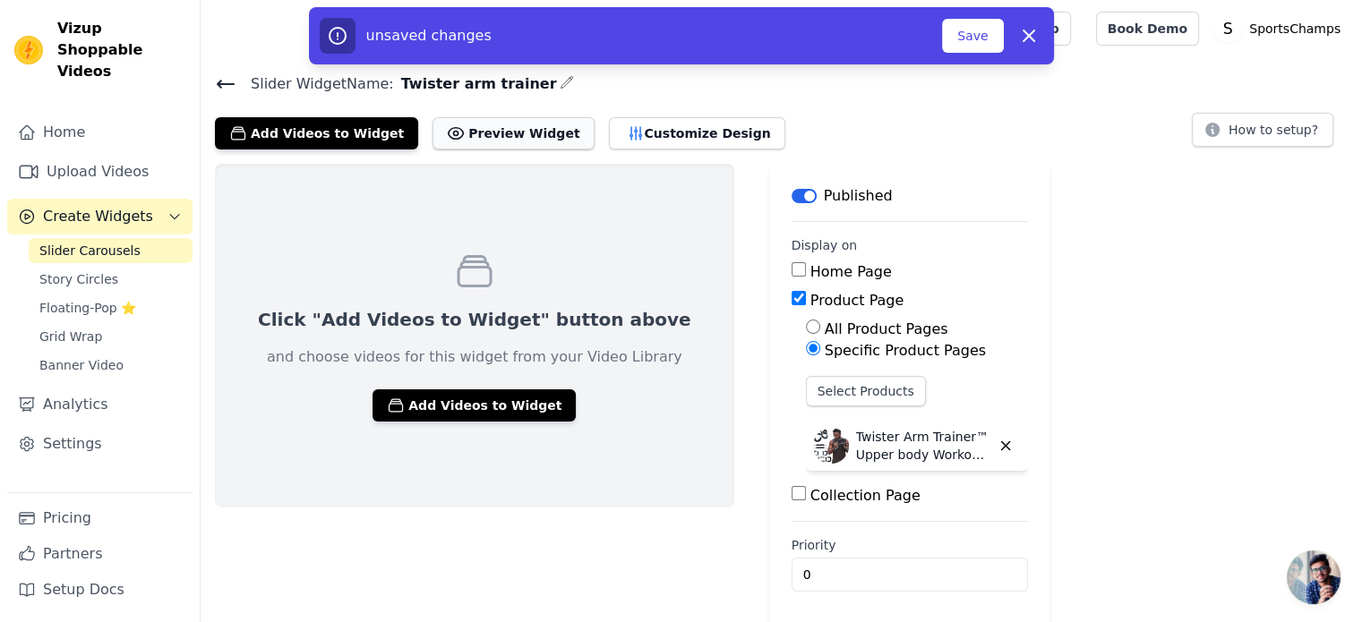
click at [511, 124] on button "Preview Widget" at bounding box center [512, 133] width 161 height 32
click at [511, 411] on button "Add Videos to Widget" at bounding box center [473, 405] width 203 height 32
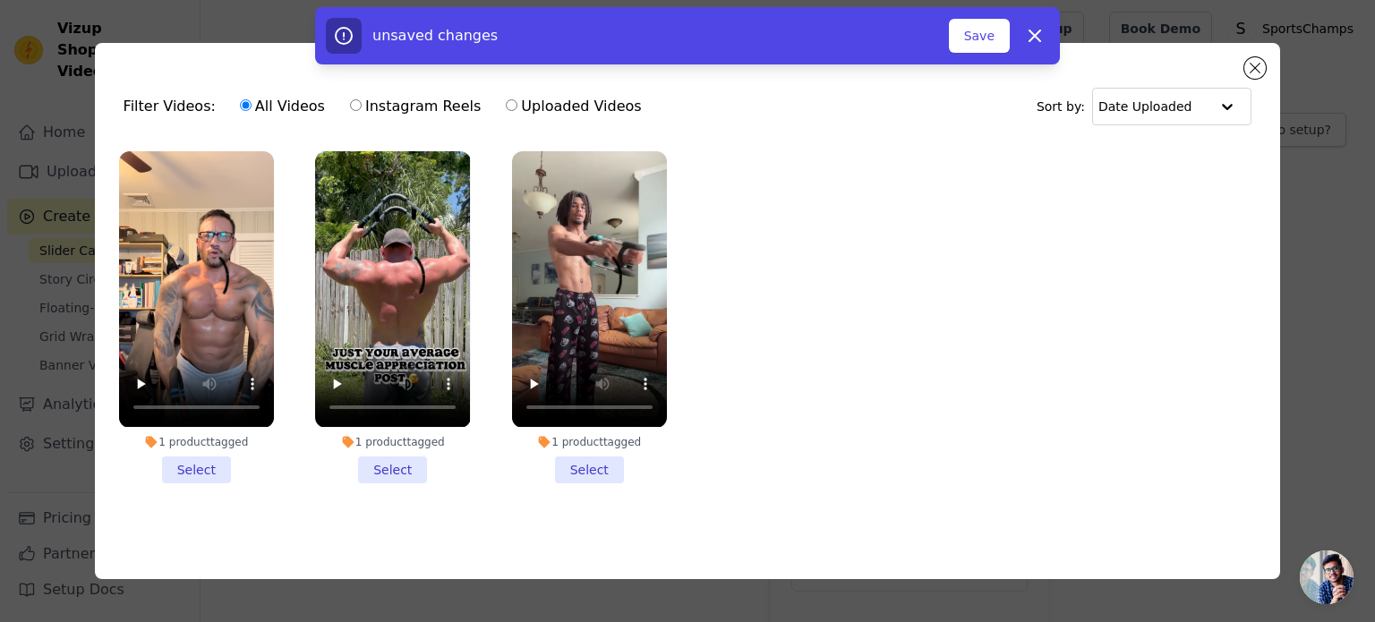
click at [590, 465] on li "1 product tagged Select" at bounding box center [589, 316] width 155 height 331
click at [0, 0] on input "1 product tagged Select" at bounding box center [0, 0] width 0 height 0
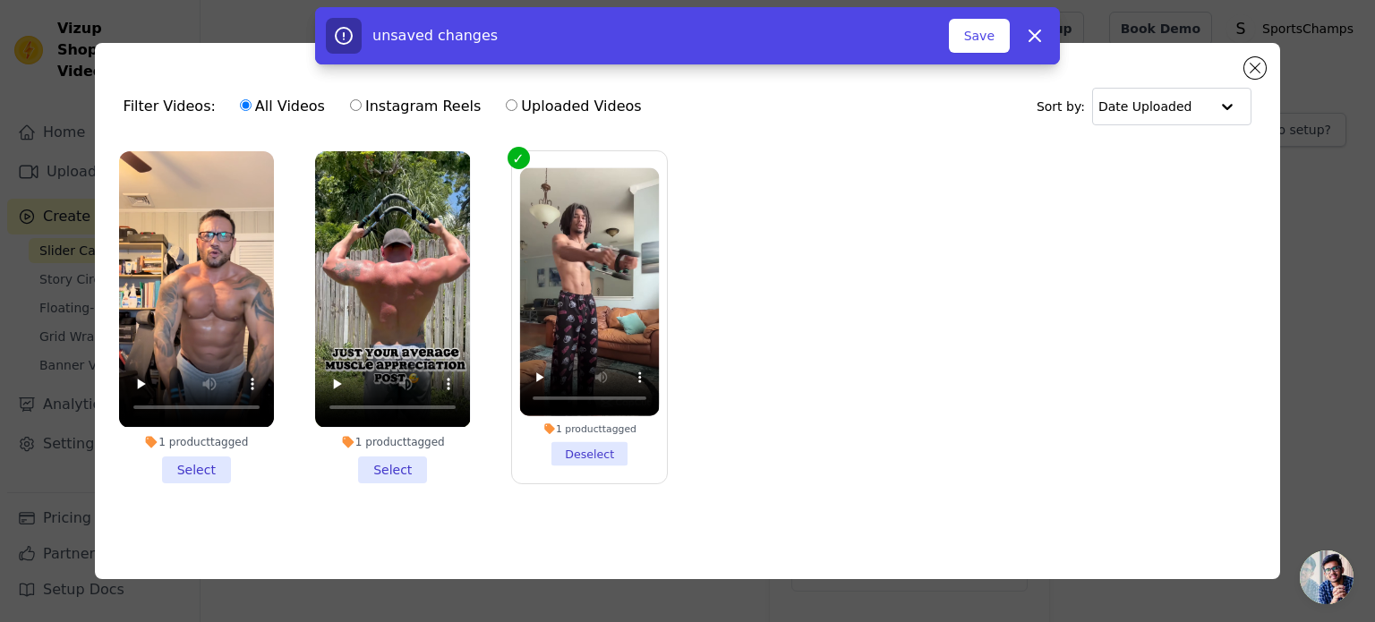
click at [395, 461] on li "1 product tagged Select" at bounding box center [392, 316] width 155 height 331
click at [0, 0] on input "1 product tagged Select" at bounding box center [0, 0] width 0 height 0
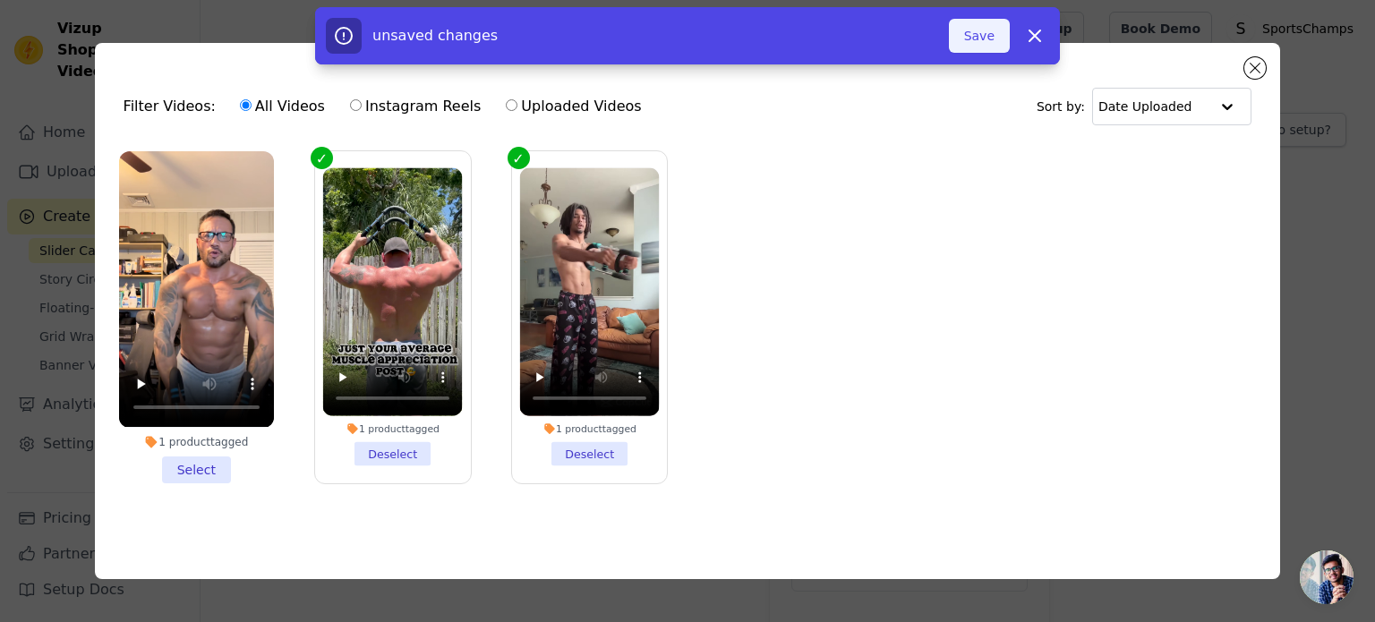
click at [983, 35] on button "Save" at bounding box center [979, 36] width 61 height 34
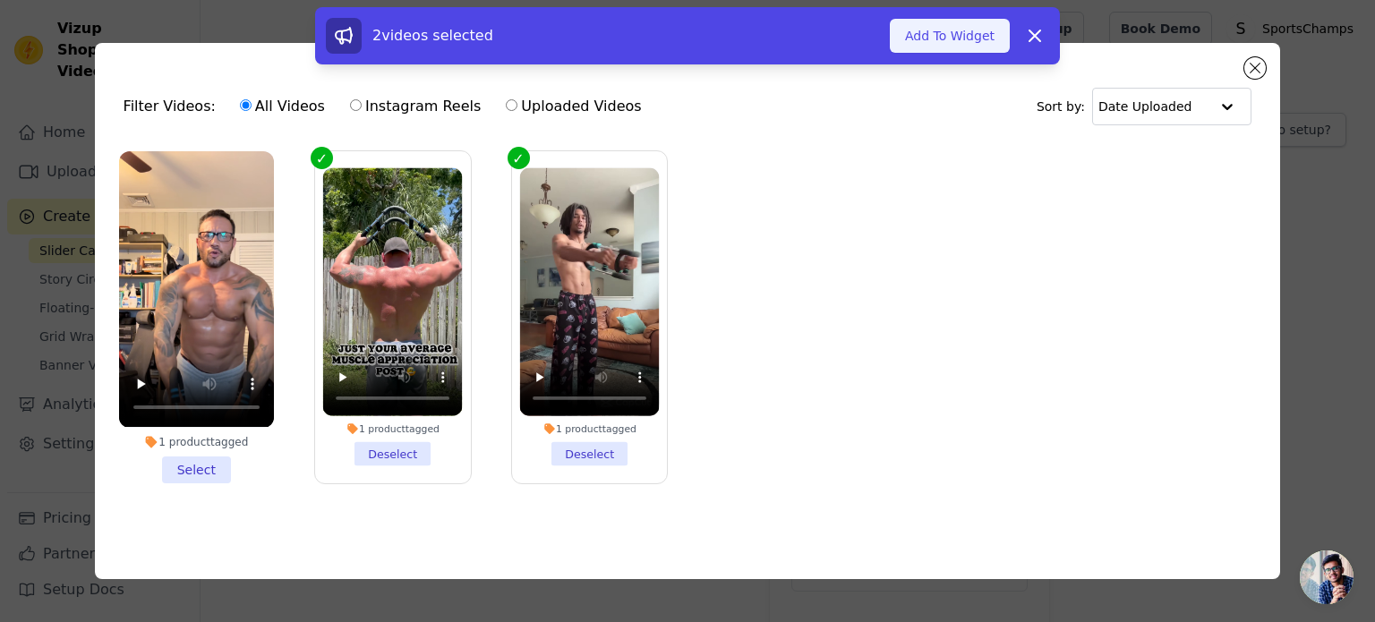
click at [968, 45] on button "Add To Widget" at bounding box center [950, 36] width 120 height 34
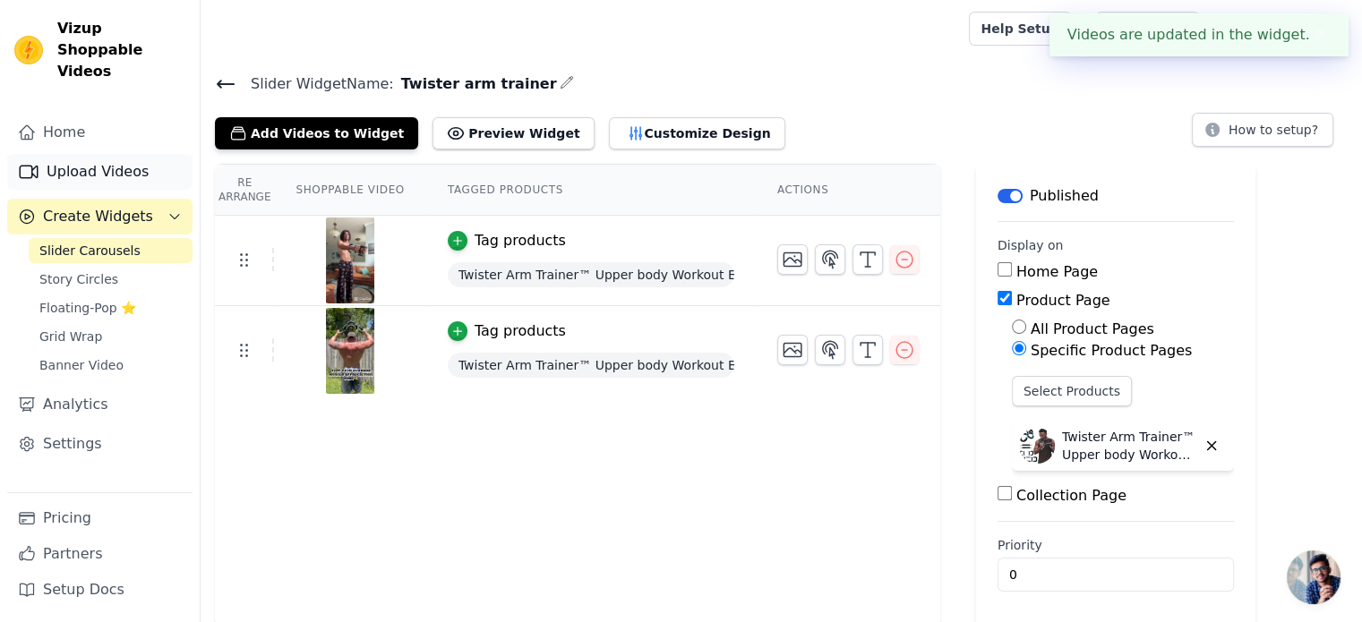
click at [47, 154] on link "Upload Videos" at bounding box center [99, 172] width 185 height 36
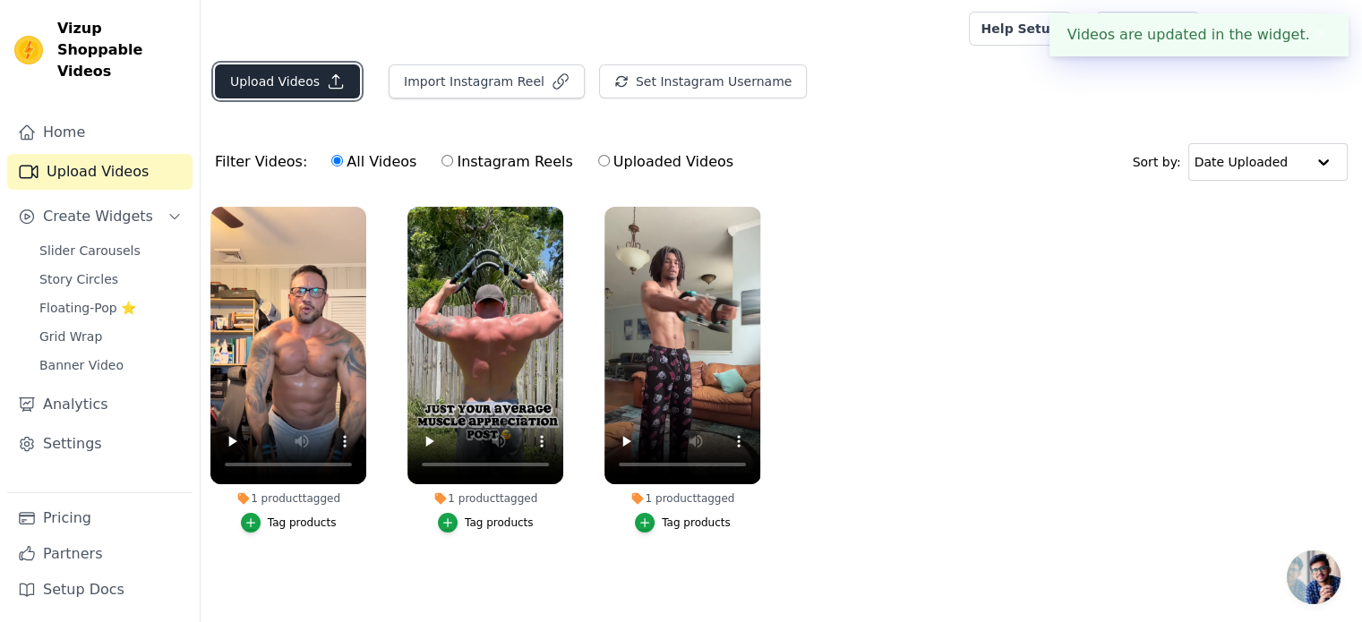
click at [293, 86] on button "Upload Videos" at bounding box center [287, 81] width 145 height 34
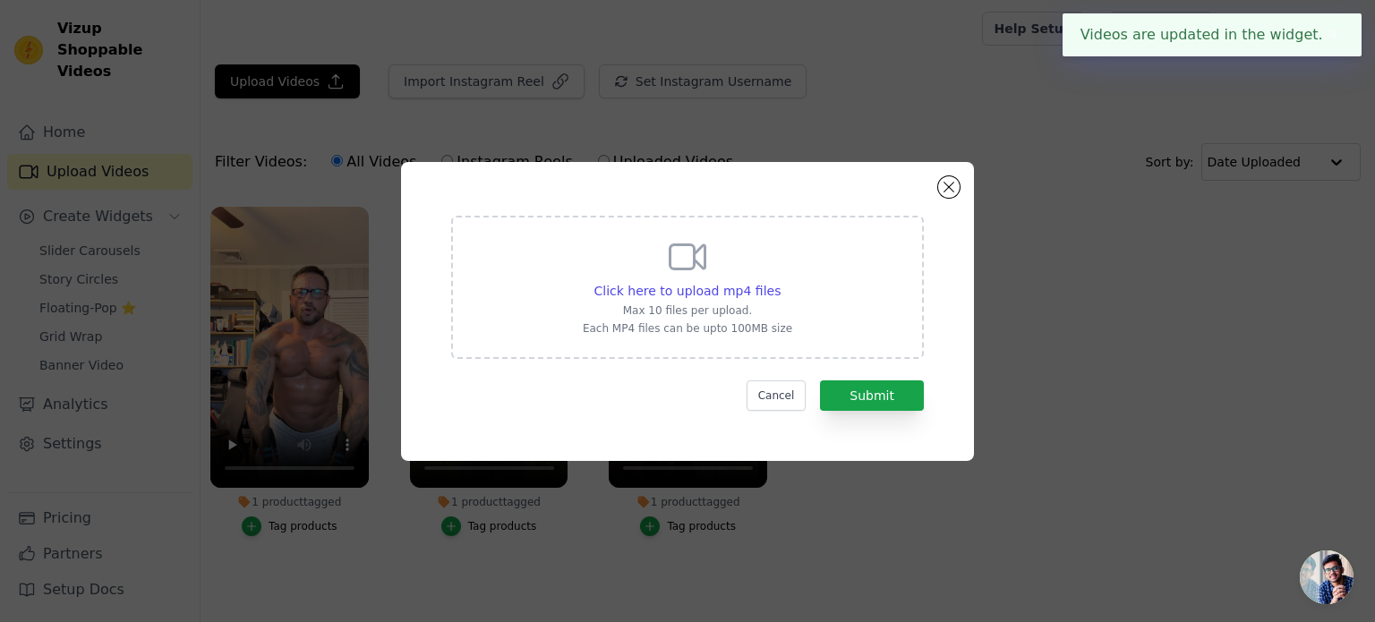
click at [577, 278] on div "Click here to upload mp4 files Max 10 files per upload. Each MP4 files can be u…" at bounding box center [687, 287] width 473 height 143
click at [780, 281] on input "Click here to upload mp4 files Max 10 files per upload. Each MP4 files can be u…" at bounding box center [780, 281] width 1 height 1
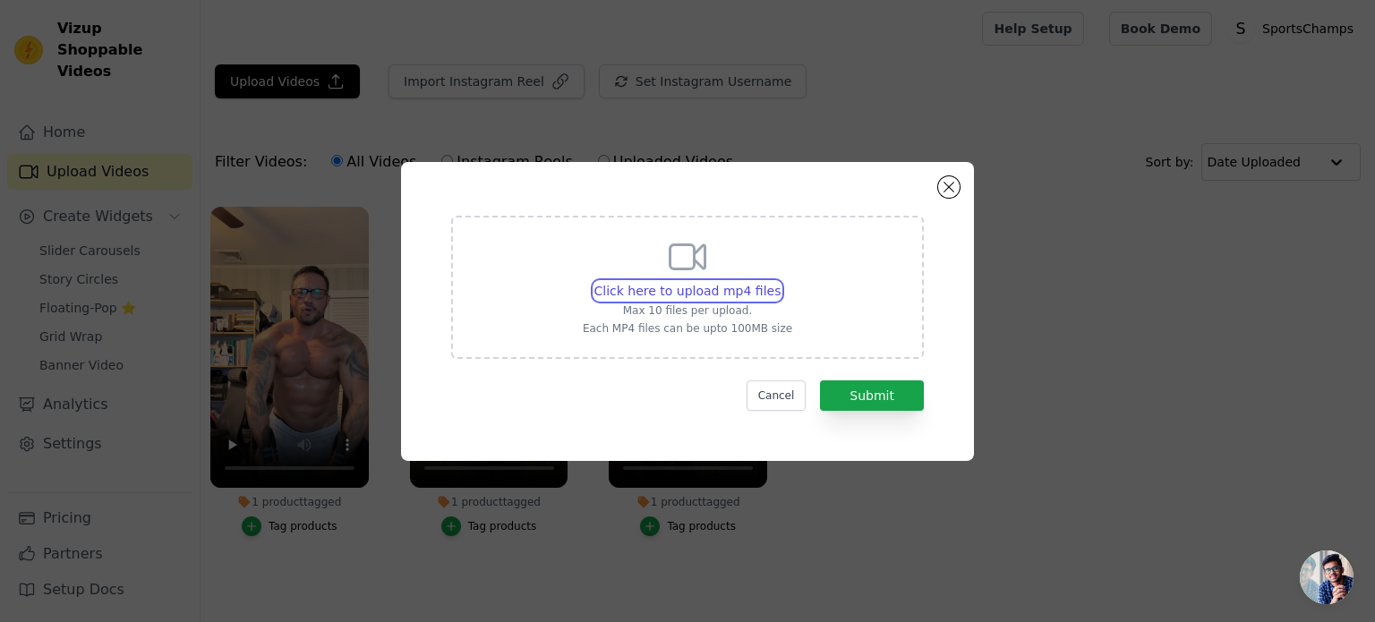
type input "C:\fakepath\SnapTik-dot-[PERSON_NAME]-eacc9ebd055b3a4364920773be84922d.mp4"
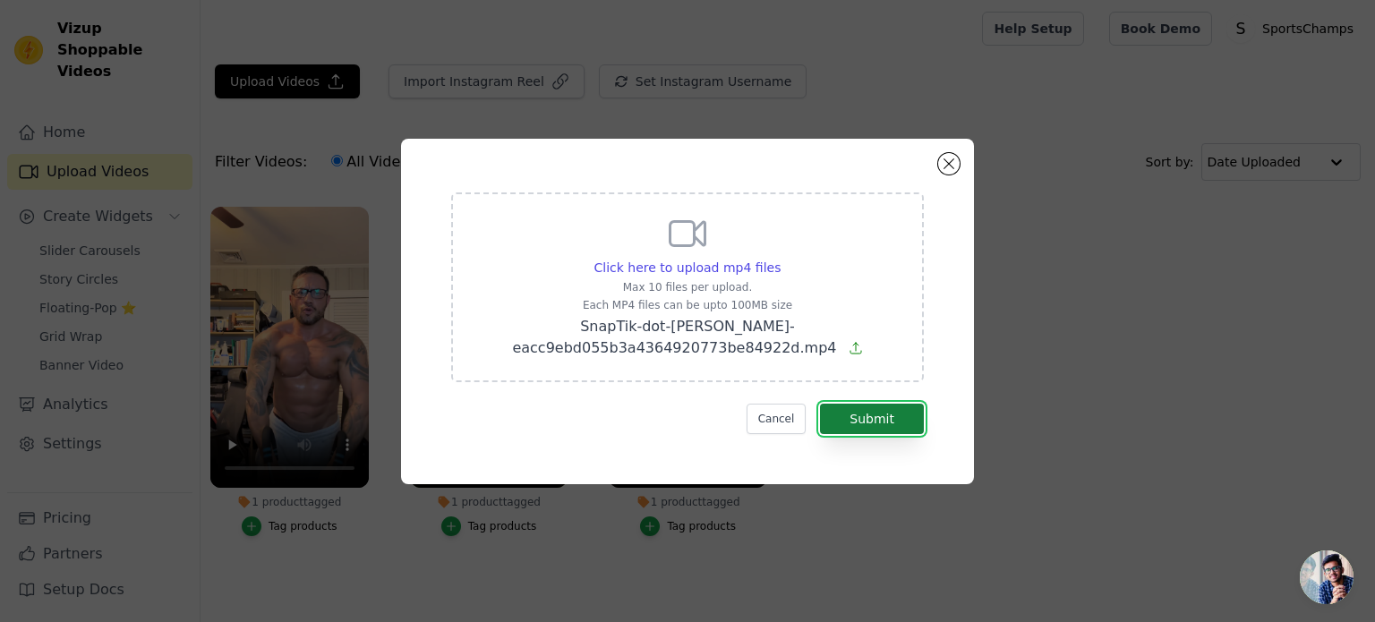
click at [856, 418] on button "Submit" at bounding box center [872, 419] width 104 height 30
click at [875, 411] on button "Submit" at bounding box center [872, 419] width 104 height 30
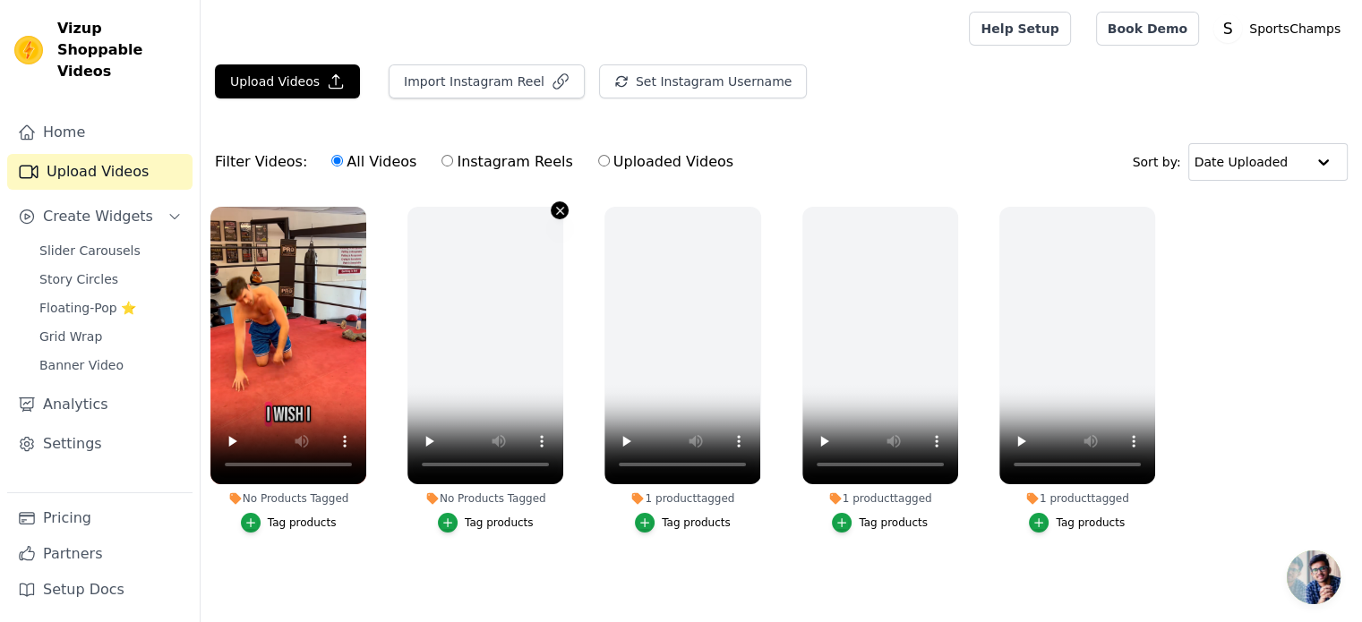
click at [561, 205] on icon "button" at bounding box center [559, 210] width 13 height 13
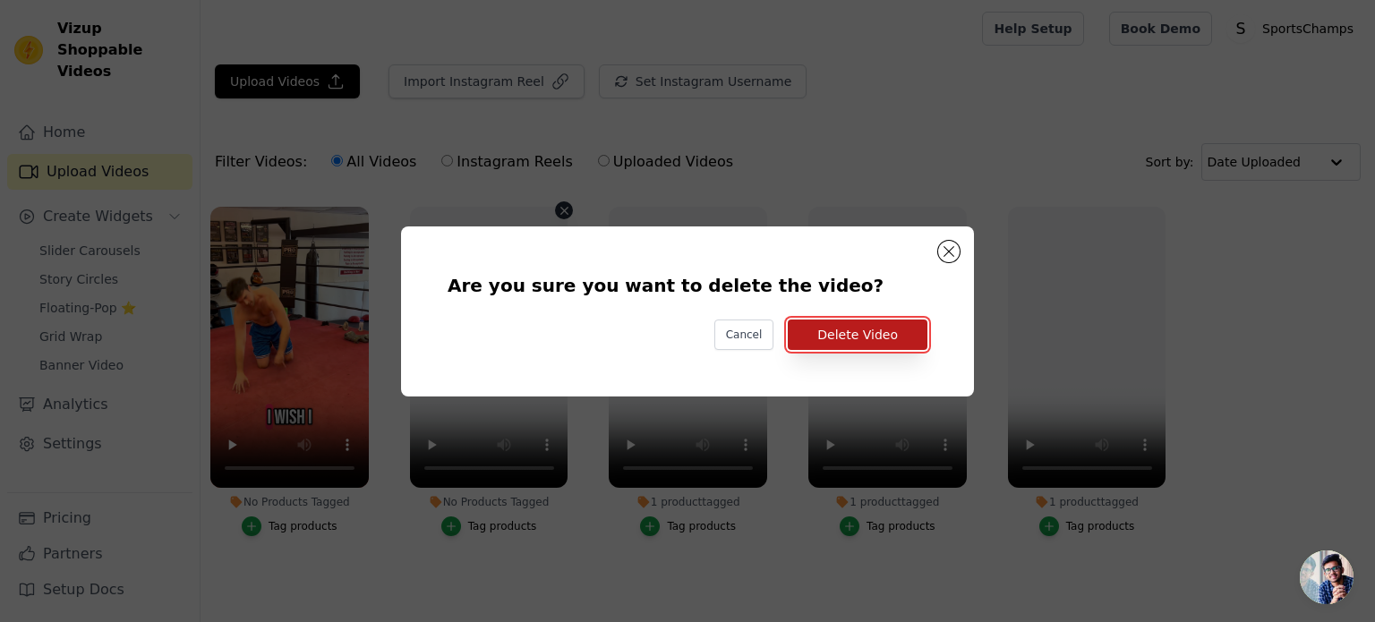
click at [869, 330] on button "Delete Video" at bounding box center [858, 335] width 140 height 30
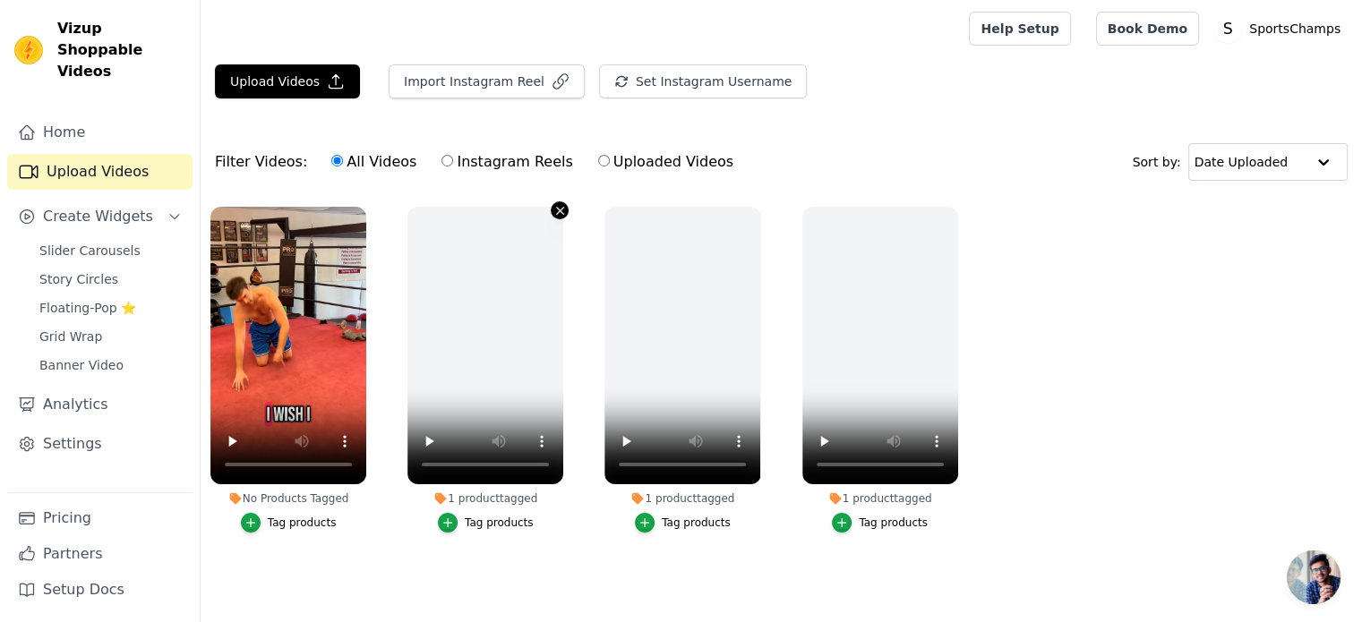
click at [559, 210] on icon "button" at bounding box center [560, 210] width 7 height 7
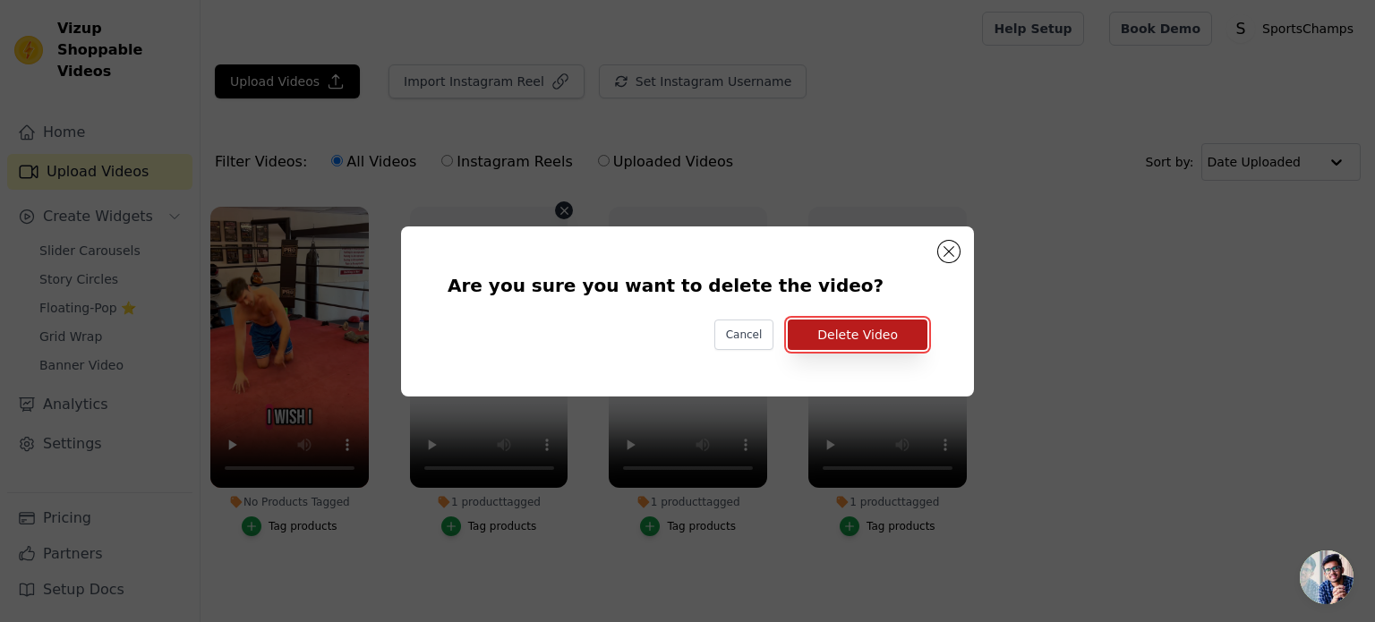
click at [860, 340] on button "Delete Video" at bounding box center [858, 335] width 140 height 30
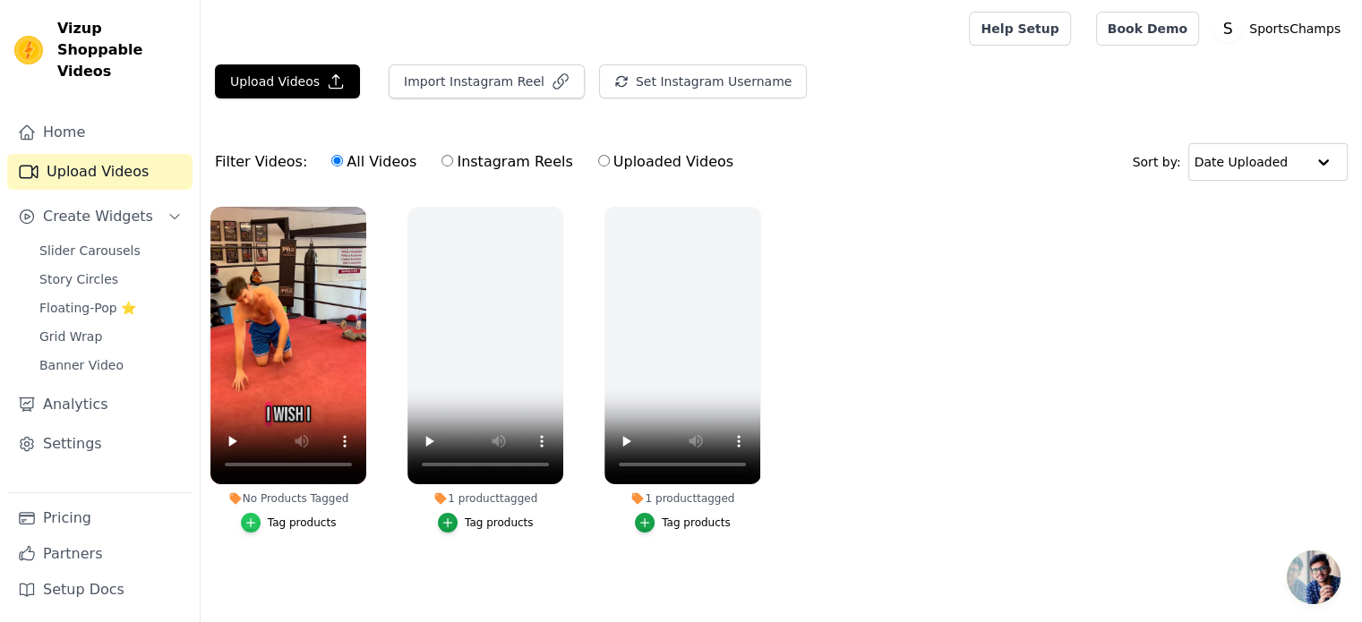
click at [261, 523] on div "button" at bounding box center [251, 523] width 20 height 20
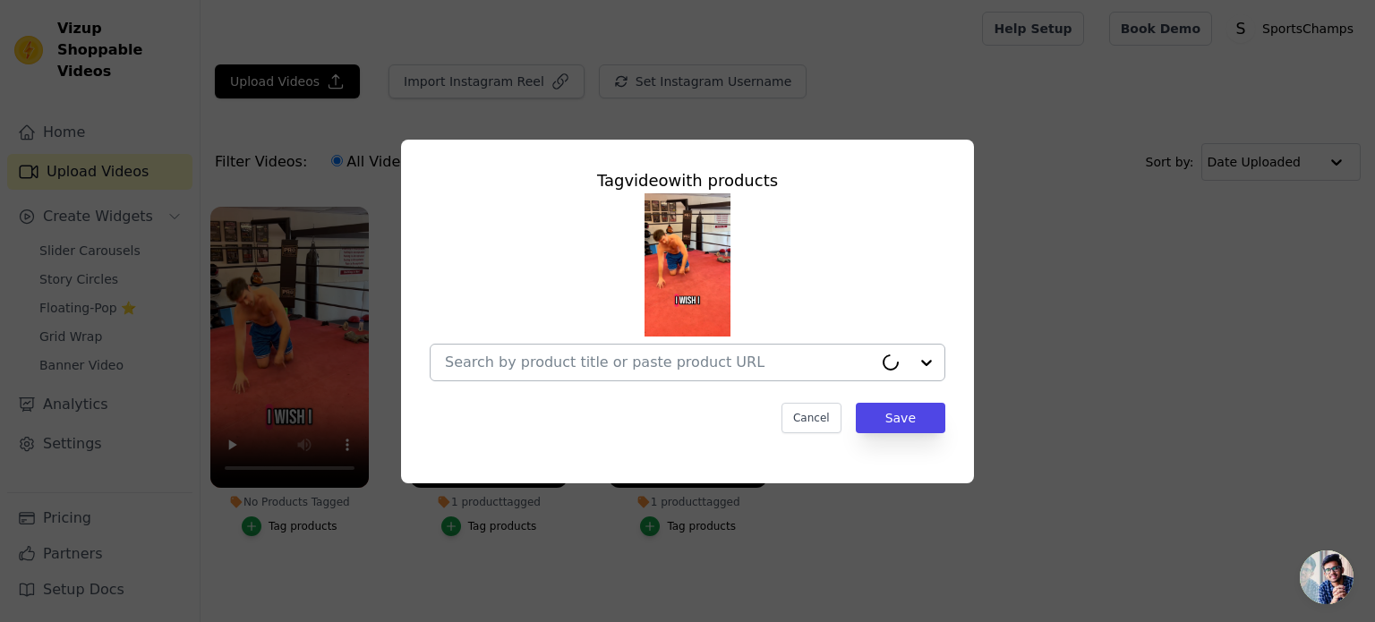
click at [809, 372] on div at bounding box center [659, 363] width 428 height 36
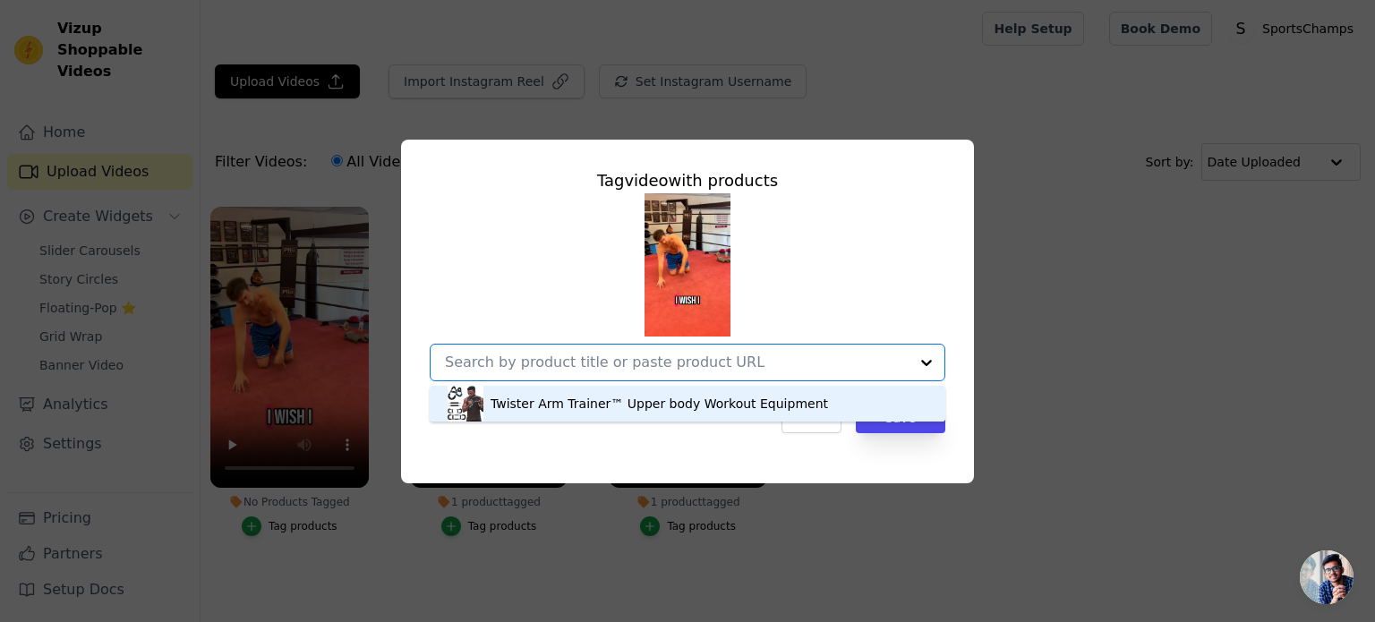
click at [806, 398] on div "Twister Arm Trainer™ Upper body Workout Equipment" at bounding box center [688, 404] width 480 height 36
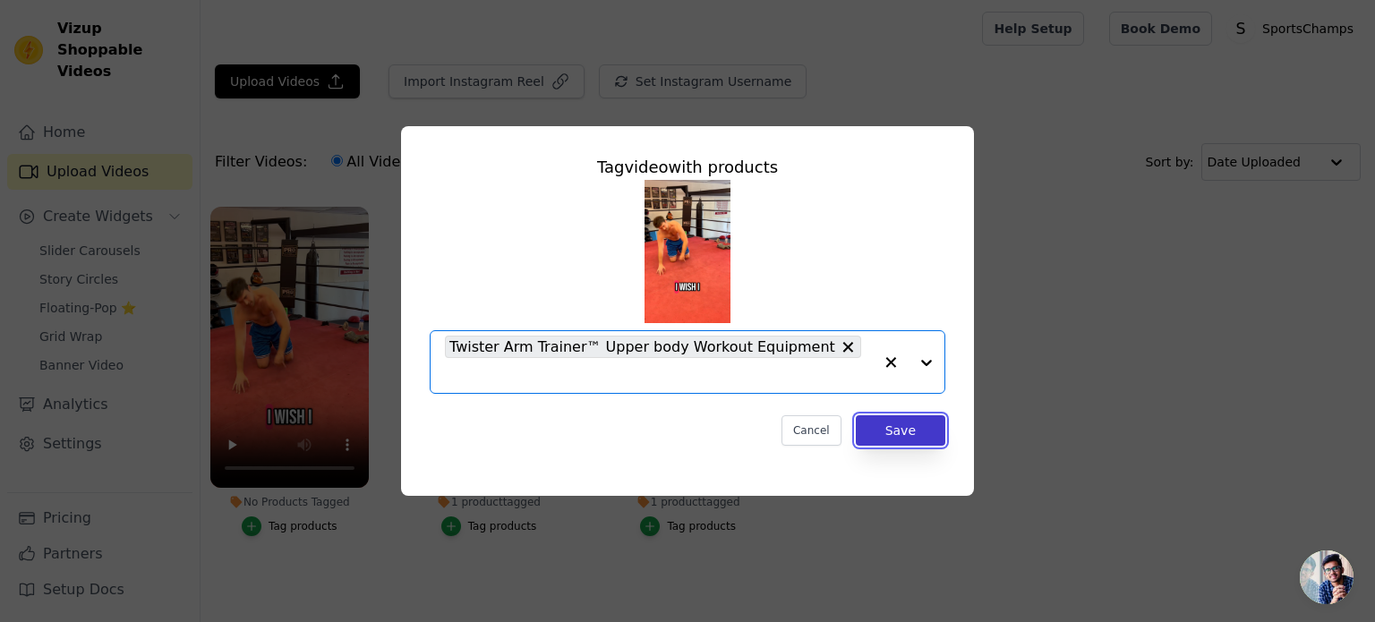
click at [877, 422] on button "Save" at bounding box center [901, 430] width 90 height 30
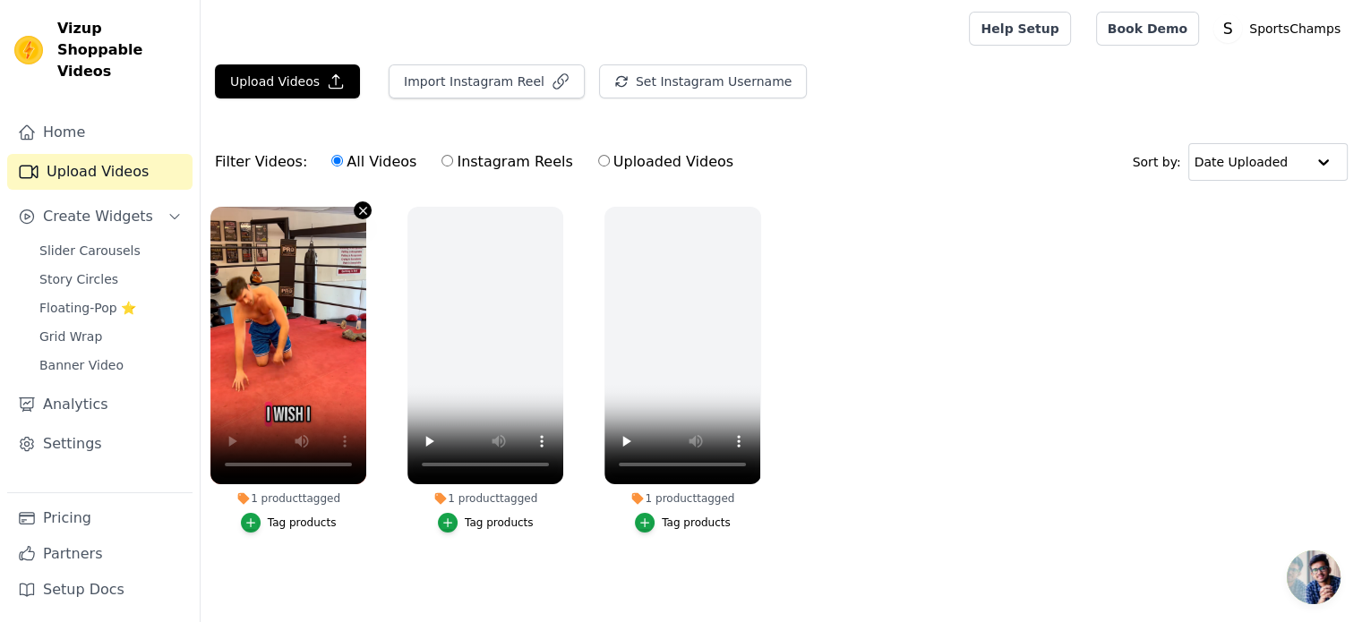
click at [358, 207] on icon "button" at bounding box center [362, 210] width 13 height 13
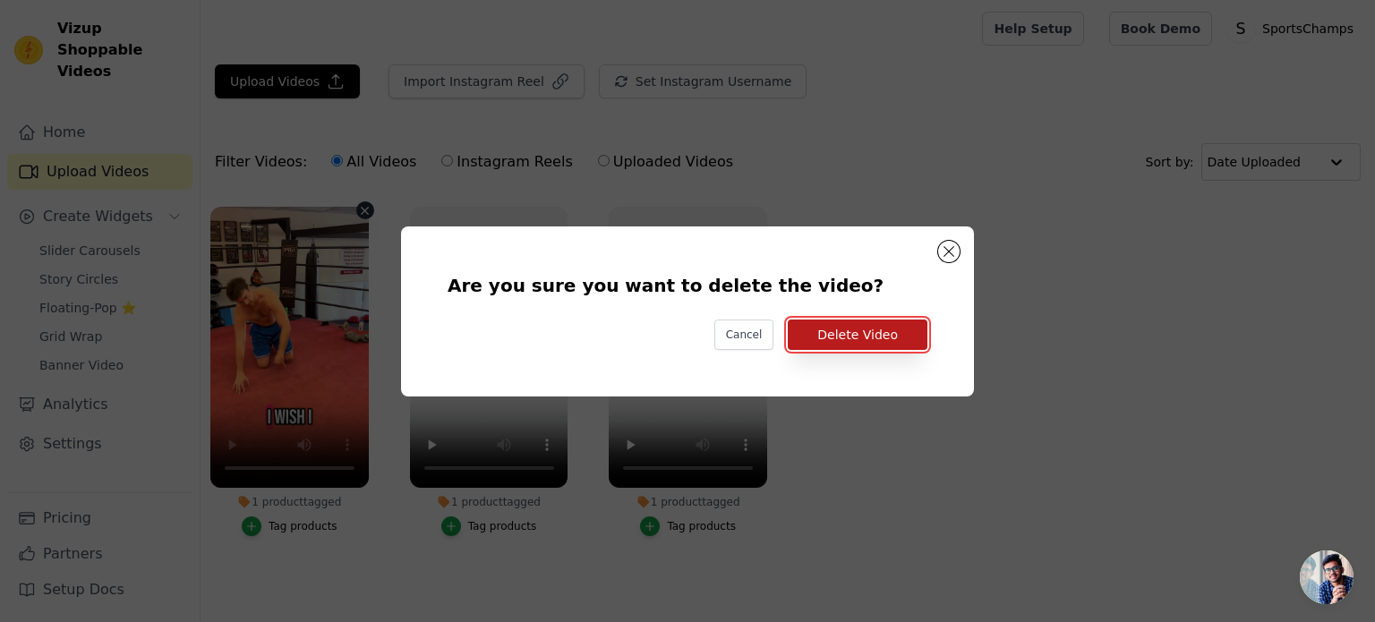
click at [877, 333] on button "Delete Video" at bounding box center [858, 335] width 140 height 30
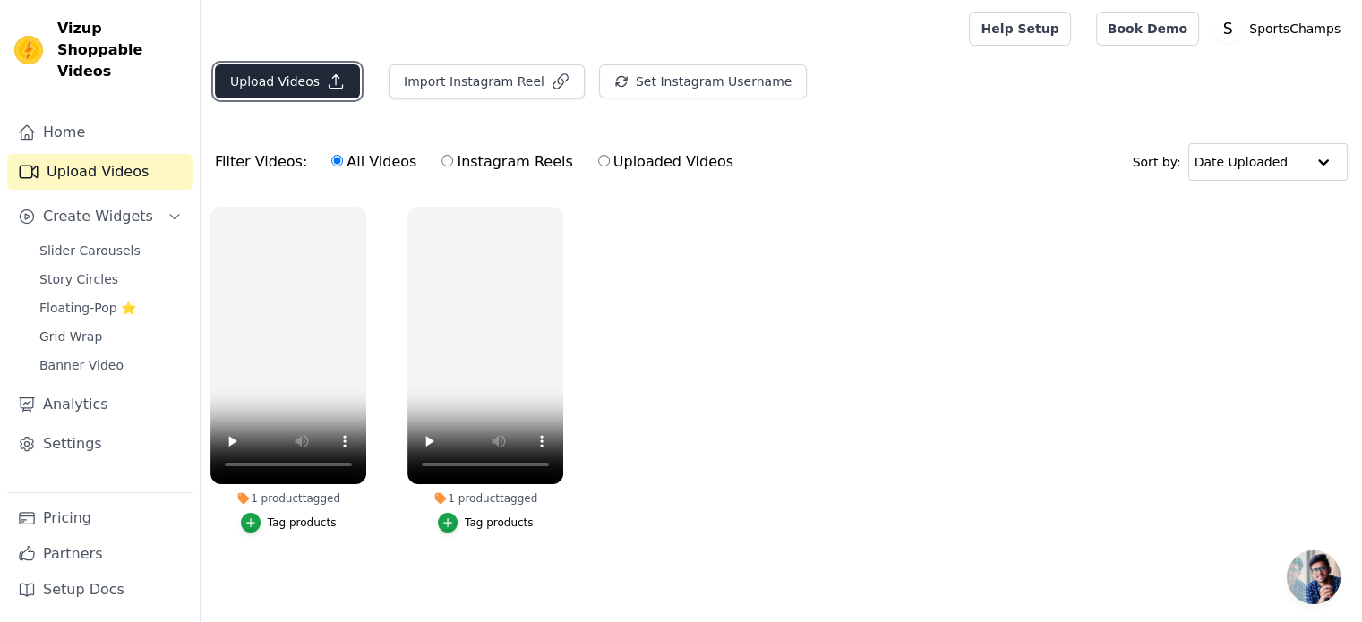
click at [295, 78] on button "Upload Videos" at bounding box center [287, 81] width 145 height 34
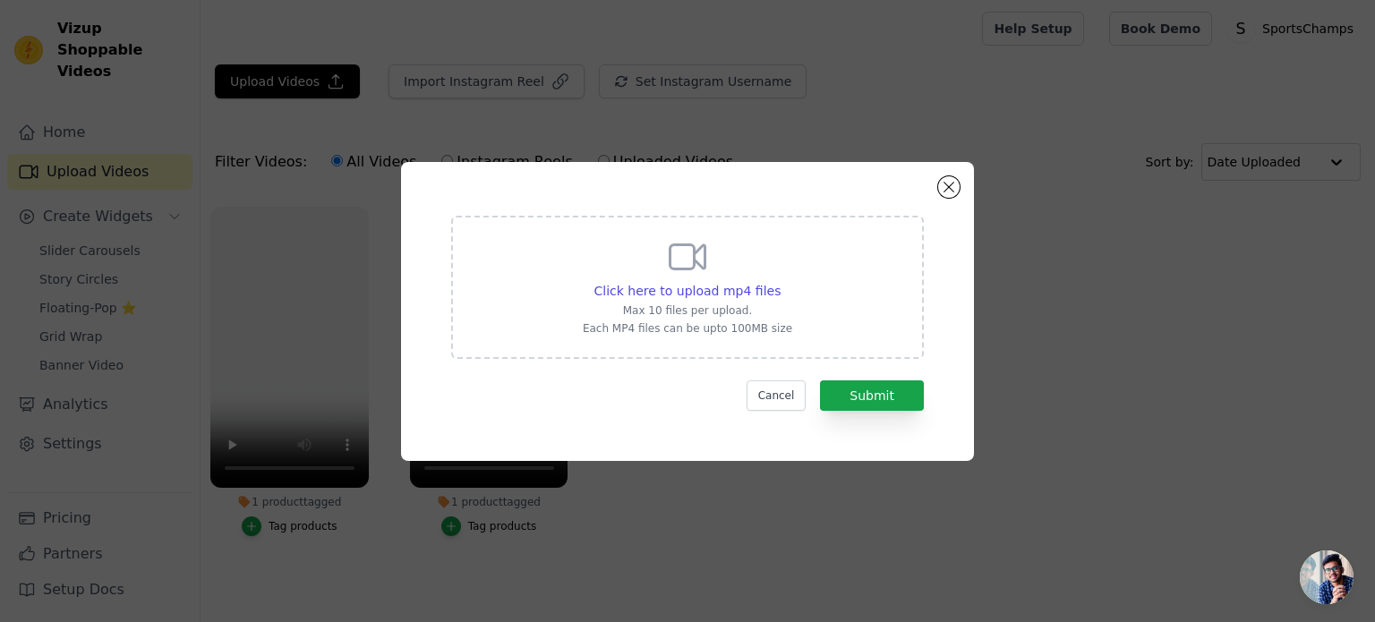
click at [715, 346] on div "Click here to upload mp4 files Max 10 files per upload. Each MP4 files can be u…" at bounding box center [687, 287] width 473 height 143
click at [780, 282] on input "Click here to upload mp4 files Max 10 files per upload. Each MP4 files can be u…" at bounding box center [780, 281] width 1 height 1
click at [686, 293] on span "Click here to upload mp4 files" at bounding box center [688, 291] width 187 height 14
click at [780, 282] on input "Click here to upload mp4 files Max 10 files per upload. Each MP4 files can be u…" at bounding box center [780, 281] width 1 height 1
type input "C:\fakepath\SnapTik-dot-Kim-f57d48cbde01e71a24aaa6a7a7641913.mp4"
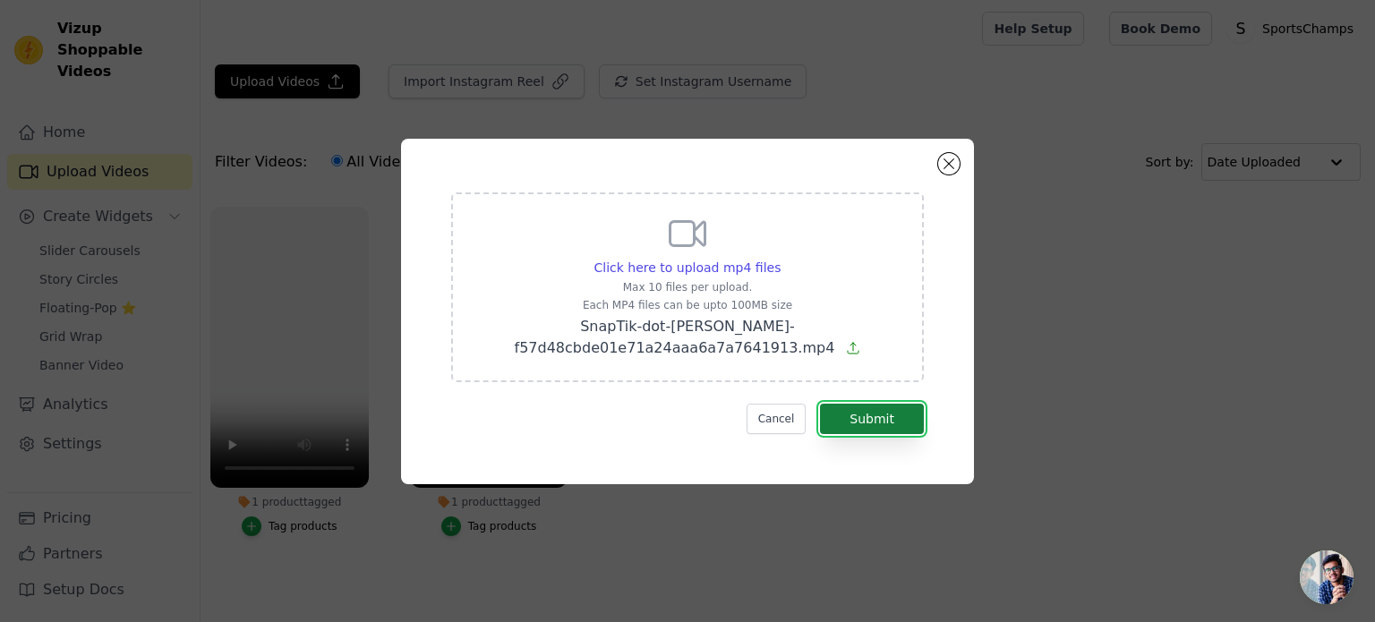
click at [901, 416] on button "Submit" at bounding box center [872, 419] width 104 height 30
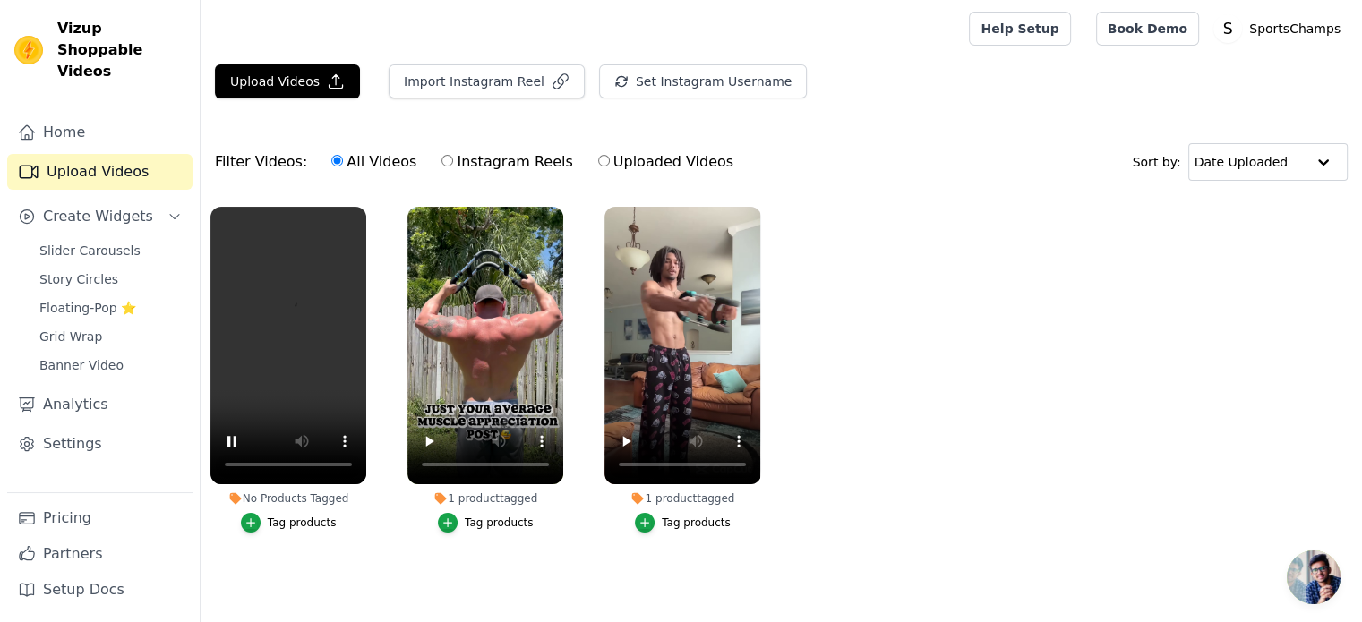
scroll to position [7, 0]
click at [274, 516] on div "Tag products" at bounding box center [302, 523] width 69 height 14
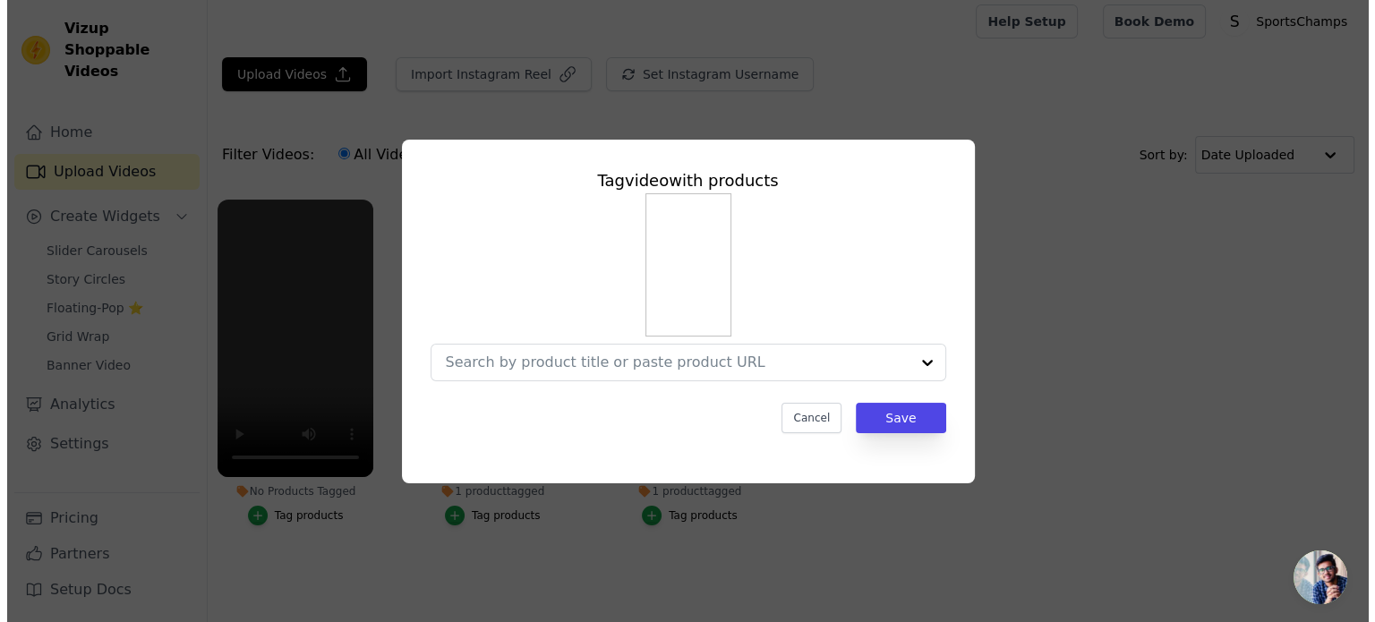
scroll to position [0, 0]
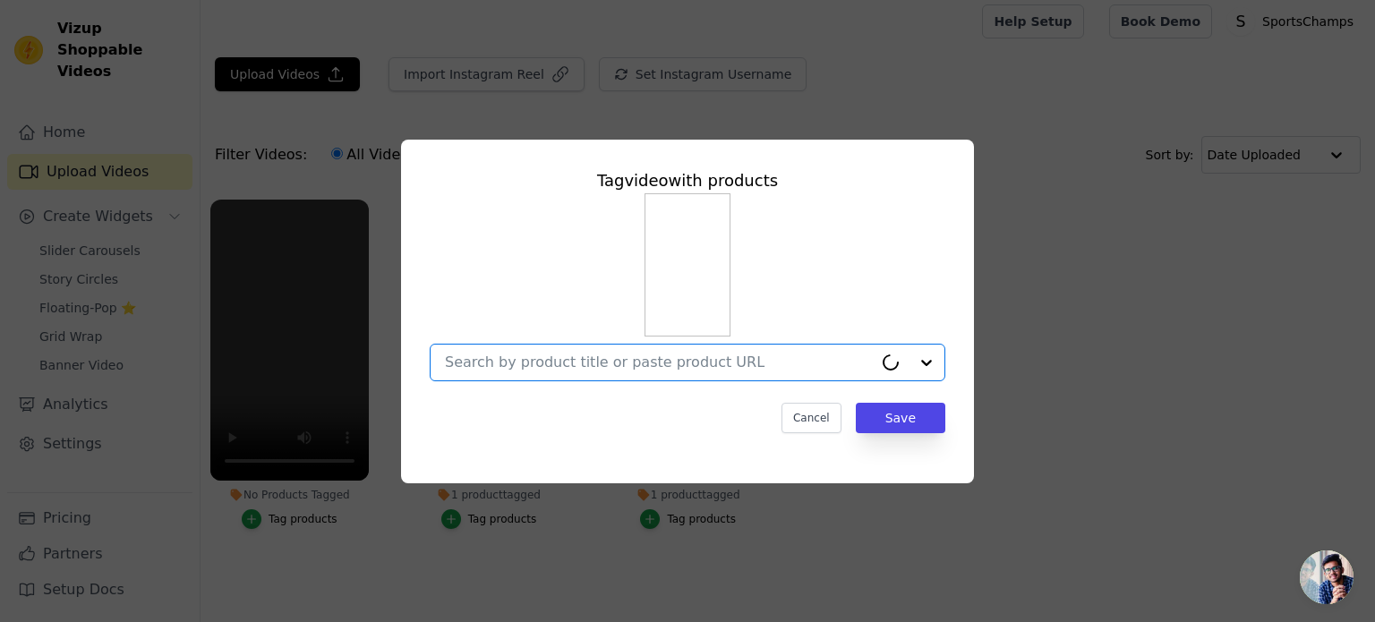
click at [824, 371] on input "No Products Tagged Tag video with products Option undefined, selected. Cancel S…" at bounding box center [659, 362] width 428 height 17
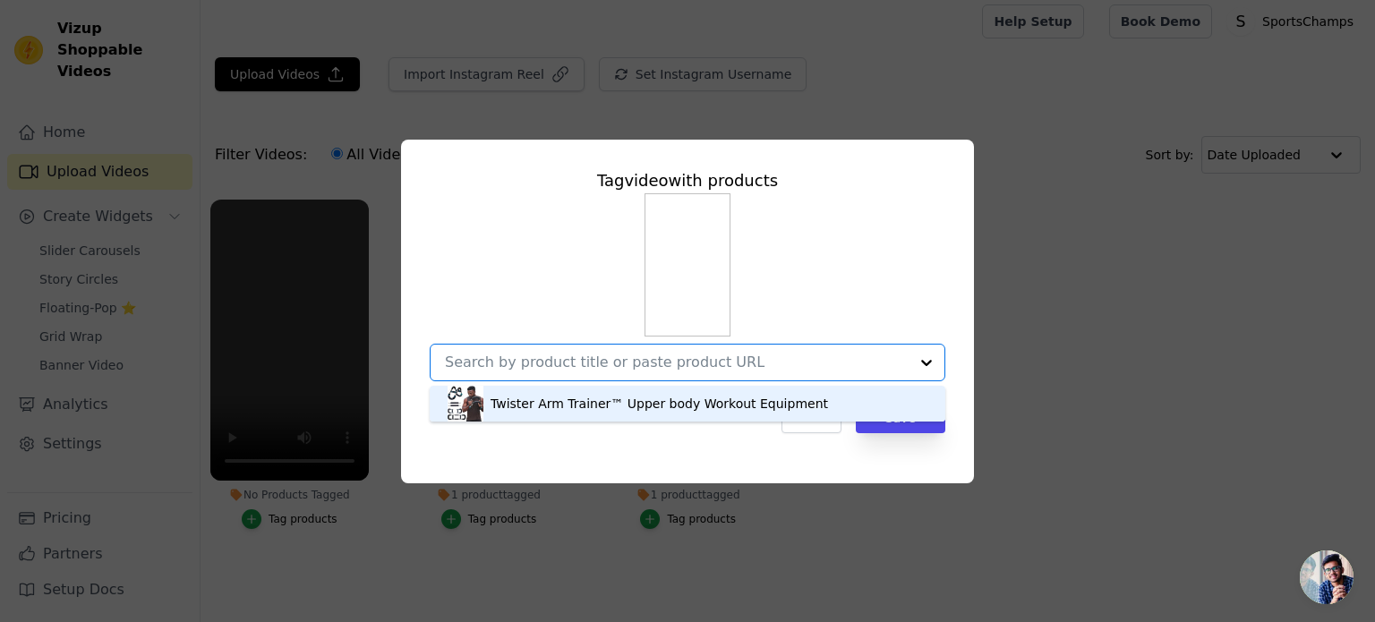
click at [723, 399] on div "Twister Arm Trainer™ Upper body Workout Equipment" at bounding box center [660, 404] width 338 height 18
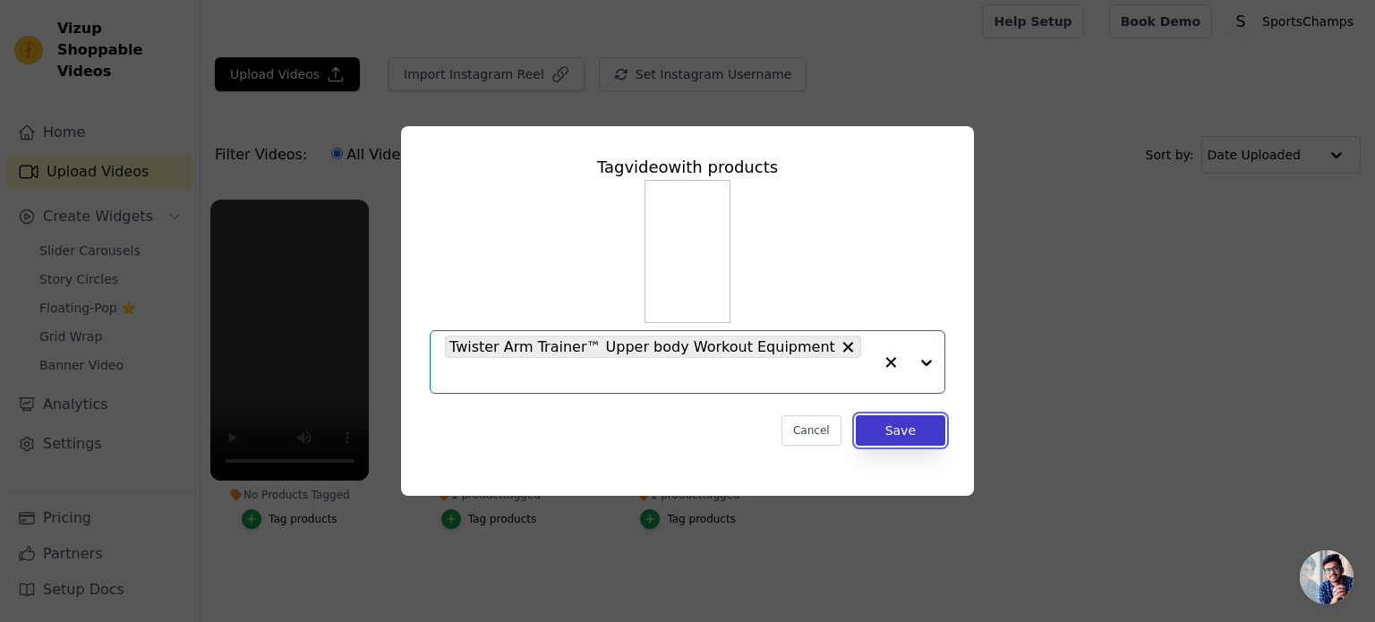
click at [885, 422] on button "Save" at bounding box center [901, 430] width 90 height 30
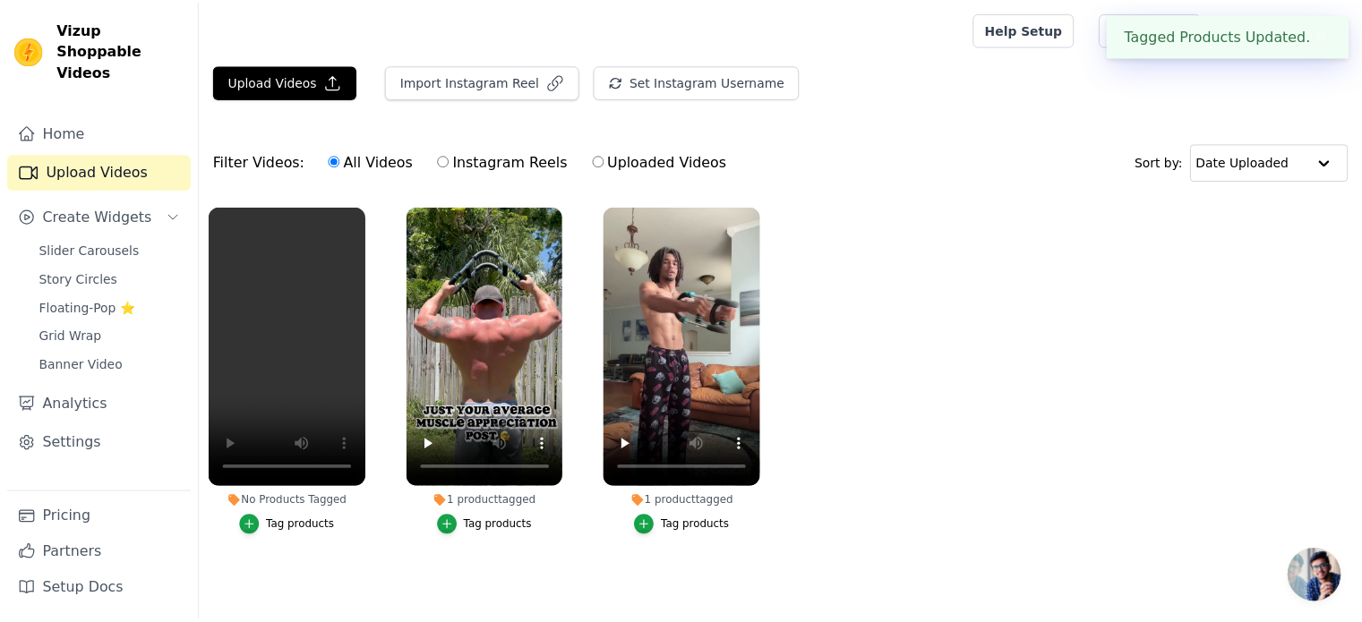
scroll to position [7, 0]
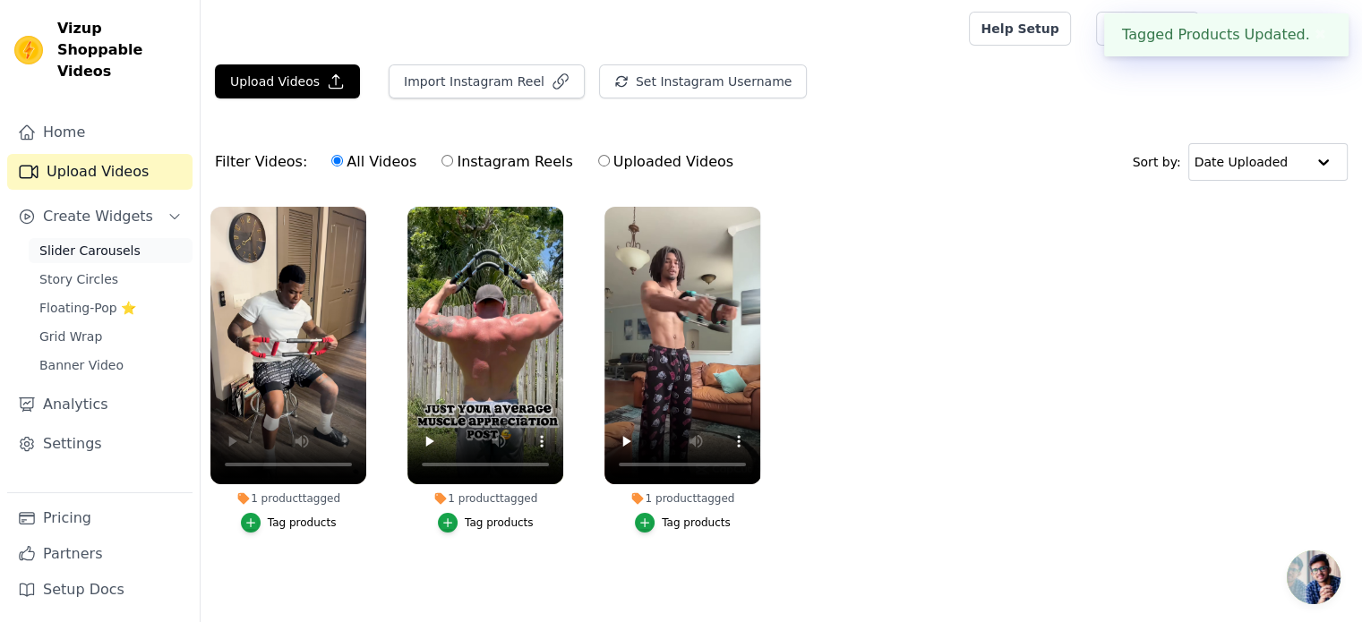
click at [94, 242] on span "Slider Carousels" at bounding box center [89, 251] width 101 height 18
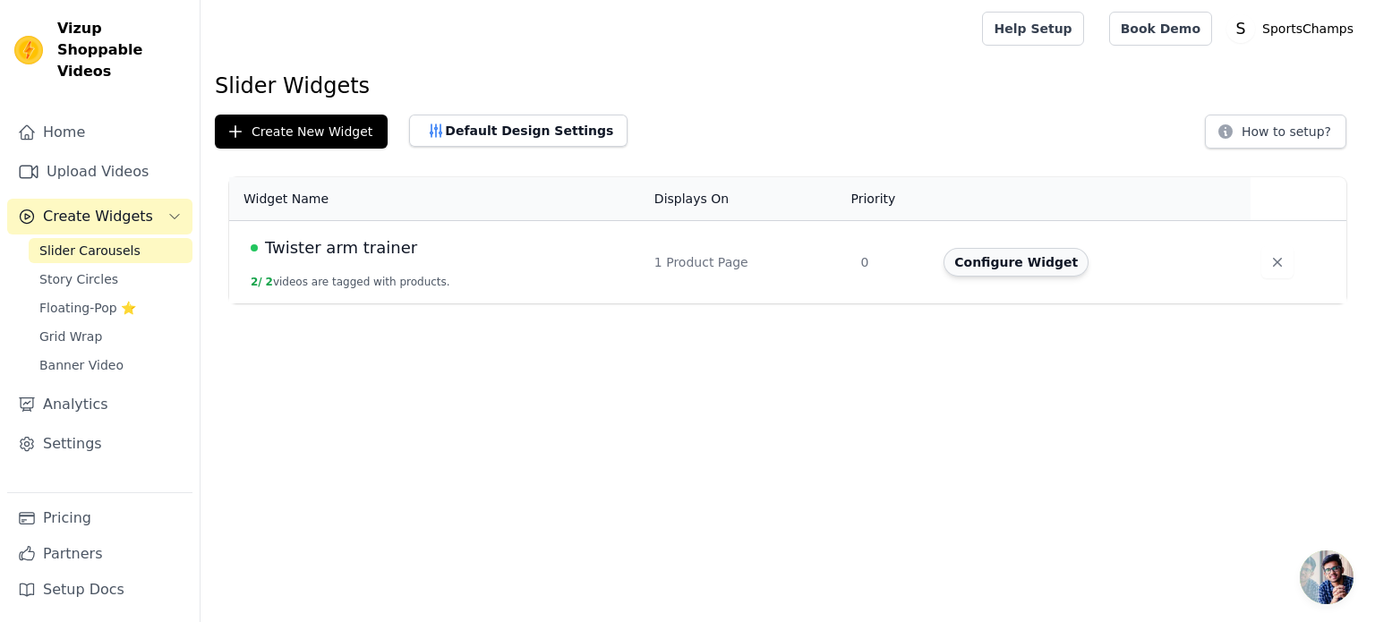
click at [981, 271] on button "Configure Widget" at bounding box center [1016, 262] width 145 height 29
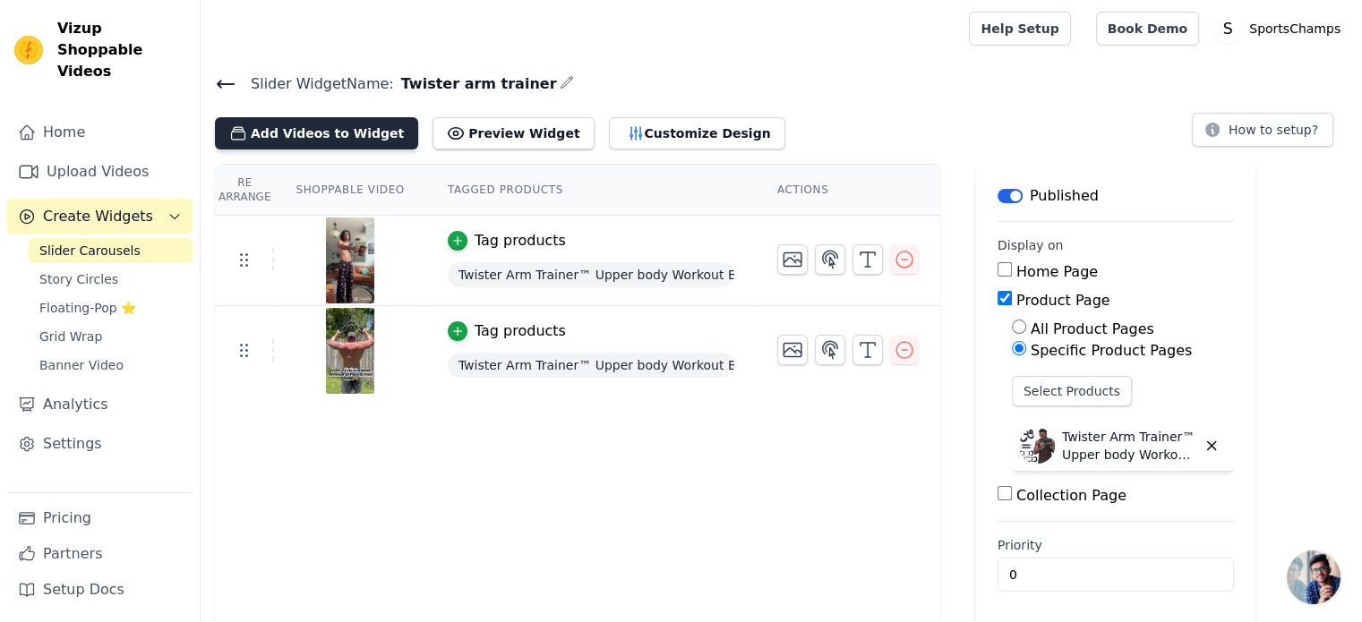
click at [330, 124] on button "Add Videos to Widget" at bounding box center [316, 133] width 203 height 32
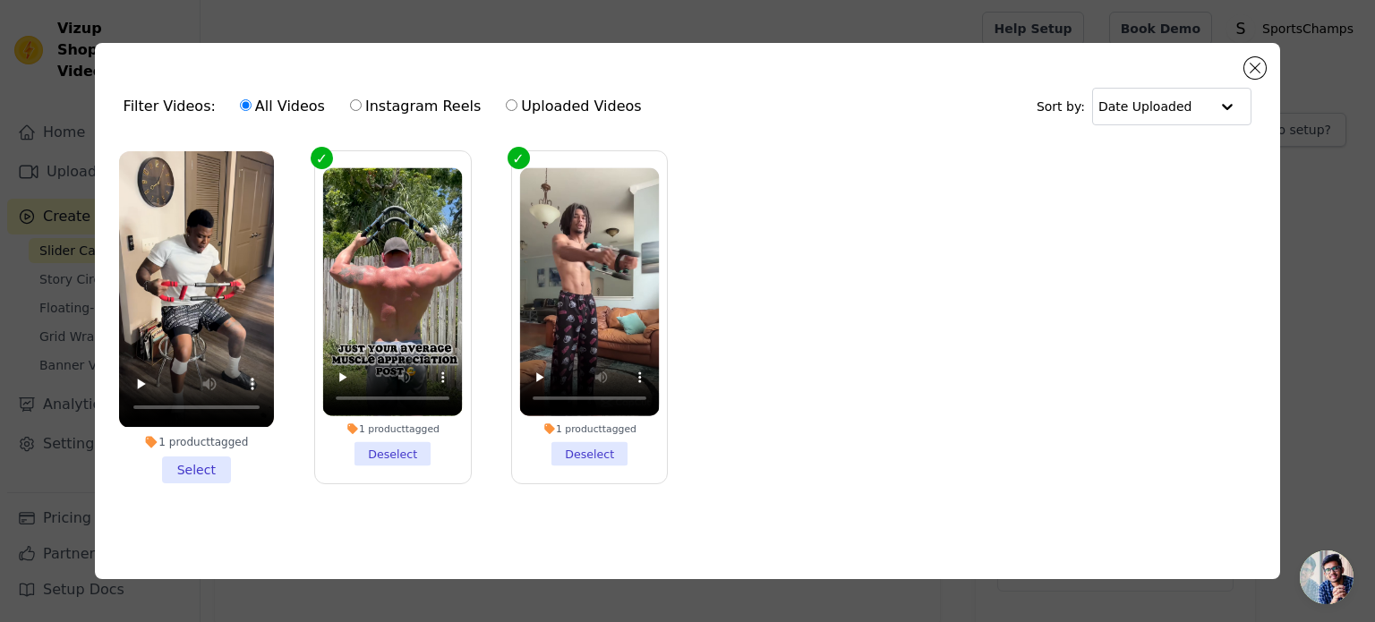
click at [194, 463] on li "1 product tagged Select" at bounding box center [196, 316] width 155 height 331
click at [0, 0] on input "1 product tagged Select" at bounding box center [0, 0] width 0 height 0
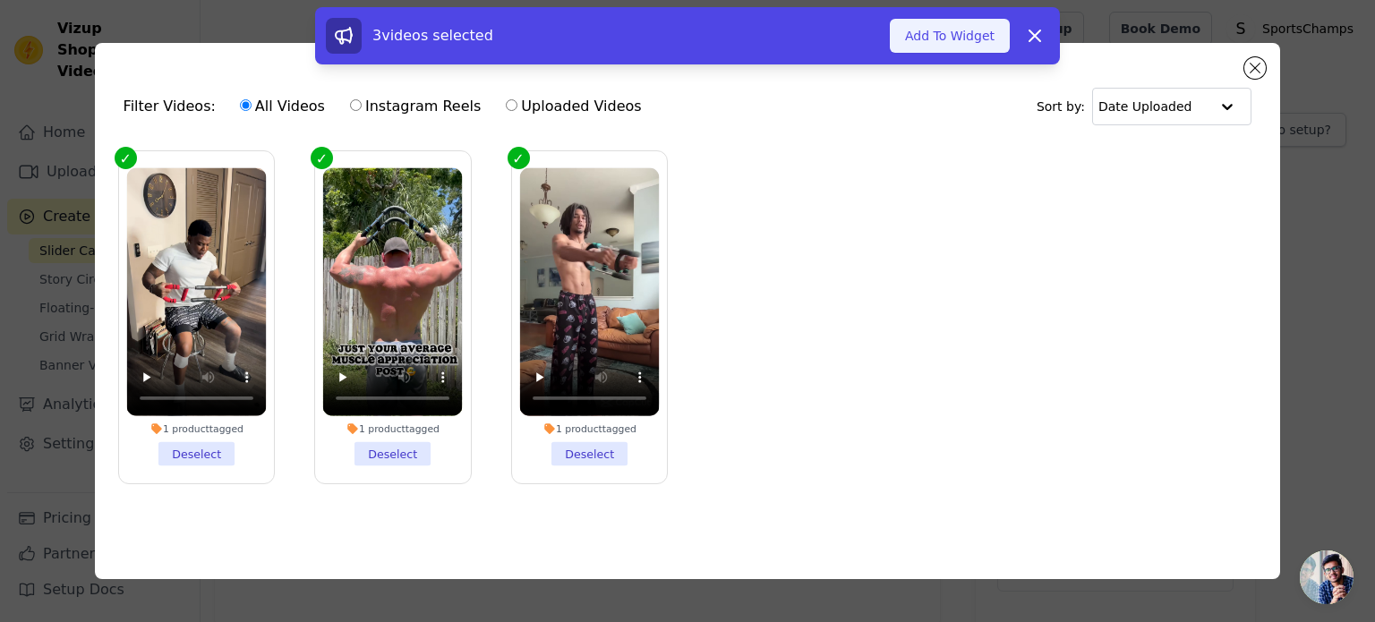
click at [924, 42] on button "Add To Widget" at bounding box center [950, 36] width 120 height 34
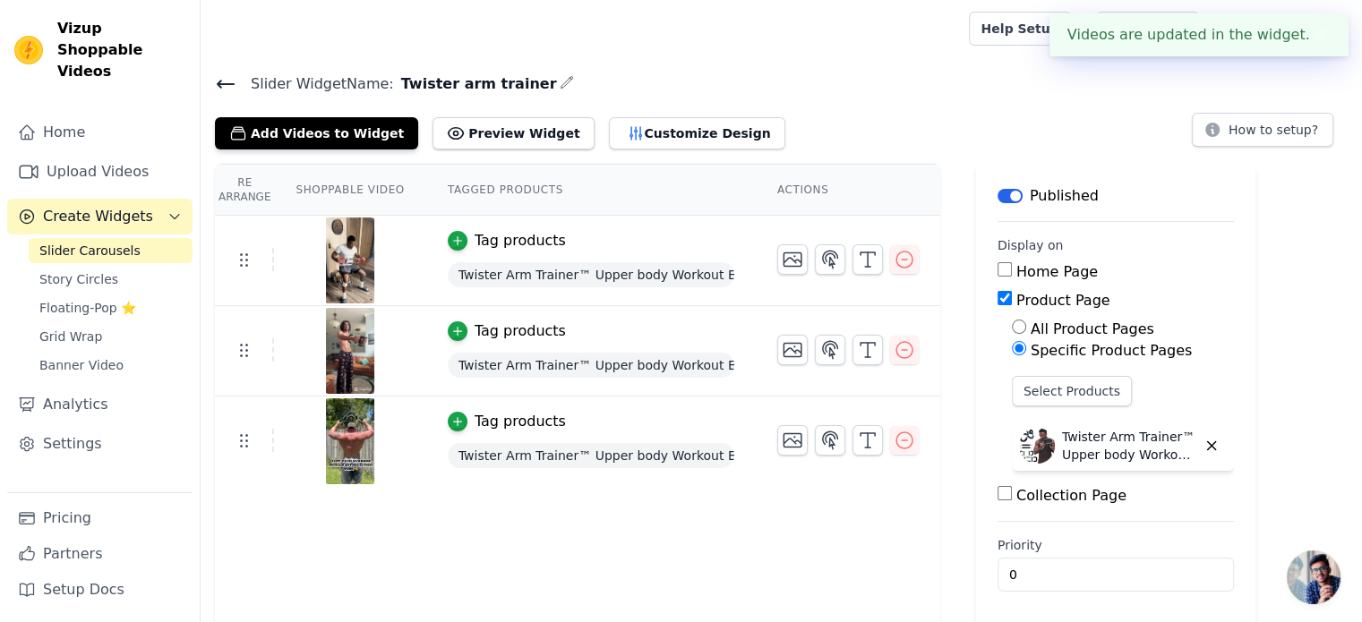
scroll to position [3, 0]
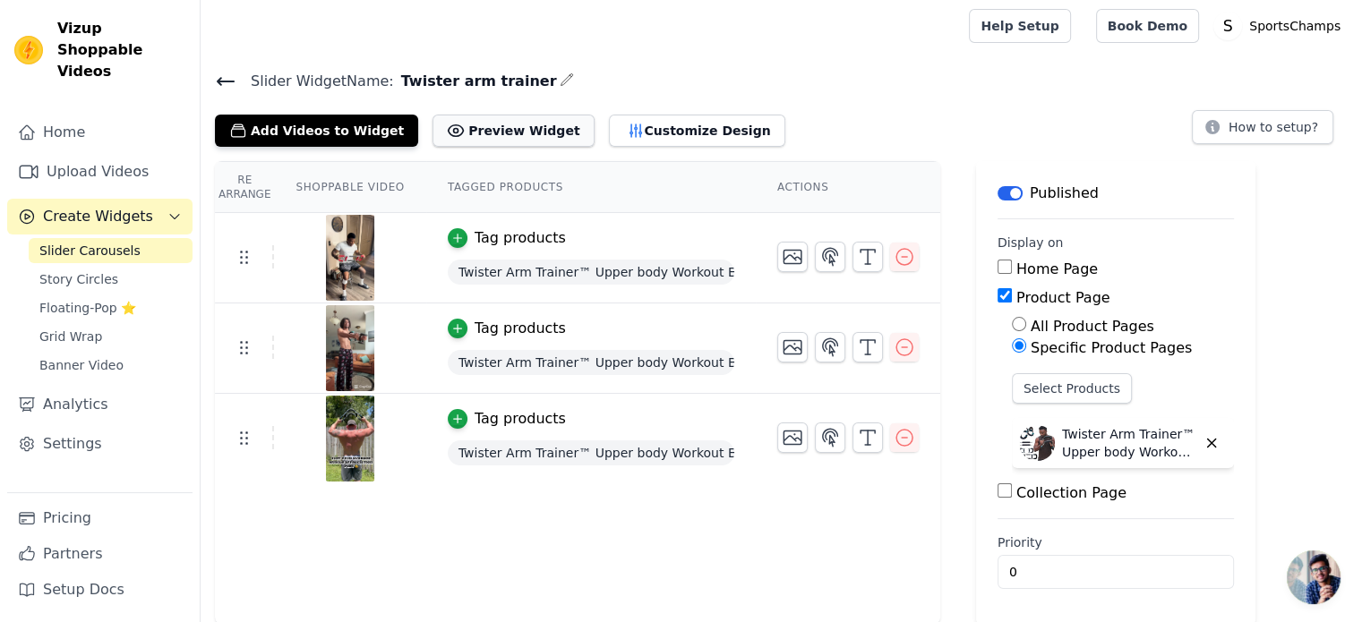
click at [487, 117] on button "Preview Widget" at bounding box center [512, 131] width 161 height 32
